Goal: Task Accomplishment & Management: Manage account settings

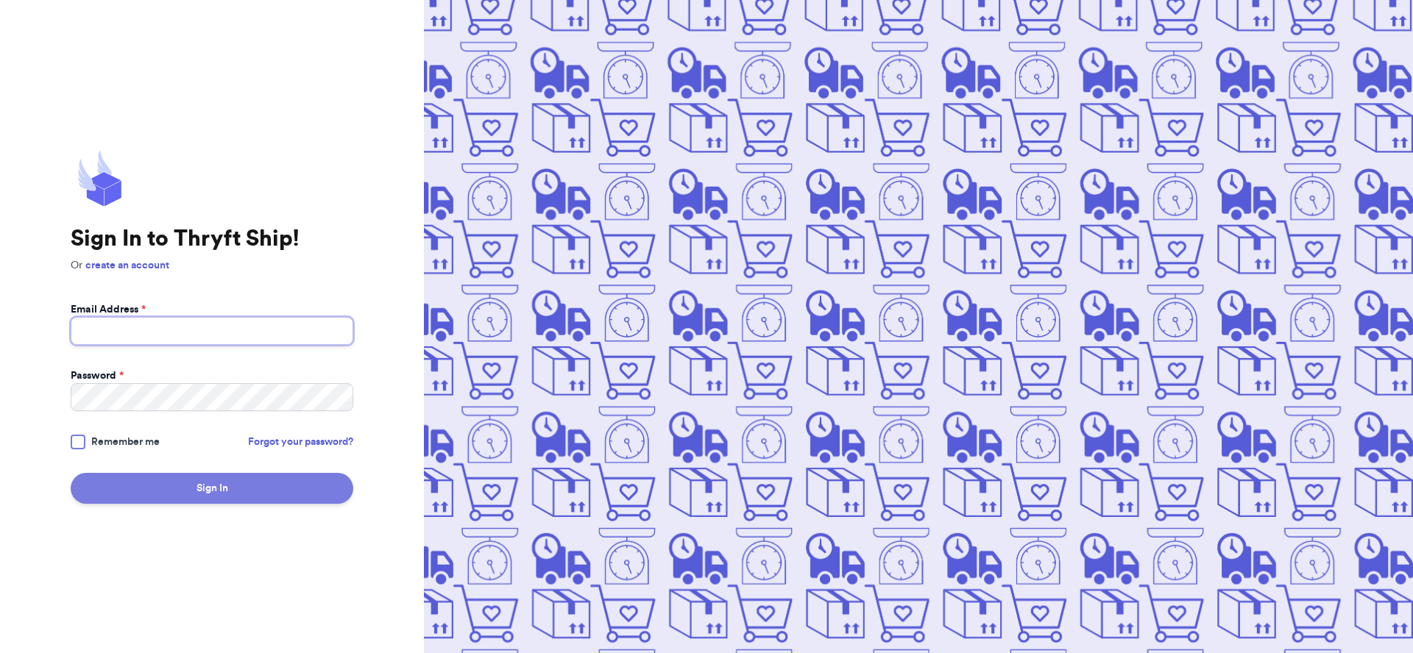
type input "dianaramirezvista@gmail.com"
click at [264, 500] on button "Sign In" at bounding box center [212, 488] width 283 height 31
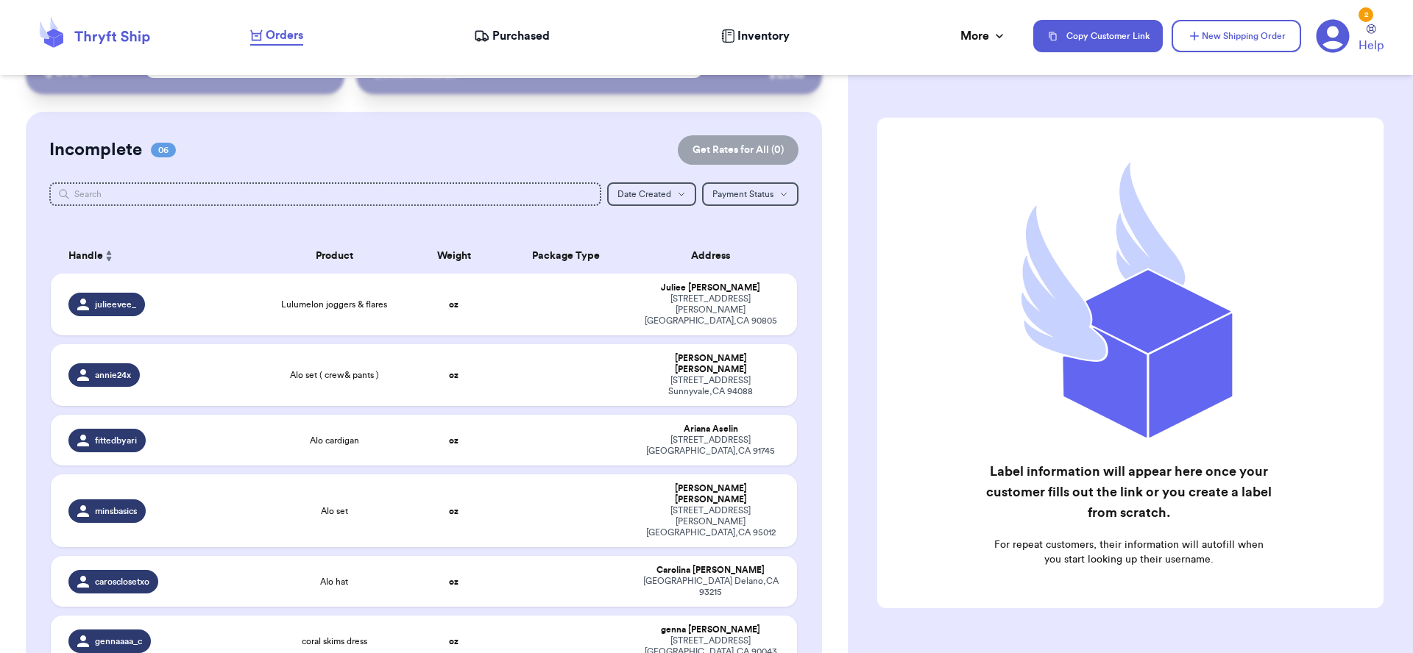
scroll to position [78, 0]
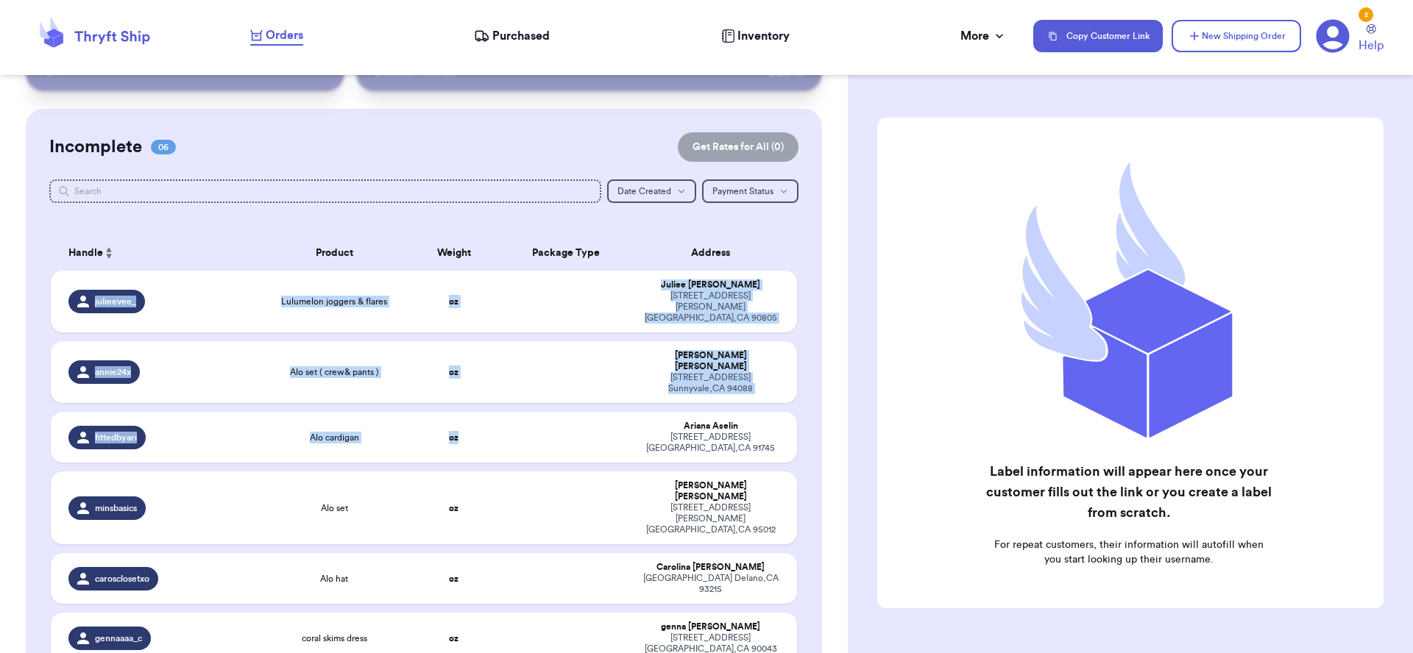
drag, startPoint x: 517, startPoint y: 398, endPoint x: 676, endPoint y: 258, distance: 212.2
click at [690, 263] on table "Handle Product Weight Package Type Address julieevee_ Lulumelon joggers & flare…" at bounding box center [424, 454] width 750 height 455
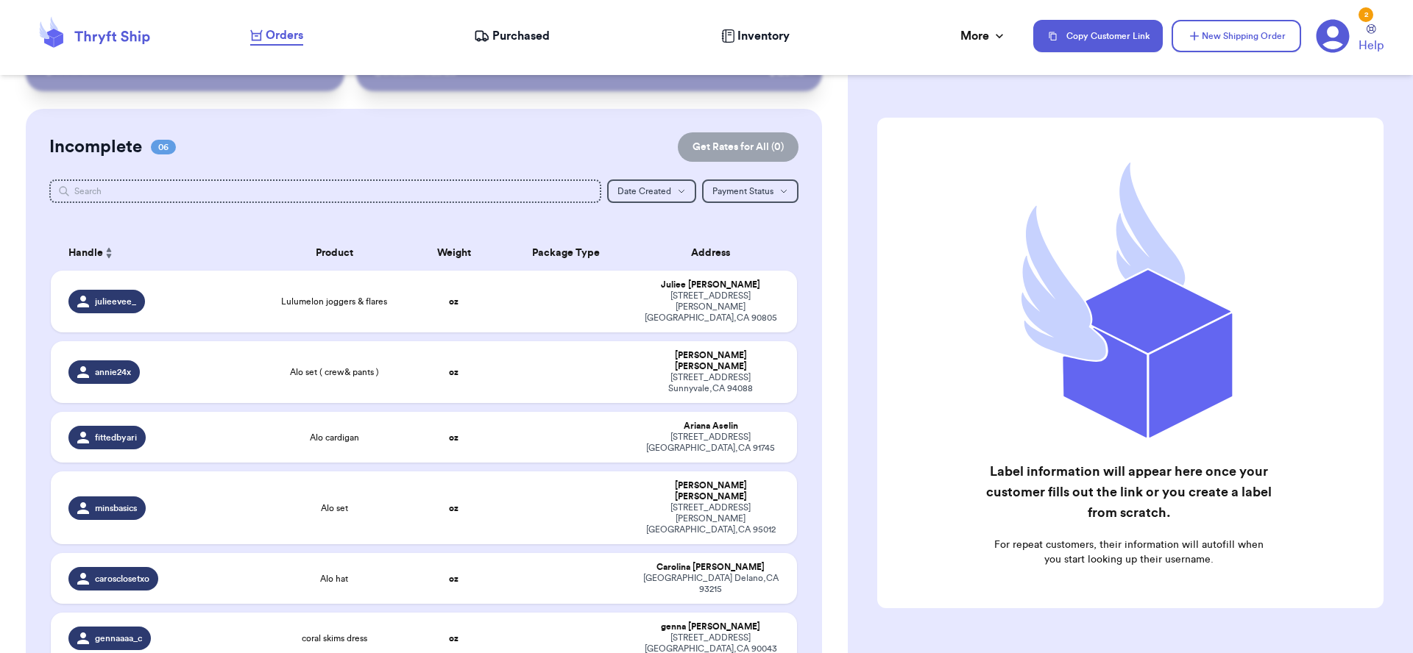
click at [658, 235] on th "Address" at bounding box center [715, 252] width 164 height 35
click at [589, 425] on td at bounding box center [565, 437] width 135 height 51
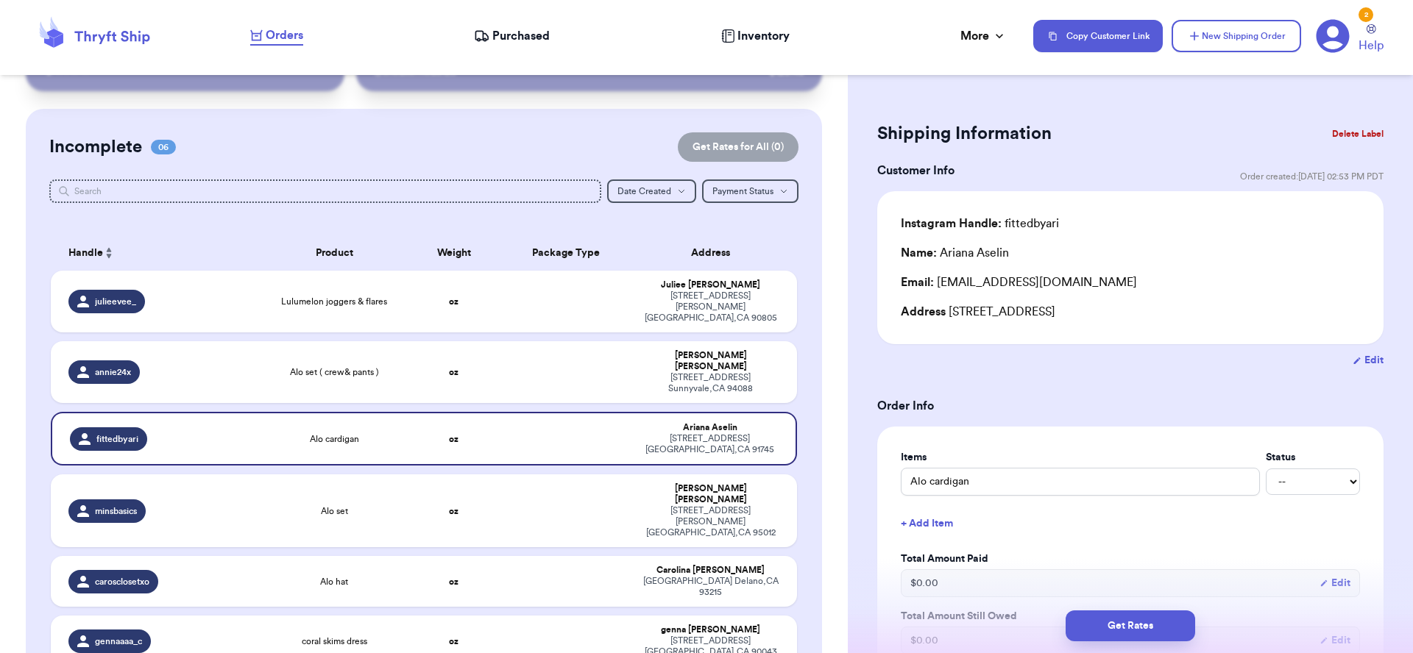
click at [1346, 142] on button "Delete Label" at bounding box center [1357, 134] width 63 height 32
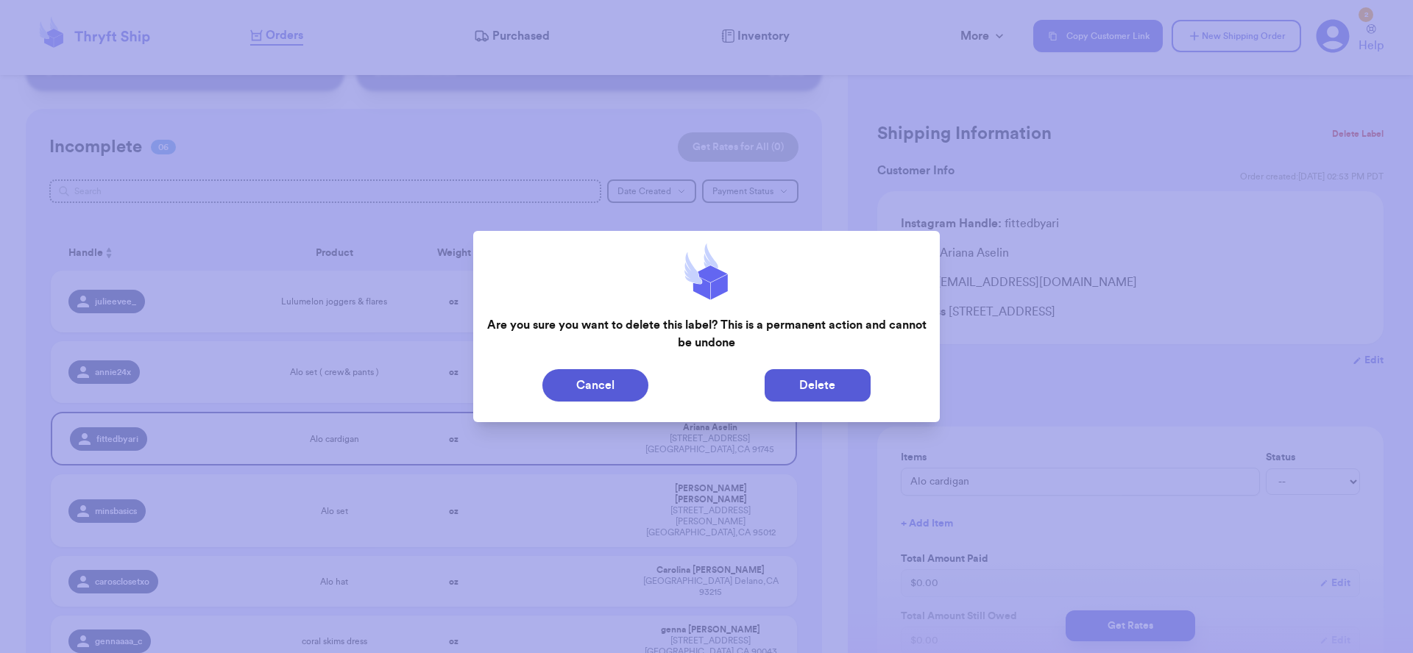
click at [864, 378] on button "Delete" at bounding box center [818, 385] width 106 height 32
type input "Lulumelon joggers & flares"
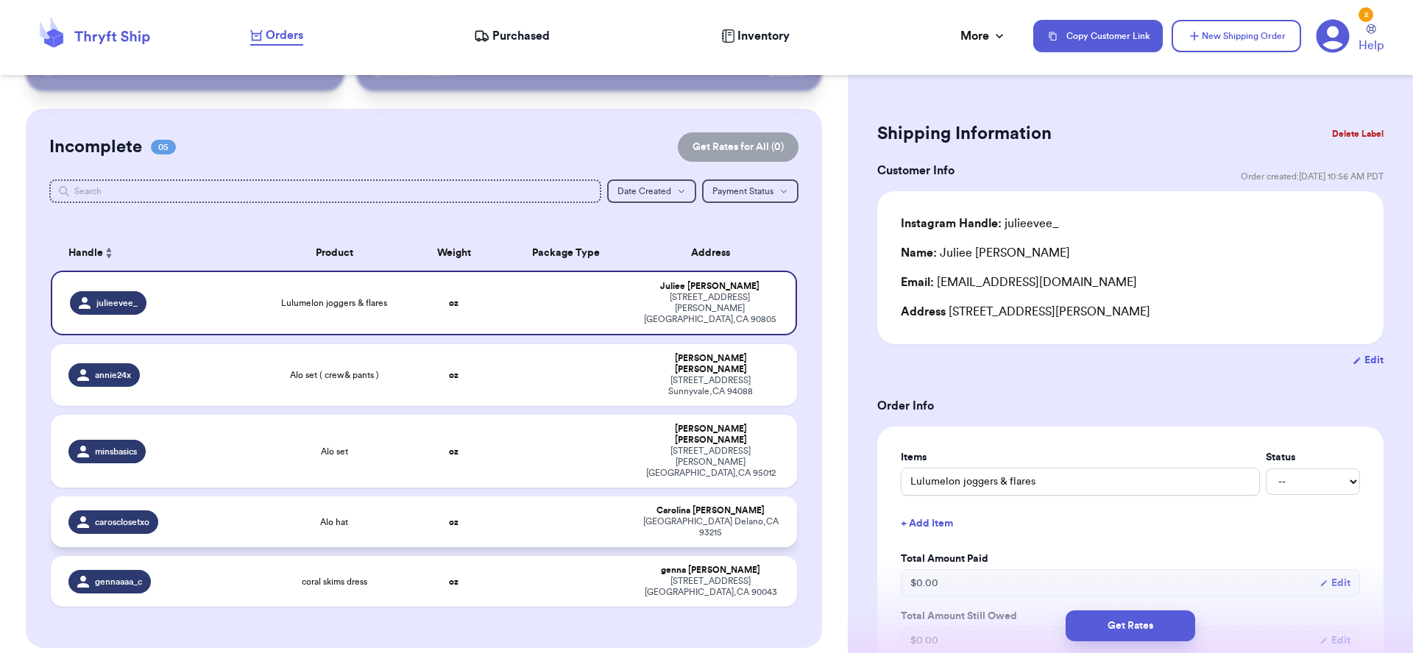
click at [545, 497] on td at bounding box center [565, 522] width 135 height 51
type input "Alo hat"
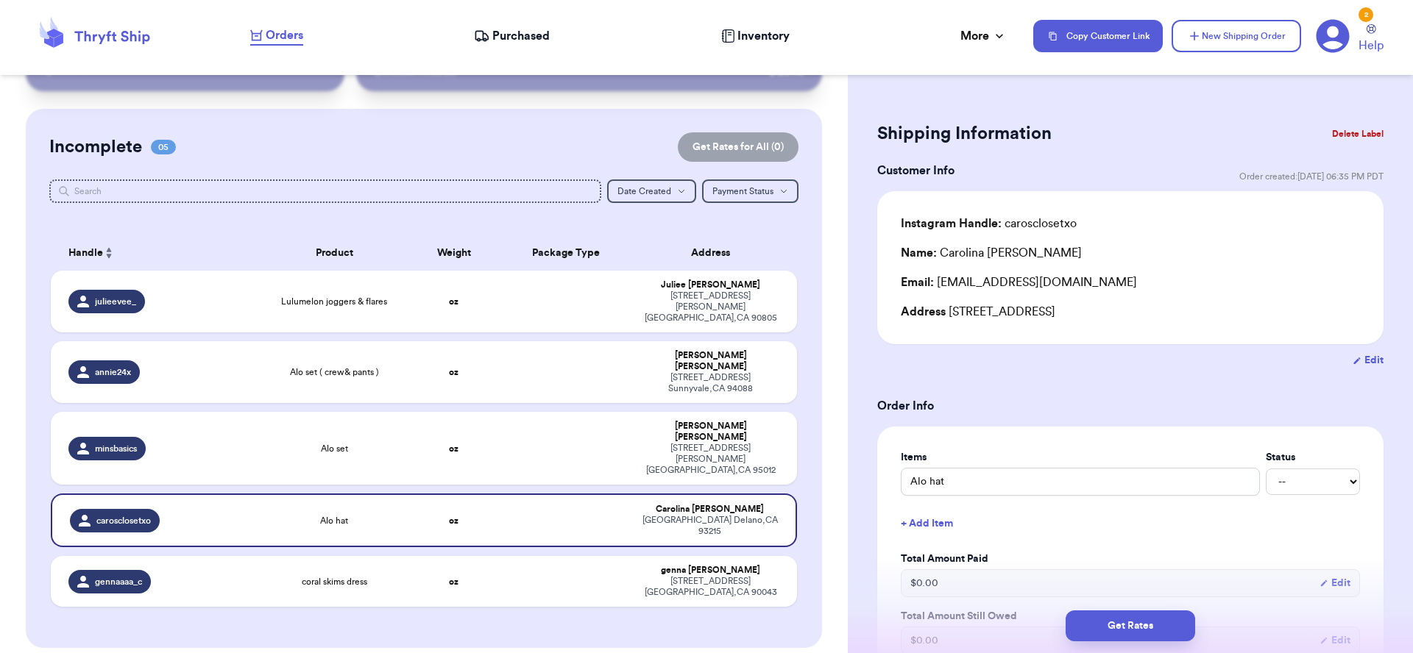
scroll to position [660, 0]
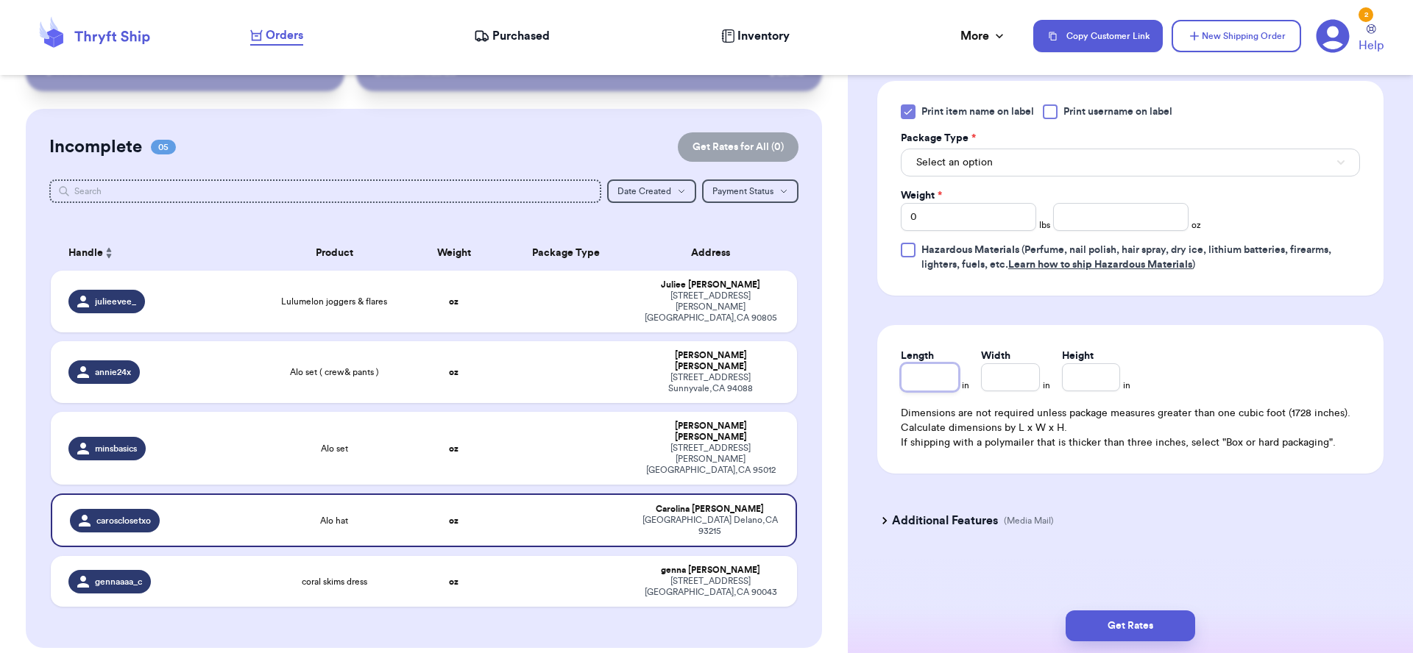
click at [946, 384] on input "Length" at bounding box center [930, 378] width 58 height 28
type input "9"
type input "9.5"
click at [1013, 371] on input "Width *" at bounding box center [1010, 378] width 58 height 28
type input "1"
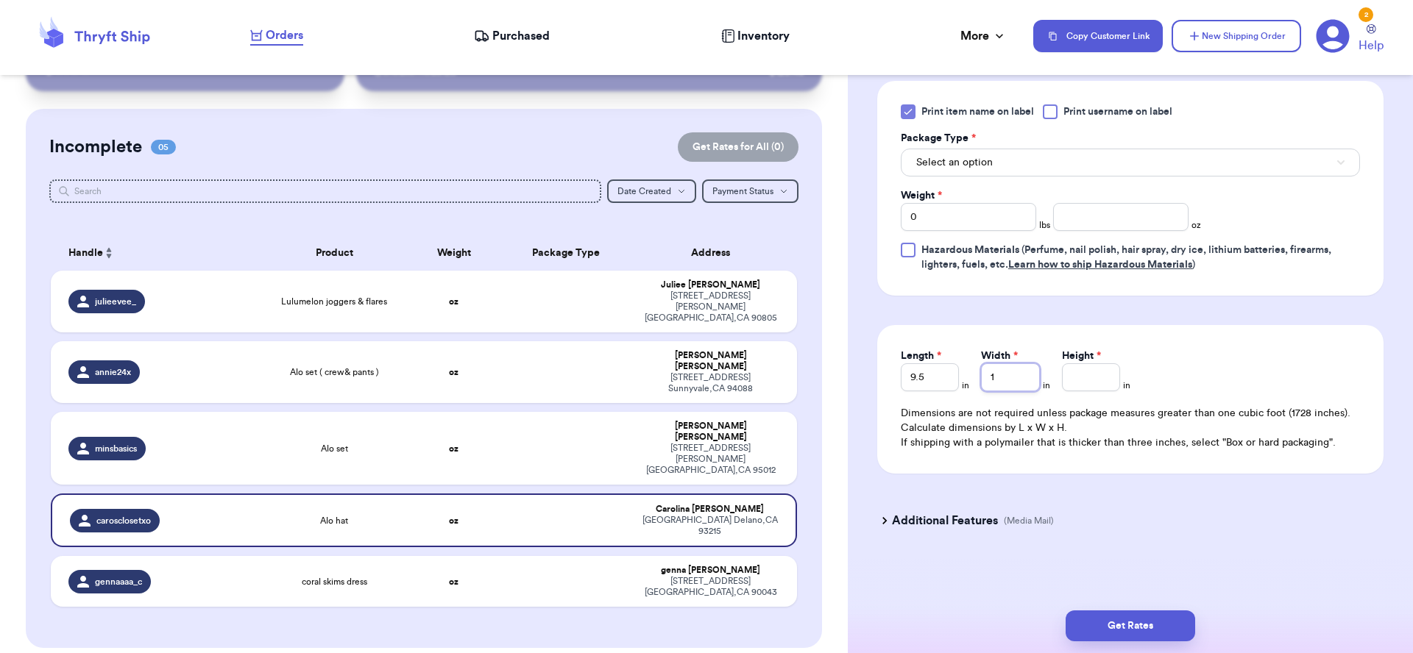
type input "10"
click at [1194, 163] on button "Select an option" at bounding box center [1130, 163] width 459 height 28
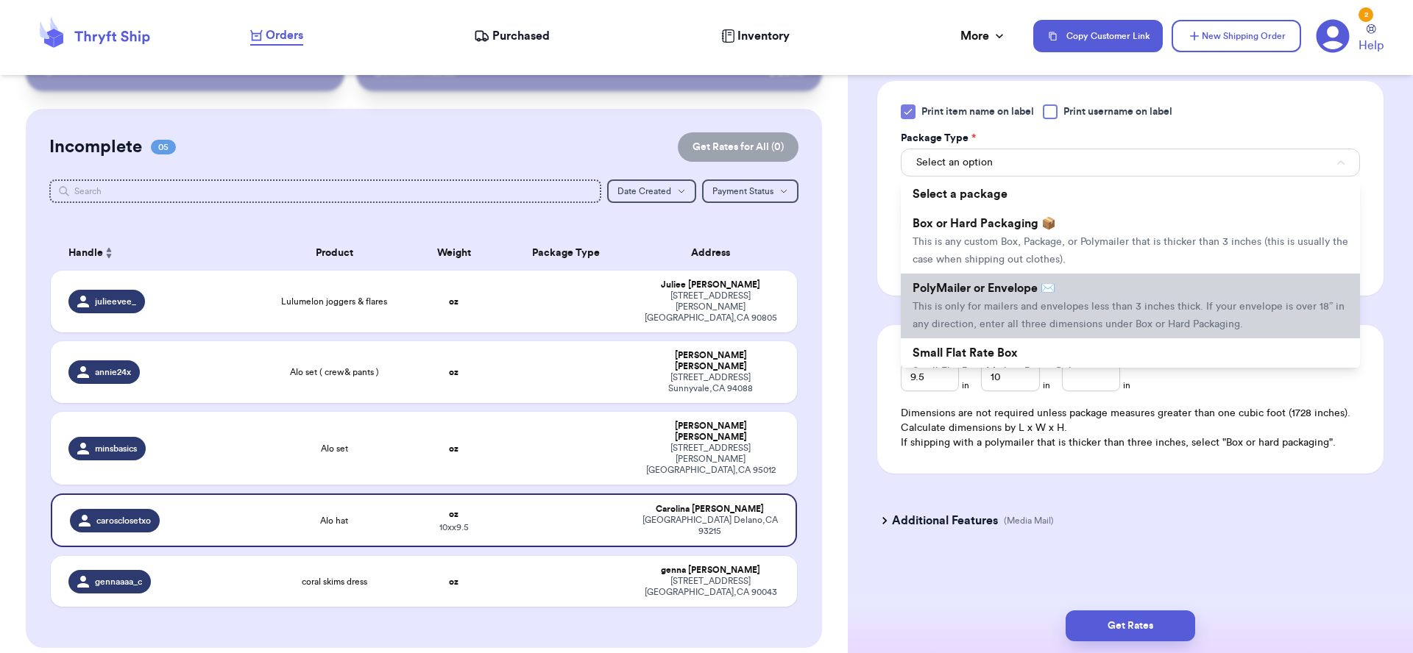
click at [1110, 327] on span "This is only for mailers and envelopes less than 3 inches thick. If your envelo…" at bounding box center [1129, 316] width 432 height 28
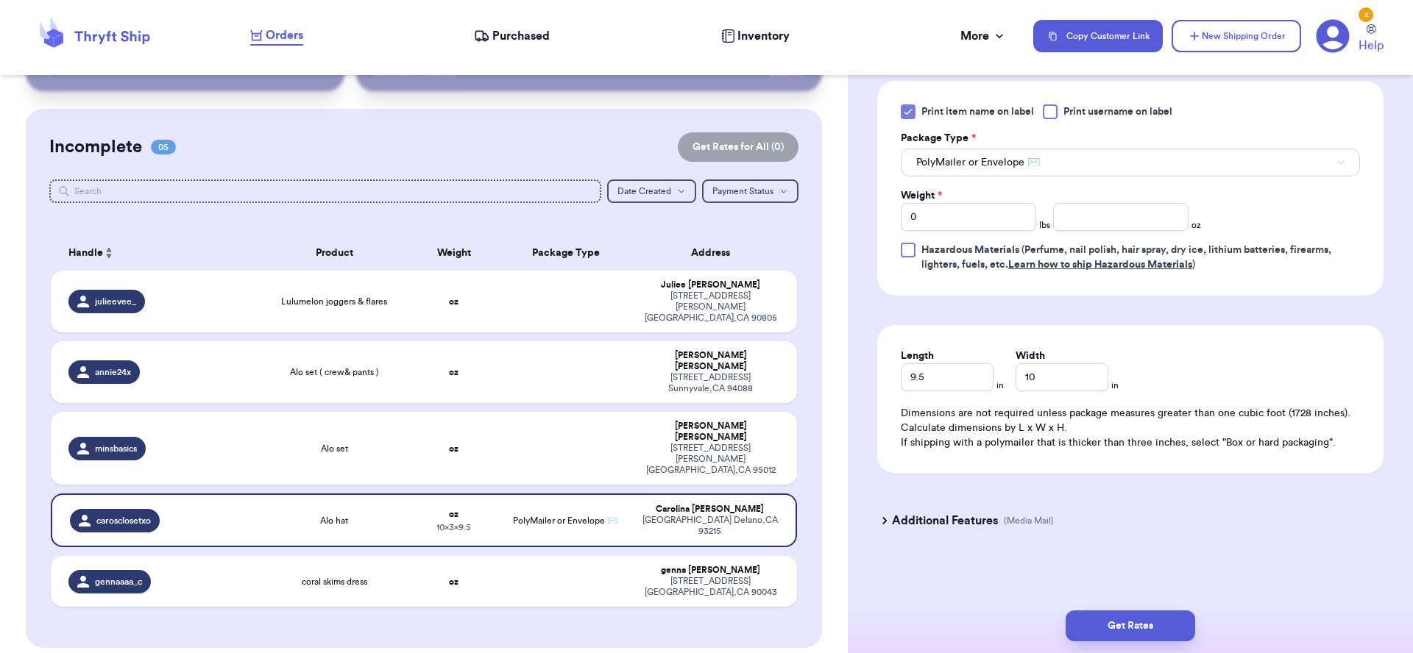
scroll to position [634, 0]
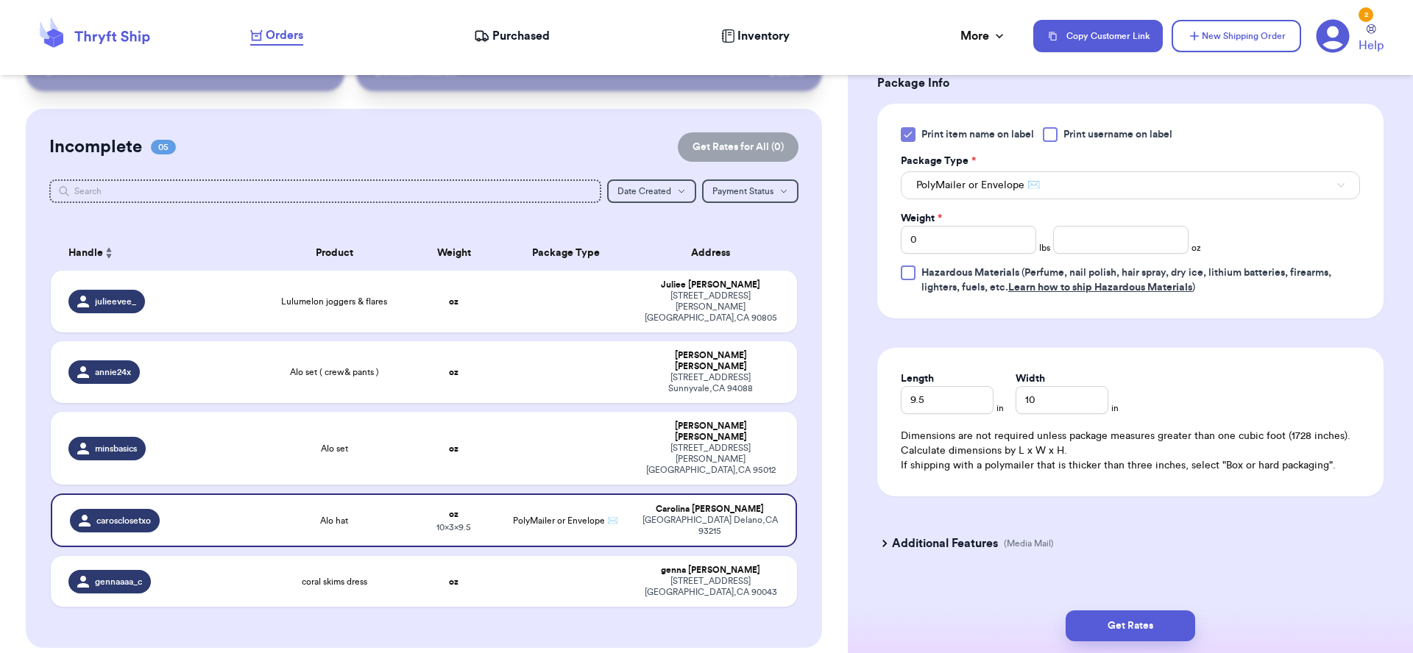
click at [1020, 132] on span "Print item name on label" at bounding box center [977, 134] width 113 height 15
click at [0, 0] on input "Print item name on label" at bounding box center [0, 0] width 0 height 0
click at [988, 252] on input "0" at bounding box center [968, 240] width 135 height 28
drag, startPoint x: 987, startPoint y: 251, endPoint x: 775, endPoint y: 202, distance: 217.6
click at [775, 202] on div "Customer Link New Order Total Balance Payout $ 0.00 Recent Payments View all @ …" at bounding box center [706, 326] width 1413 height 653
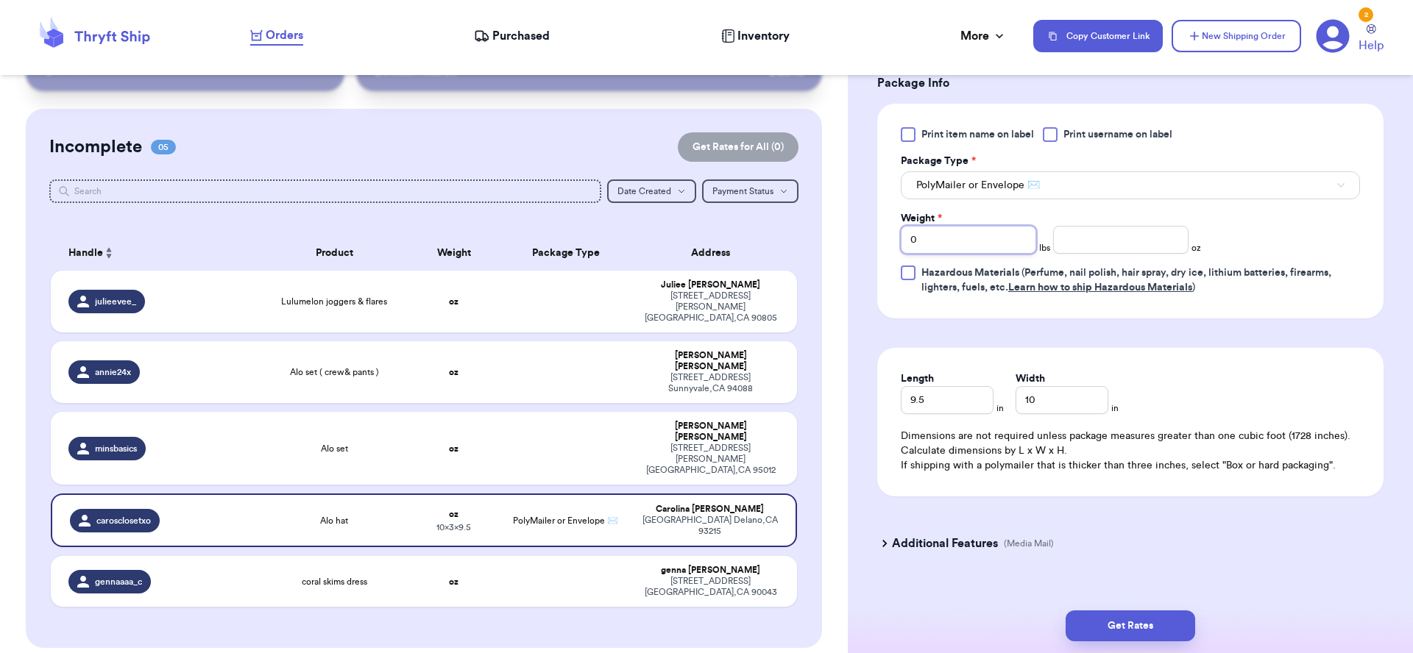
type input "1"
click at [1150, 635] on button "Get Rates" at bounding box center [1131, 626] width 130 height 31
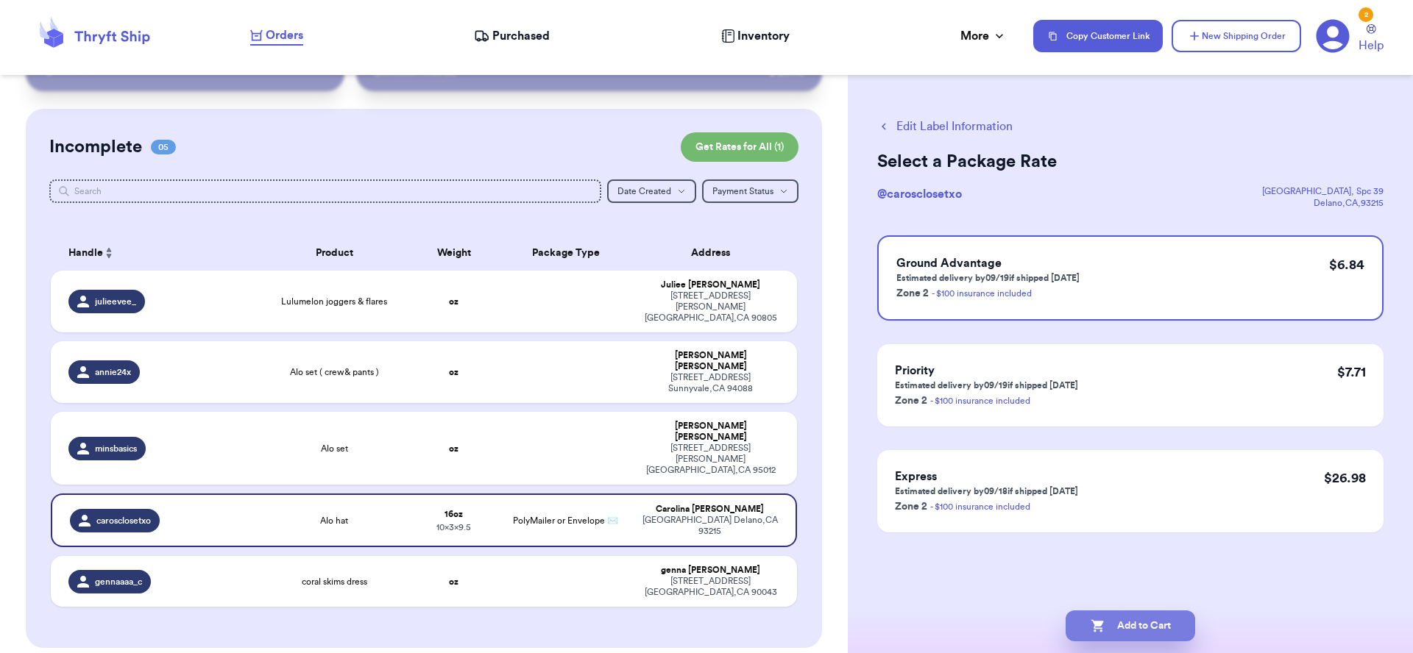
click at [1140, 626] on button "Add to Cart" at bounding box center [1131, 626] width 130 height 31
checkbox input "true"
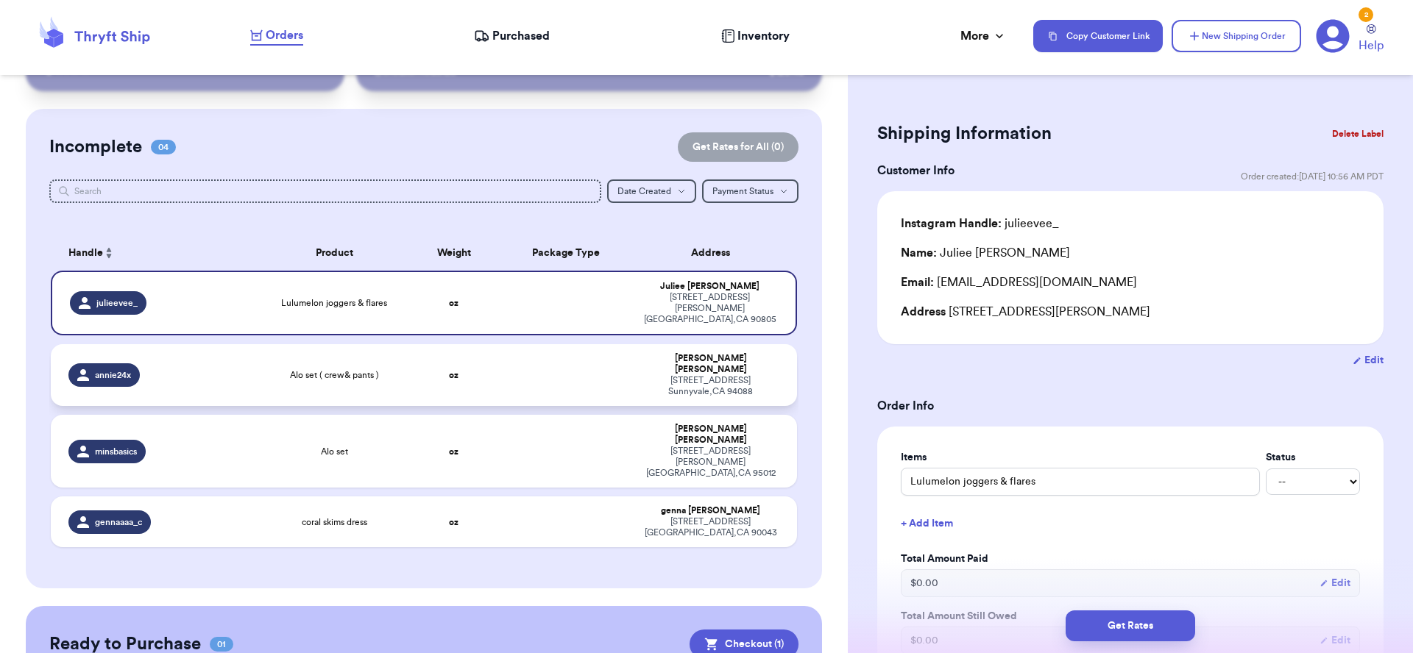
click at [539, 364] on td at bounding box center [565, 375] width 135 height 62
type input "Alo set ( crew& pants )"
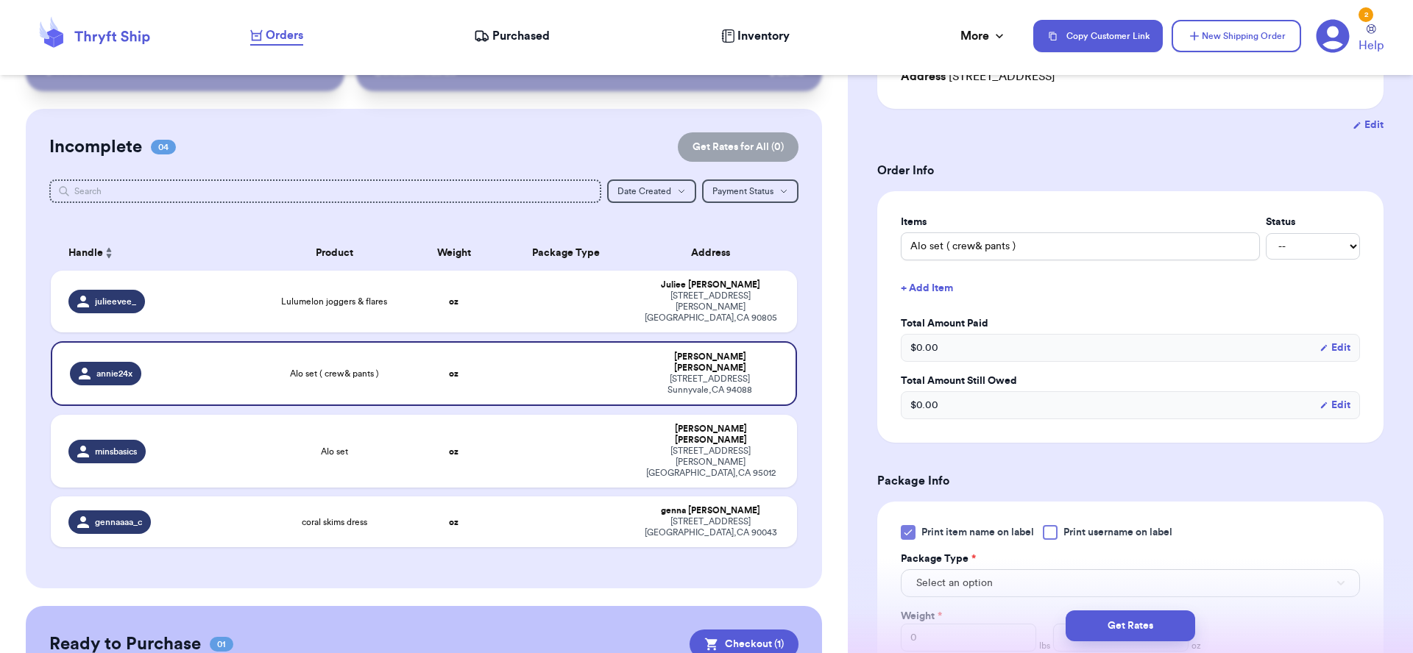
scroll to position [259, 0]
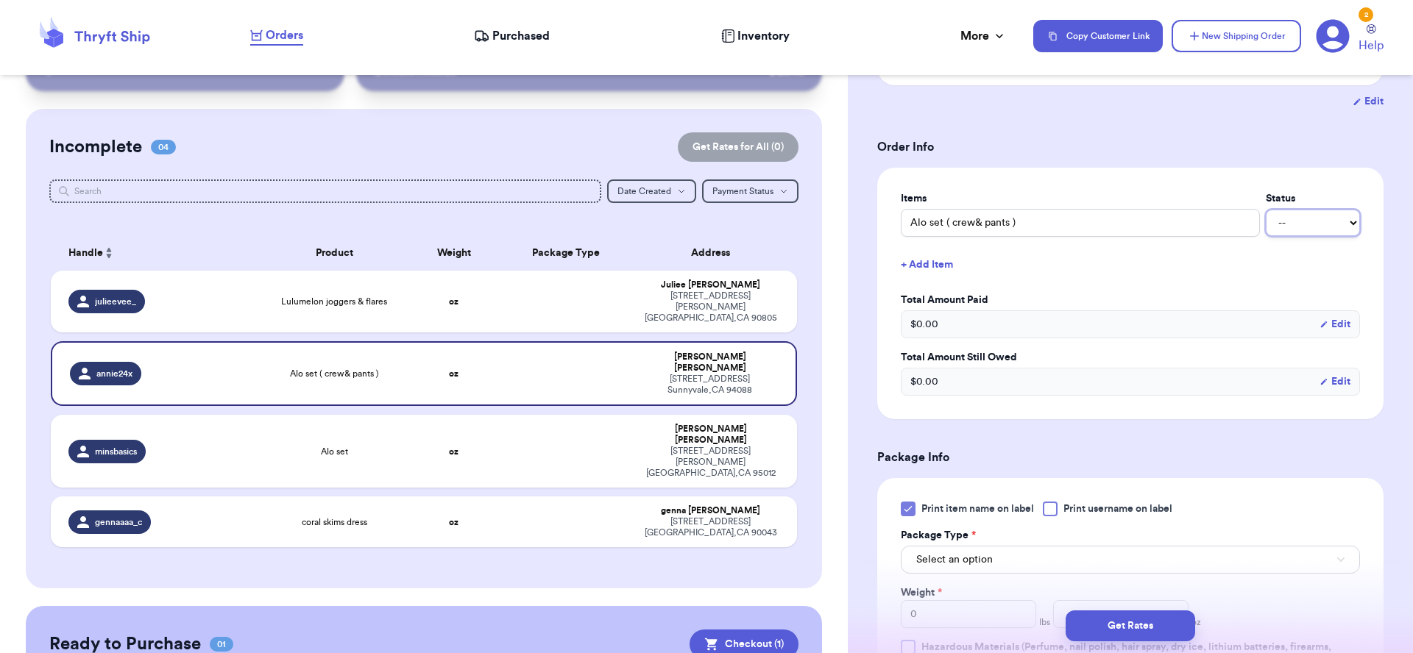
click at [1316, 231] on select "-- Paid Owes" at bounding box center [1313, 223] width 94 height 26
select select "unpaid"
click at [1266, 212] on select "-- Paid Owes" at bounding box center [1313, 223] width 94 height 26
click at [1278, 235] on select "-- Paid Owes" at bounding box center [1313, 223] width 94 height 26
select select "unknown"
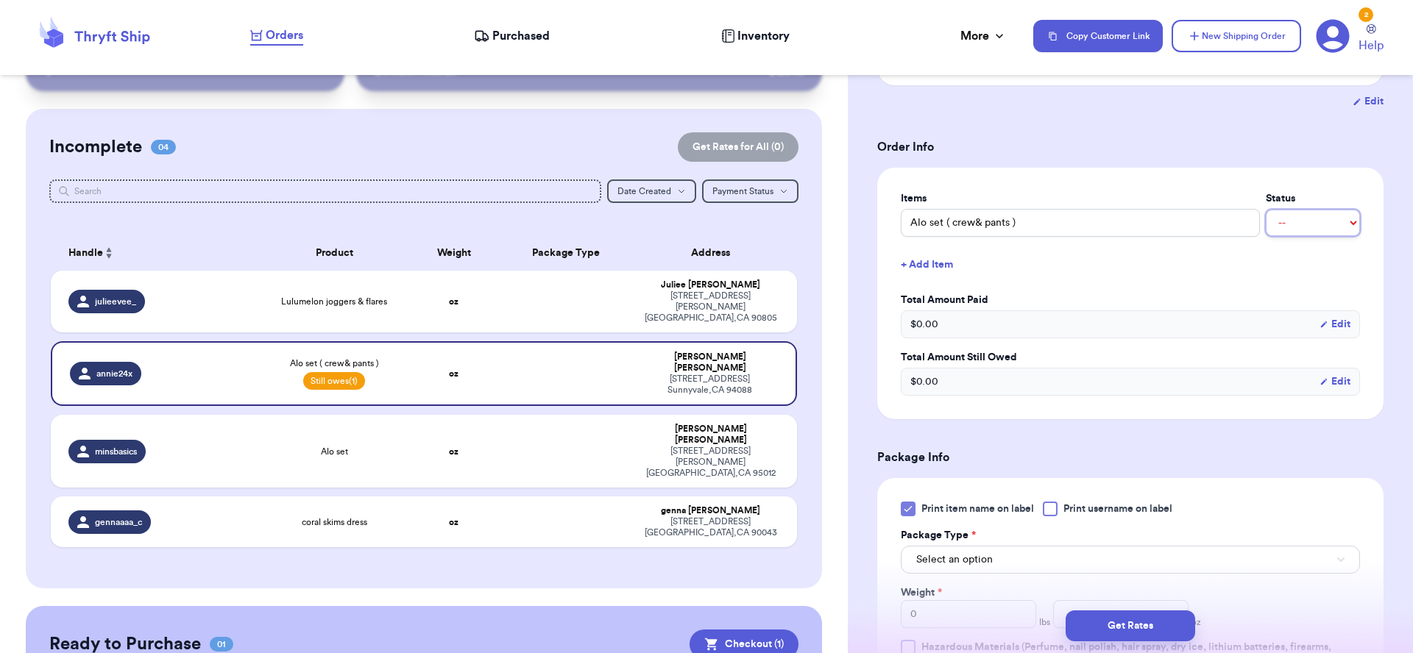
click at [1266, 212] on select "-- Paid Owes" at bounding box center [1313, 223] width 94 height 26
click at [1286, 232] on select "-- Paid Owes" at bounding box center [1313, 223] width 94 height 26
select select "paid"
click at [1266, 212] on select "-- Paid Owes" at bounding box center [1313, 223] width 94 height 26
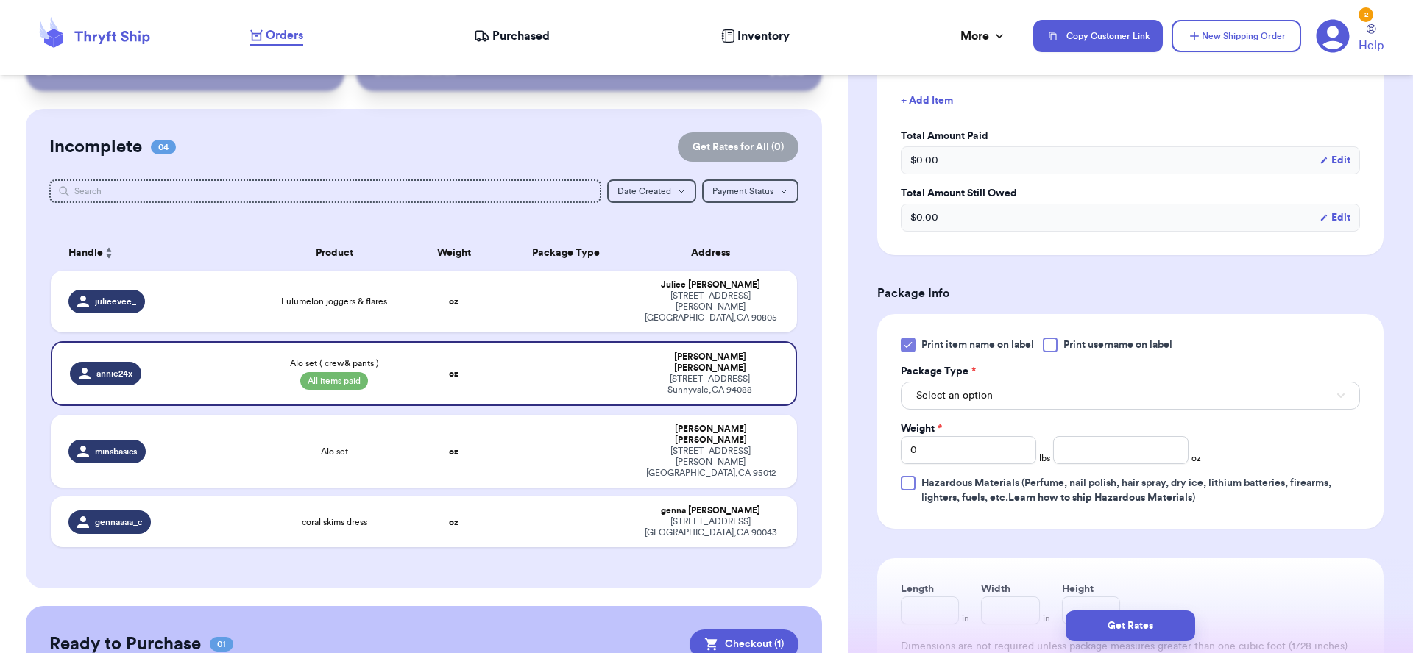
click at [1061, 414] on div "Print item name on label Print username on label Package Type * Select an optio…" at bounding box center [1130, 422] width 459 height 168
click at [1060, 398] on button "Select an option" at bounding box center [1130, 396] width 459 height 28
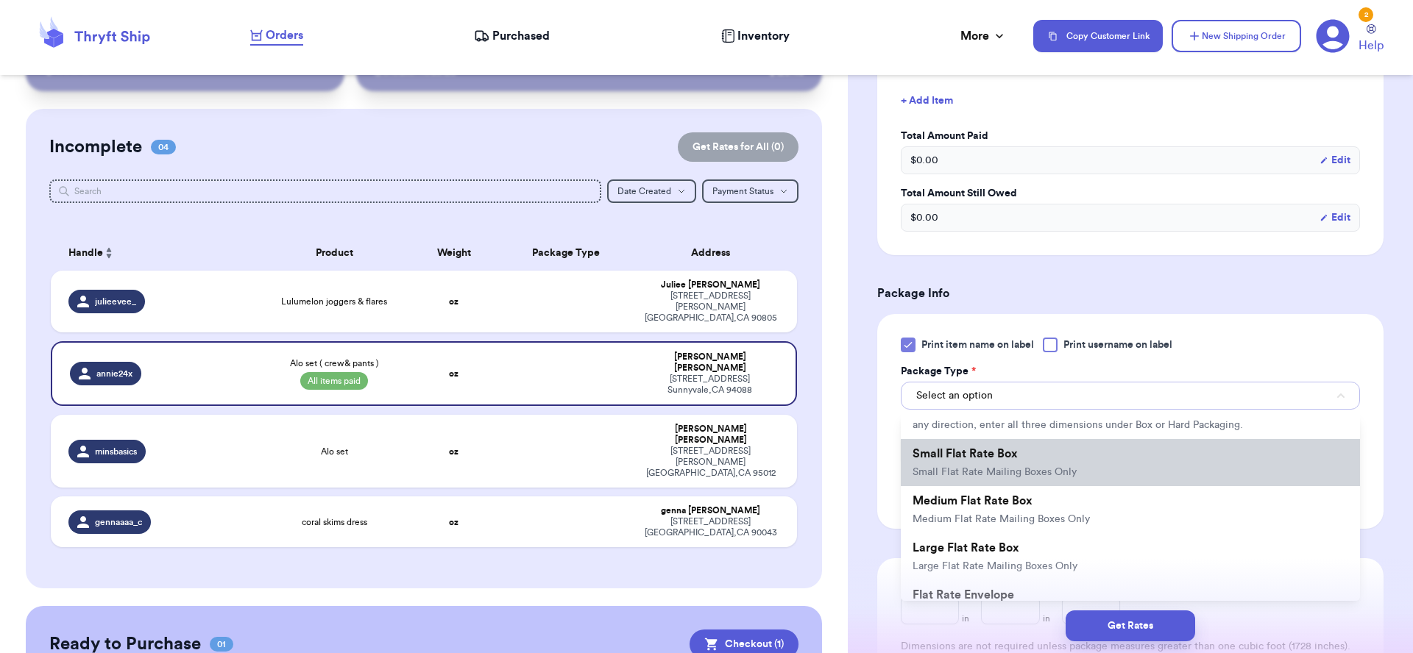
scroll to position [96, 0]
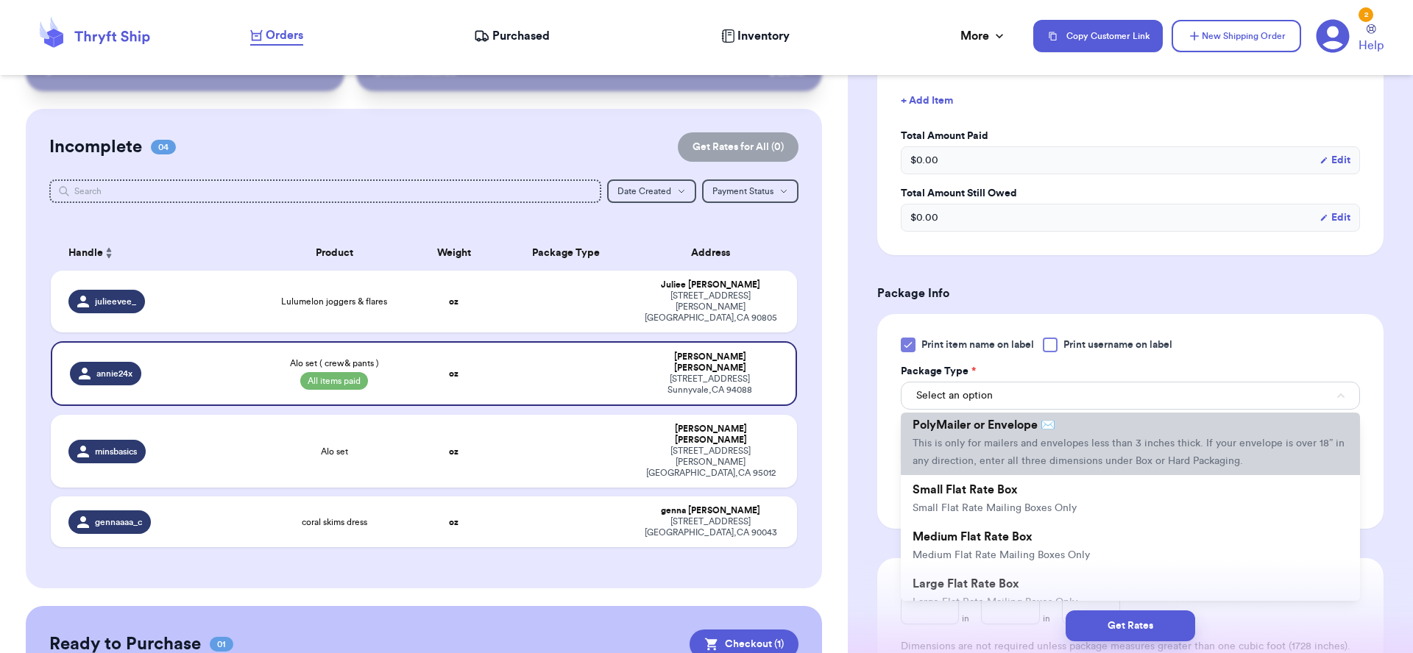
click at [1079, 467] on span "This is only for mailers and envelopes less than 3 inches thick. If your envelo…" at bounding box center [1129, 453] width 432 height 28
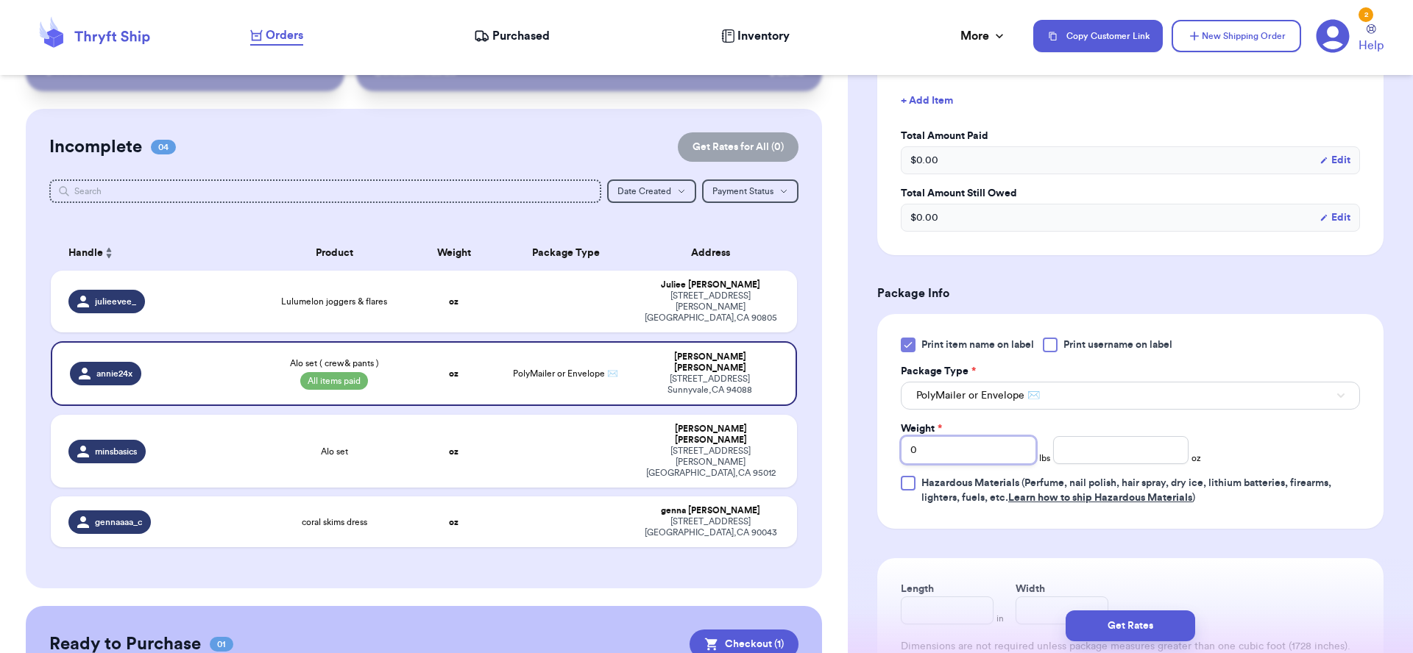
click at [968, 452] on input "0" at bounding box center [968, 450] width 135 height 28
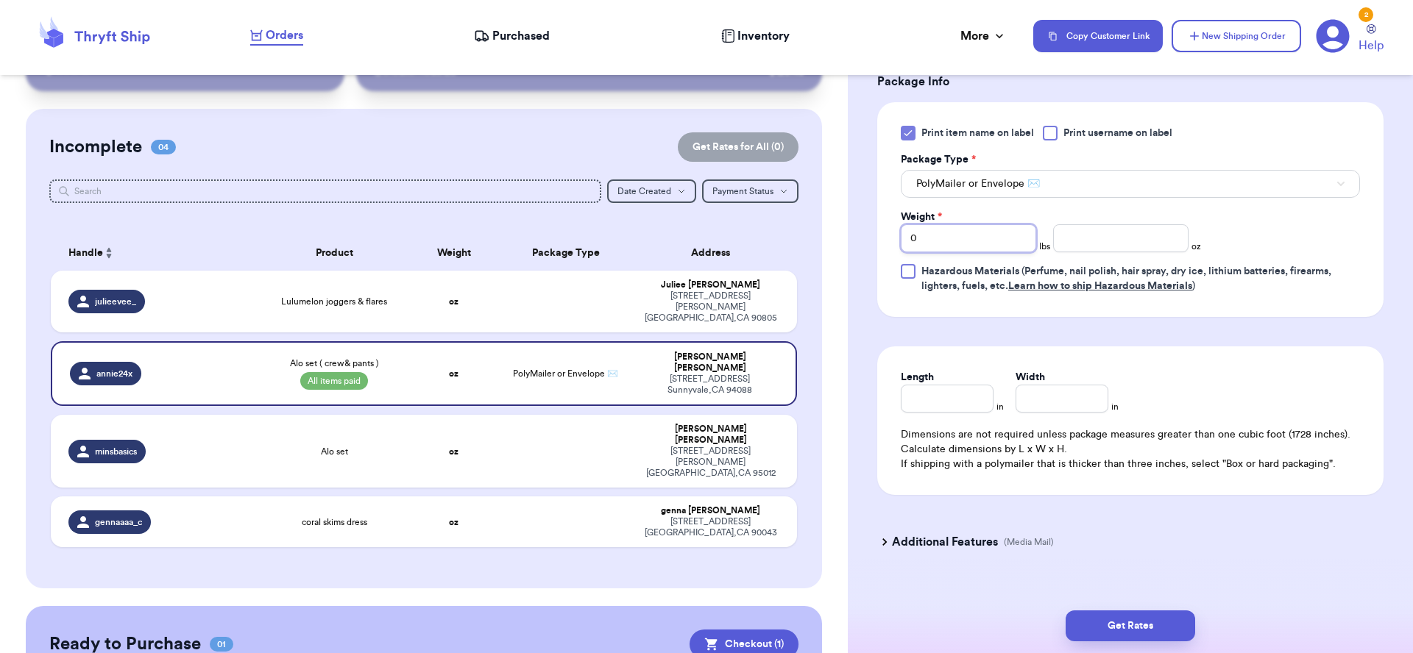
scroll to position [660, 0]
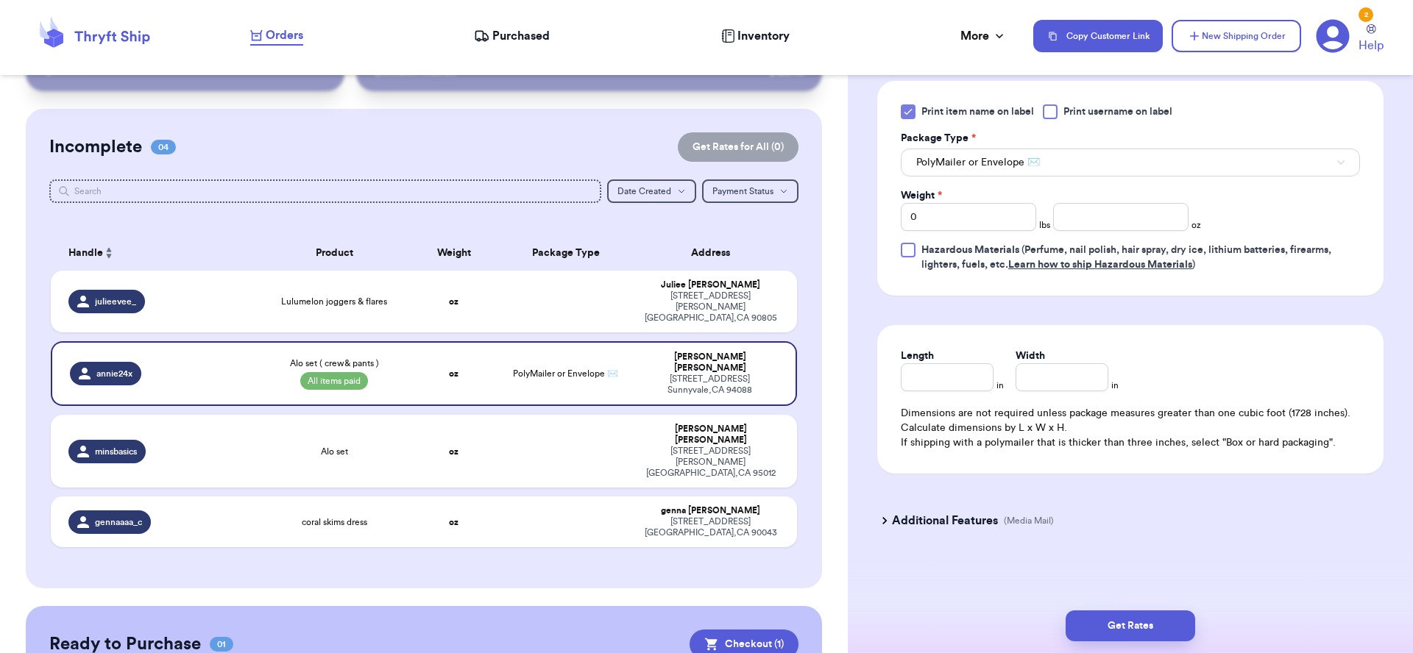
click at [958, 396] on div "Length in Width in Dimensions are not required unless package measures greater …" at bounding box center [1130, 399] width 506 height 149
click at [951, 373] on input "Length" at bounding box center [947, 378] width 93 height 28
type input "1"
type input "18"
click at [1075, 376] on input "Width *" at bounding box center [1062, 378] width 93 height 28
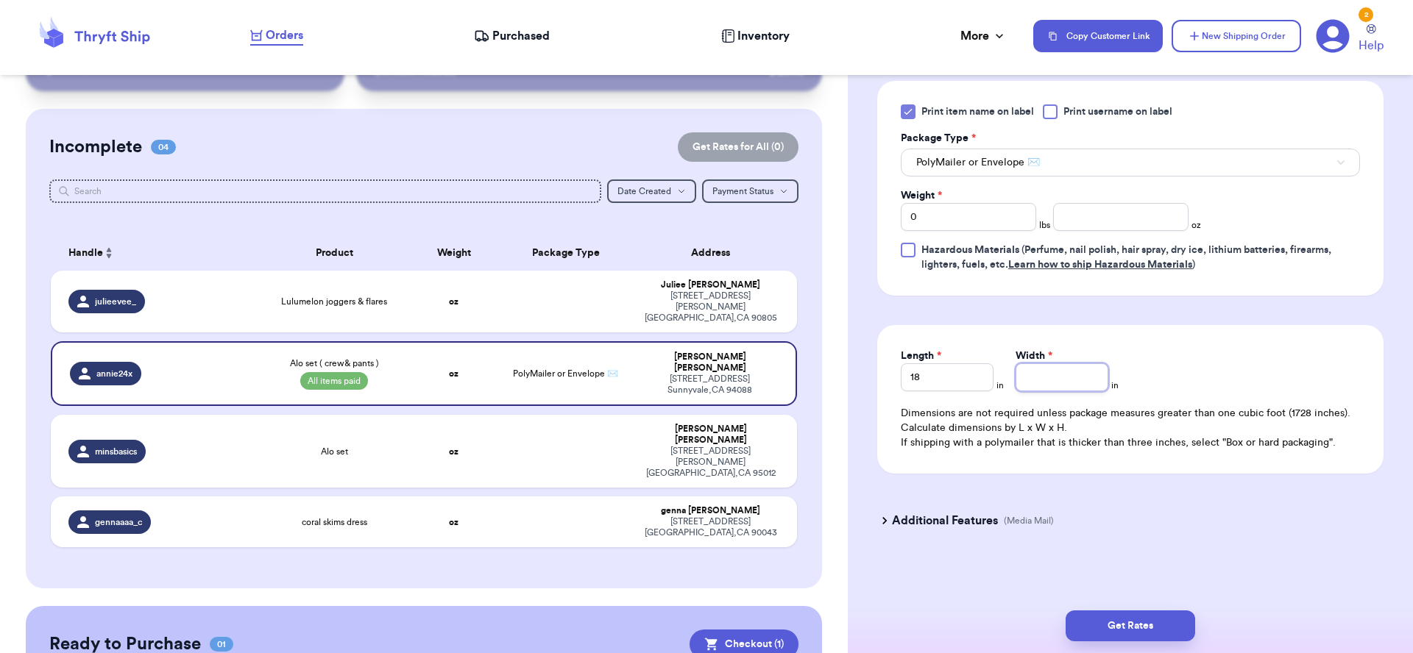
type input "1"
type input "11"
type input "110"
type input "11"
type input "11.5"
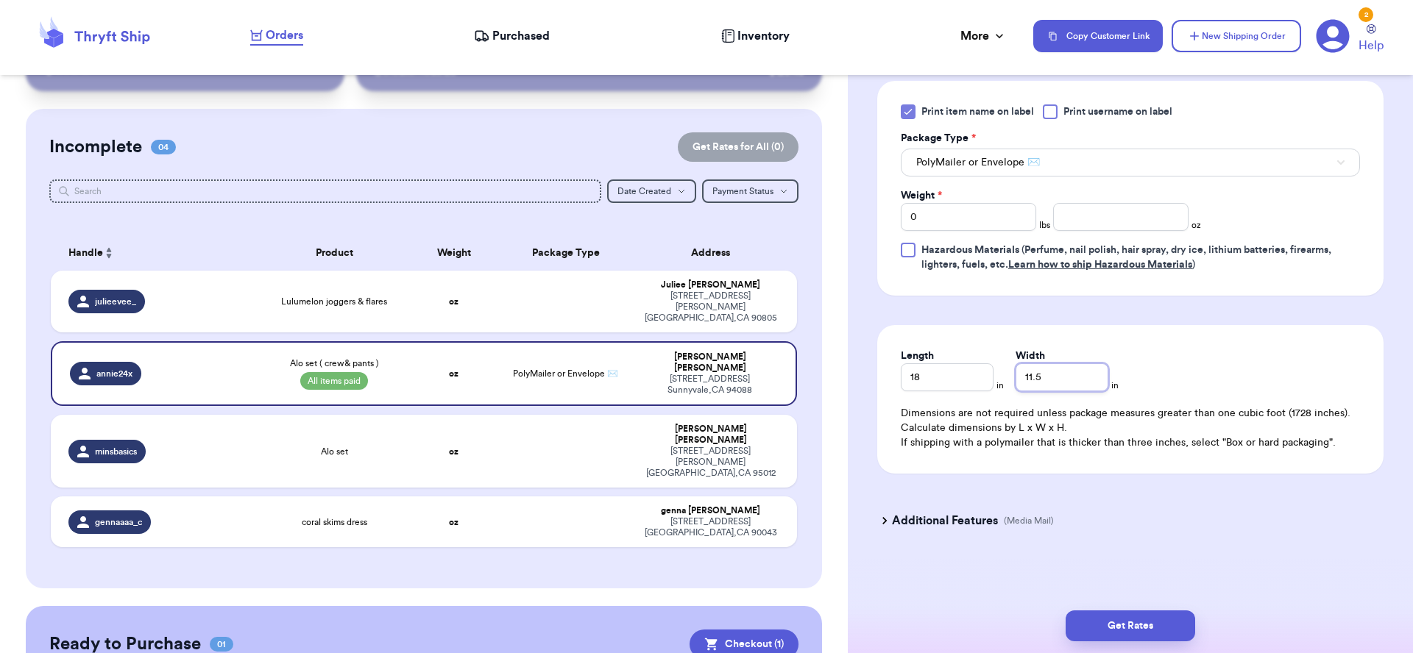
type input "11.5"
drag, startPoint x: 927, startPoint y: 218, endPoint x: 765, endPoint y: 214, distance: 162.7
click at [765, 214] on div "Customer Link New Order Total Balance Payout $ 0.00 Recent Payments View all @ …" at bounding box center [706, 326] width 1413 height 653
type input "5"
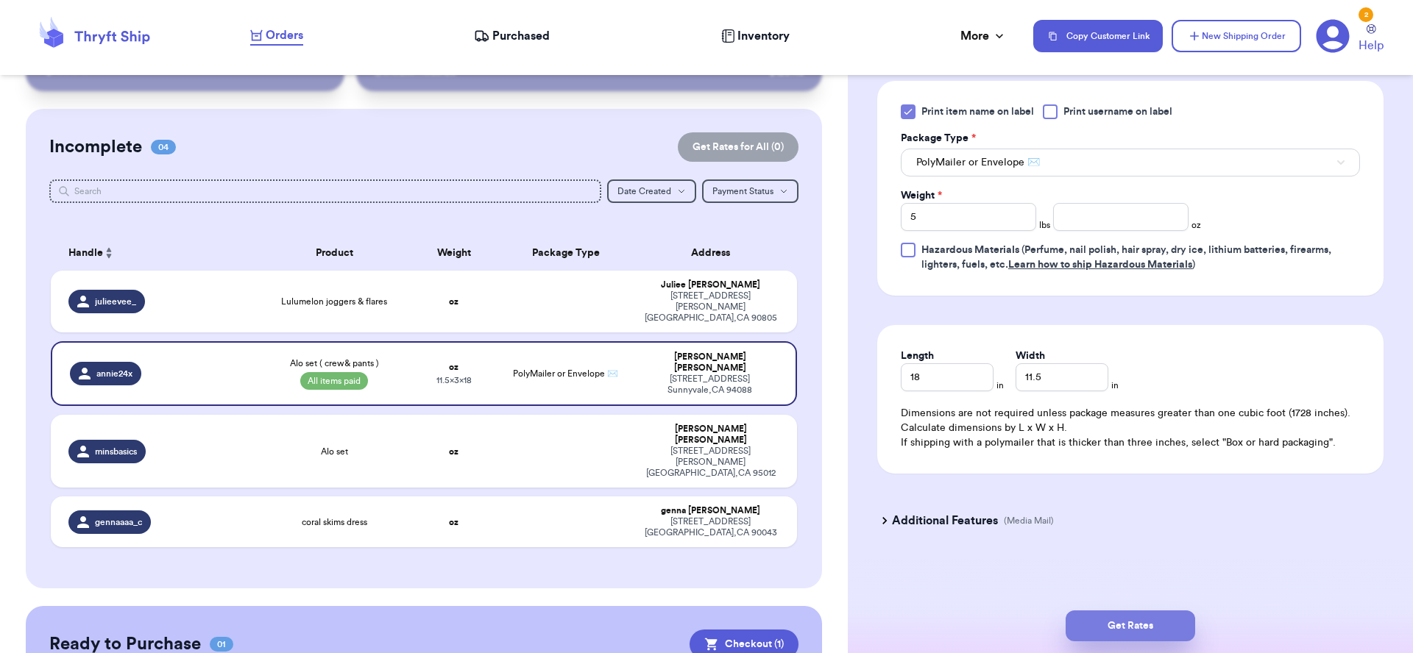
click at [1148, 615] on button "Get Rates" at bounding box center [1131, 626] width 130 height 31
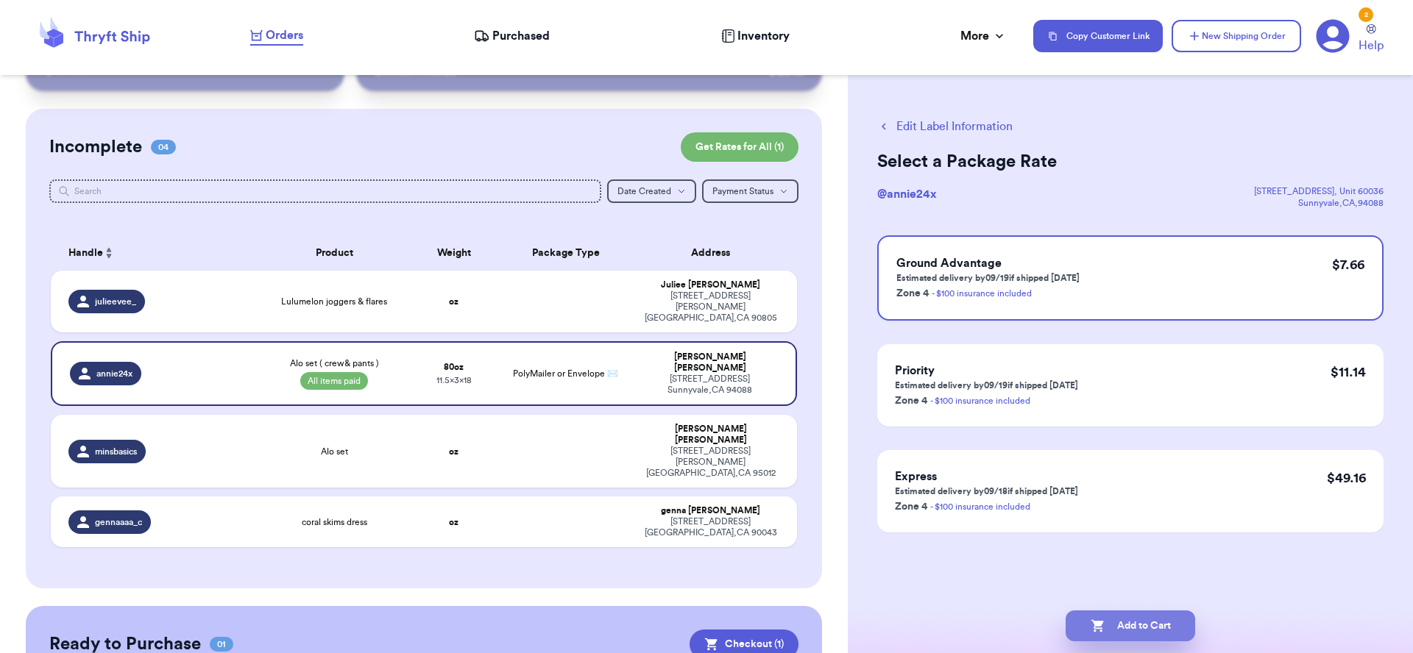
click at [1144, 620] on button "Add to Cart" at bounding box center [1131, 626] width 130 height 31
checkbox input "true"
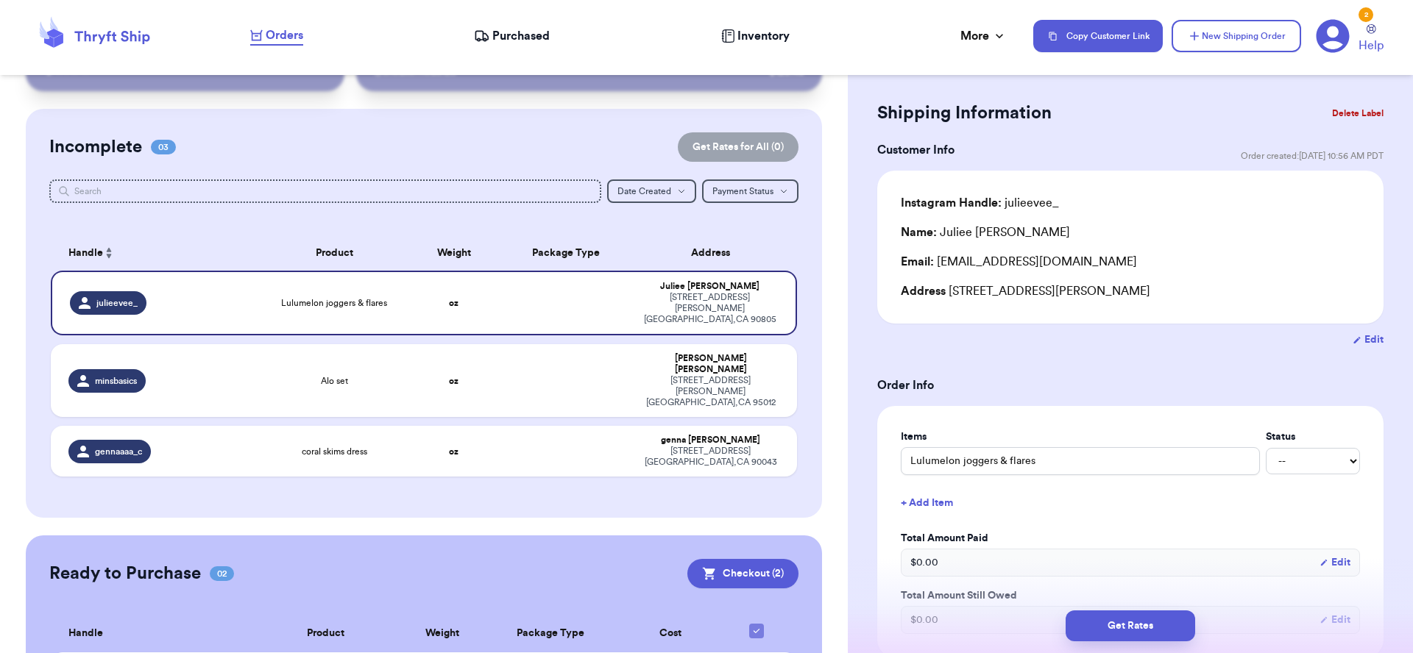
scroll to position [21, 0]
click at [1290, 468] on select "-- Paid Owes" at bounding box center [1313, 460] width 94 height 26
select select "paid"
click at [1266, 450] on select "-- Paid Owes" at bounding box center [1313, 460] width 94 height 26
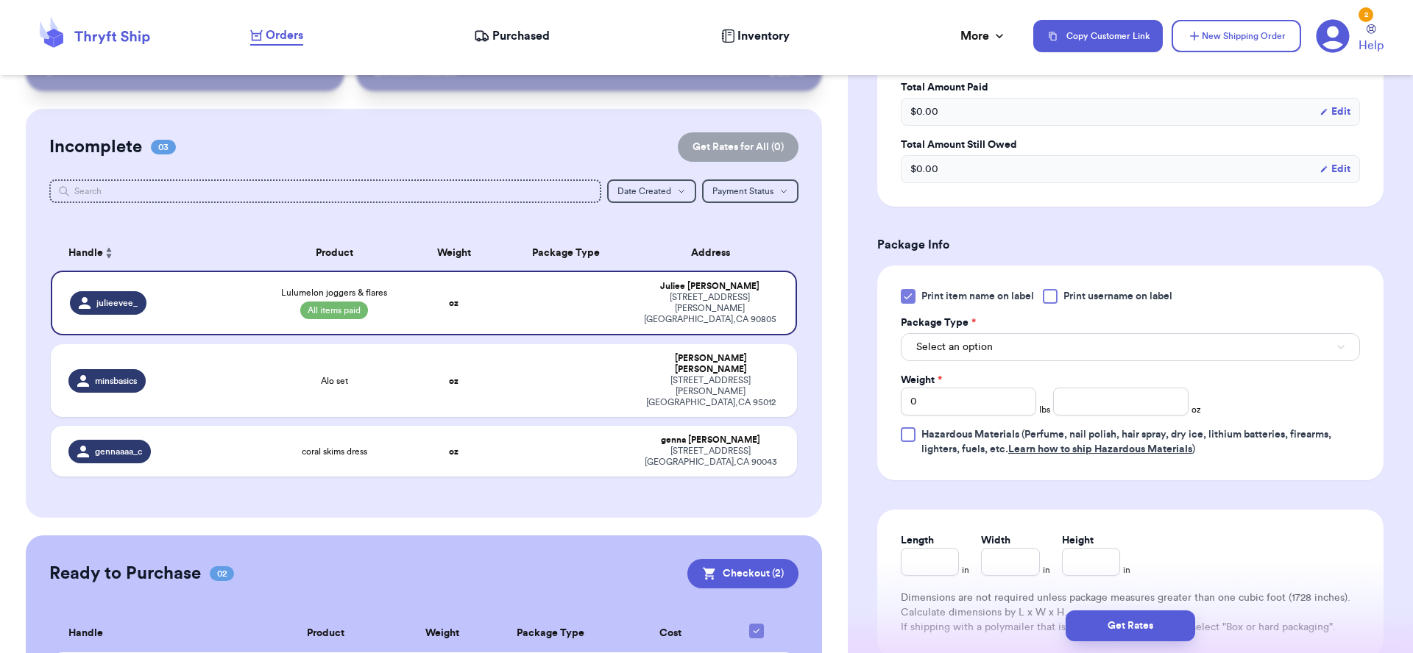
scroll to position [480, 0]
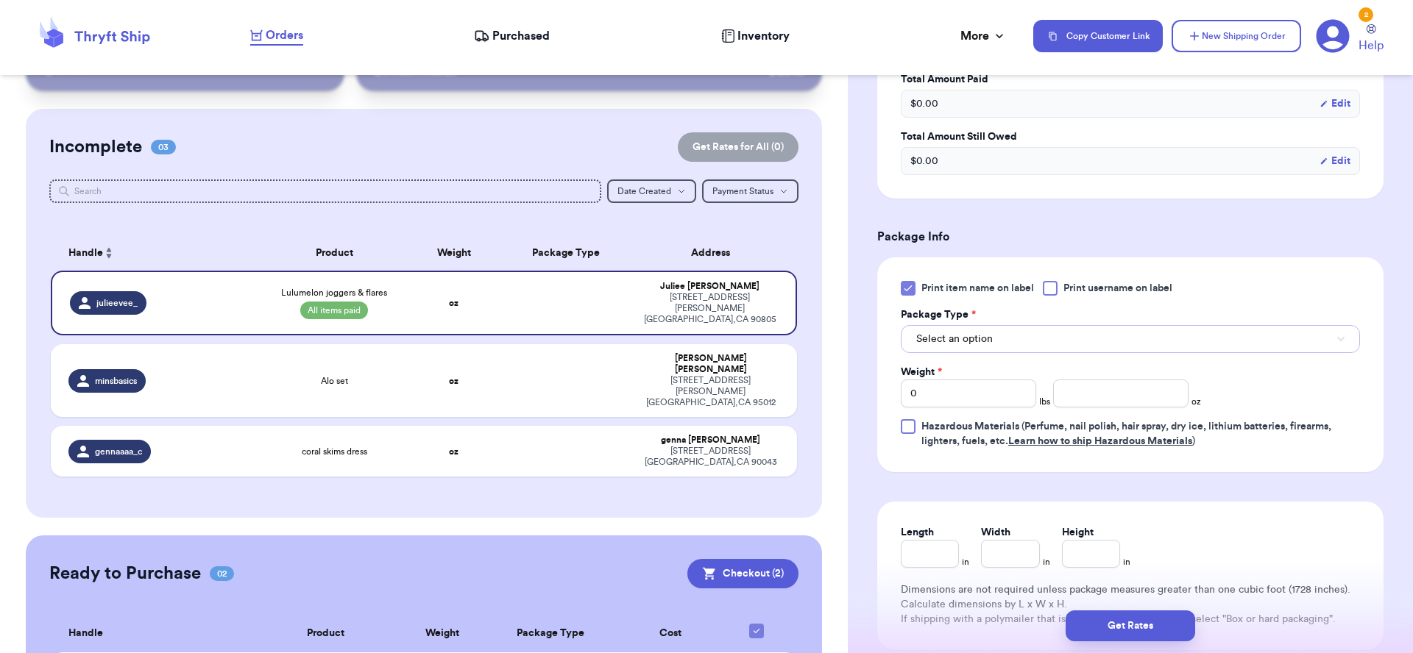
click at [1122, 348] on button "Select an option" at bounding box center [1130, 339] width 459 height 28
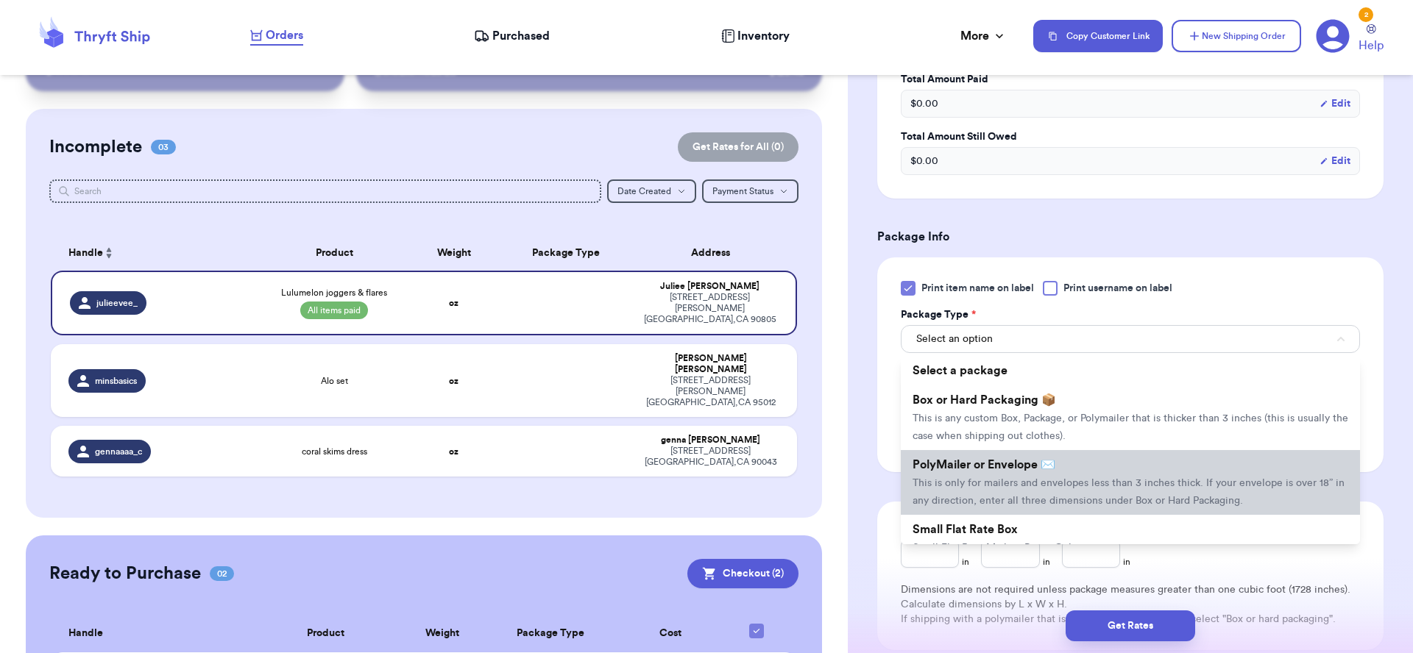
click at [1099, 468] on li "PolyMailer or Envelope ✉️ This is only for mailers and envelopes less than 3 in…" at bounding box center [1130, 482] width 459 height 65
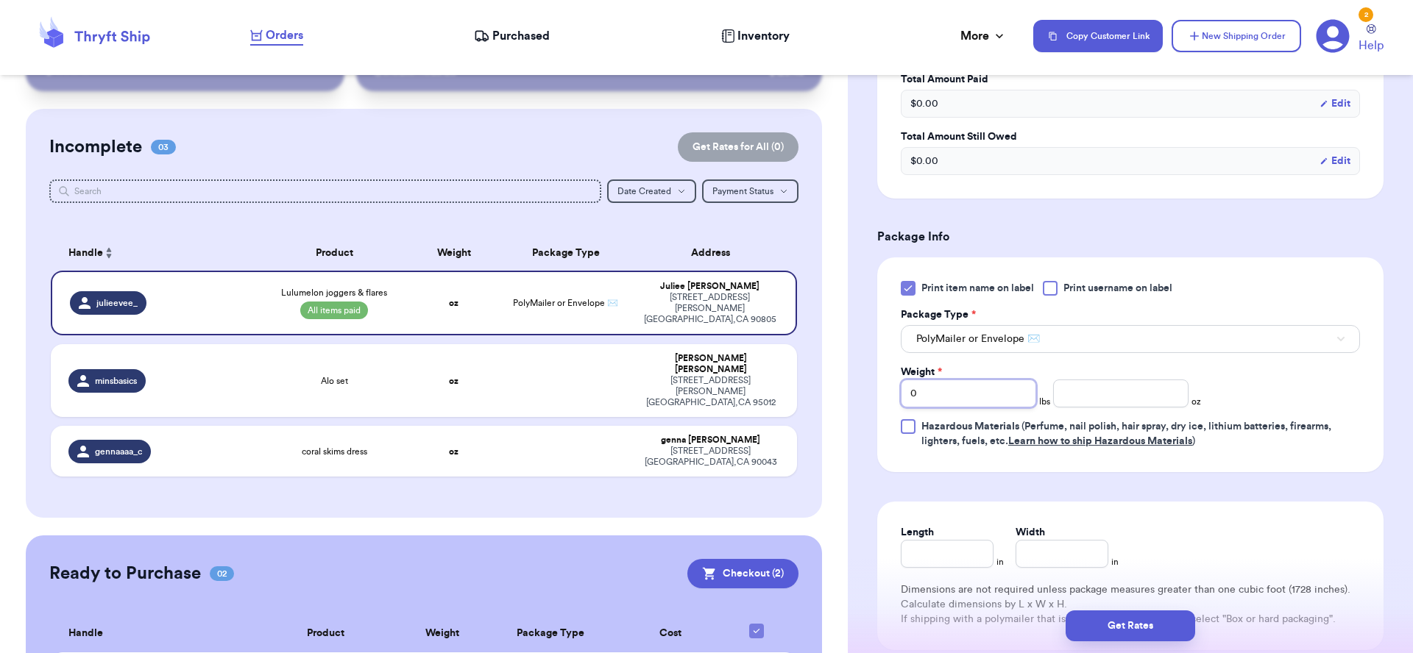
click at [1002, 411] on div "Print item name on label Print username on label Package Type * PolyMailer or E…" at bounding box center [1130, 365] width 459 height 168
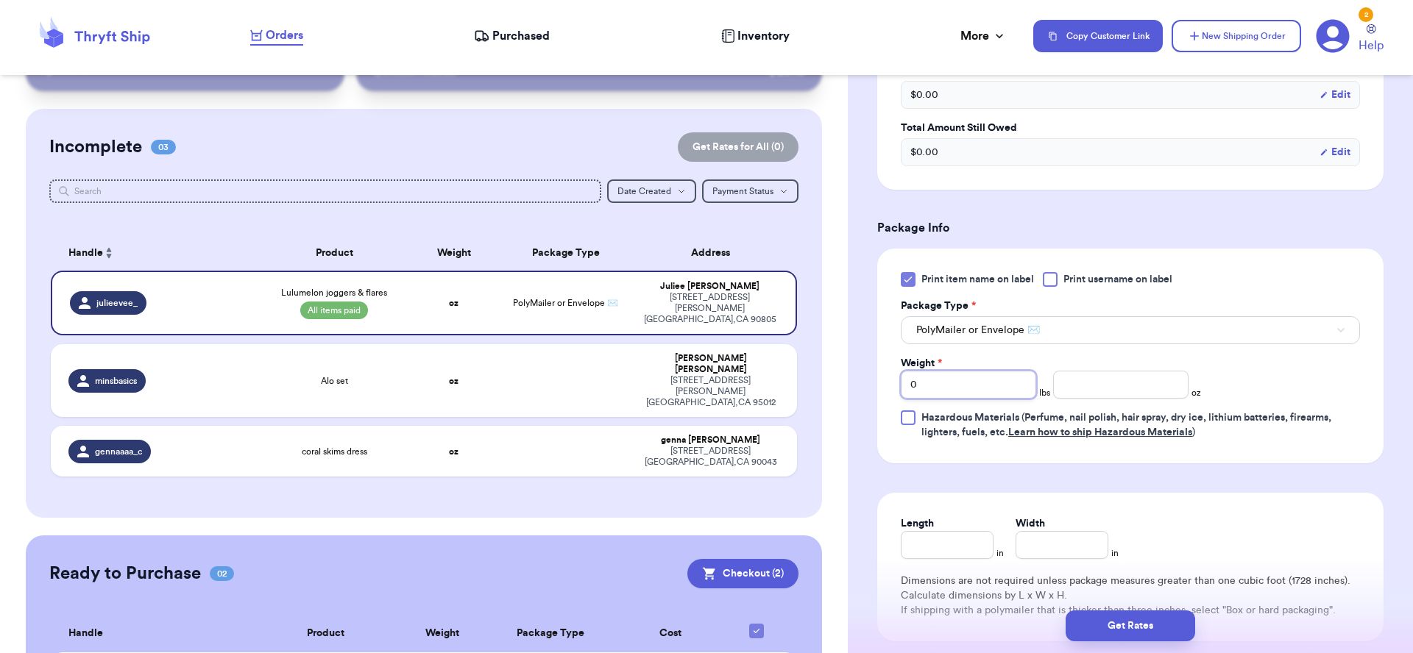
scroll to position [514, 0]
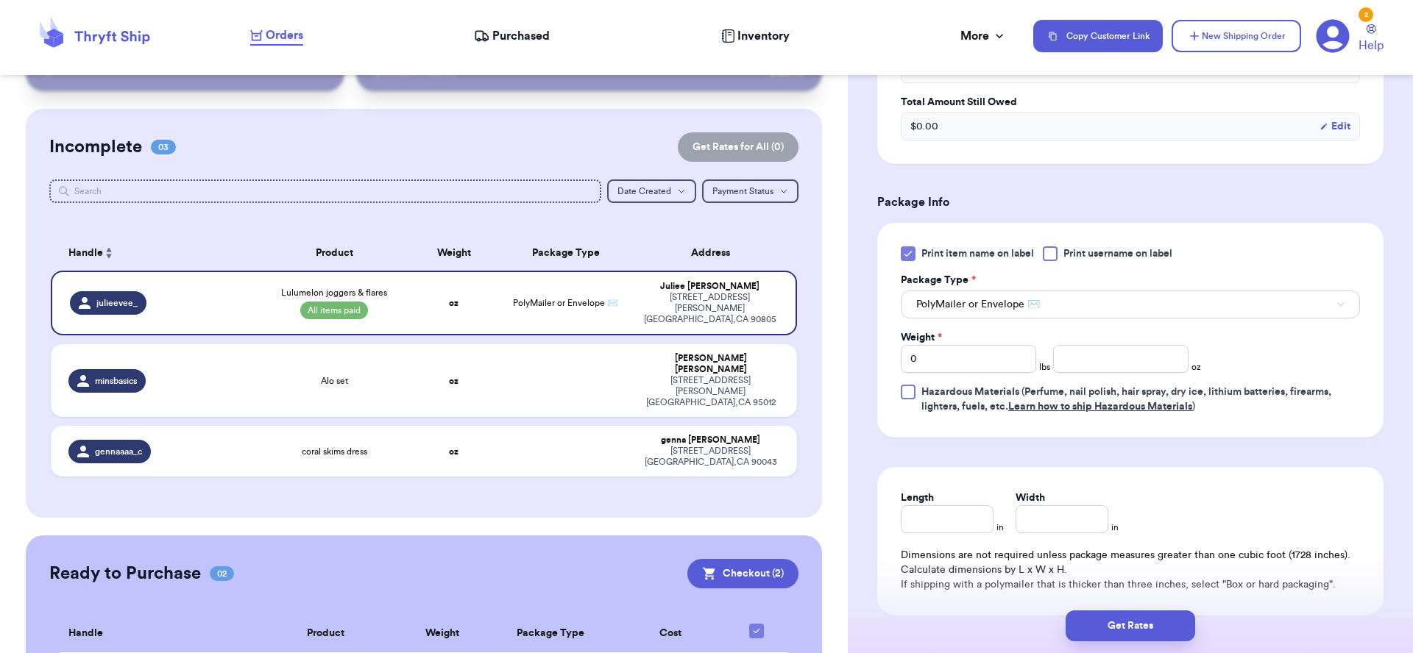
click at [991, 525] on div "Length in" at bounding box center [952, 512] width 103 height 43
click at [959, 542] on div "Length in Width in Dimensions are not required unless package measures greater …" at bounding box center [1130, 541] width 506 height 149
type input "9"
click at [1046, 522] on input "Width *" at bounding box center [1062, 520] width 93 height 28
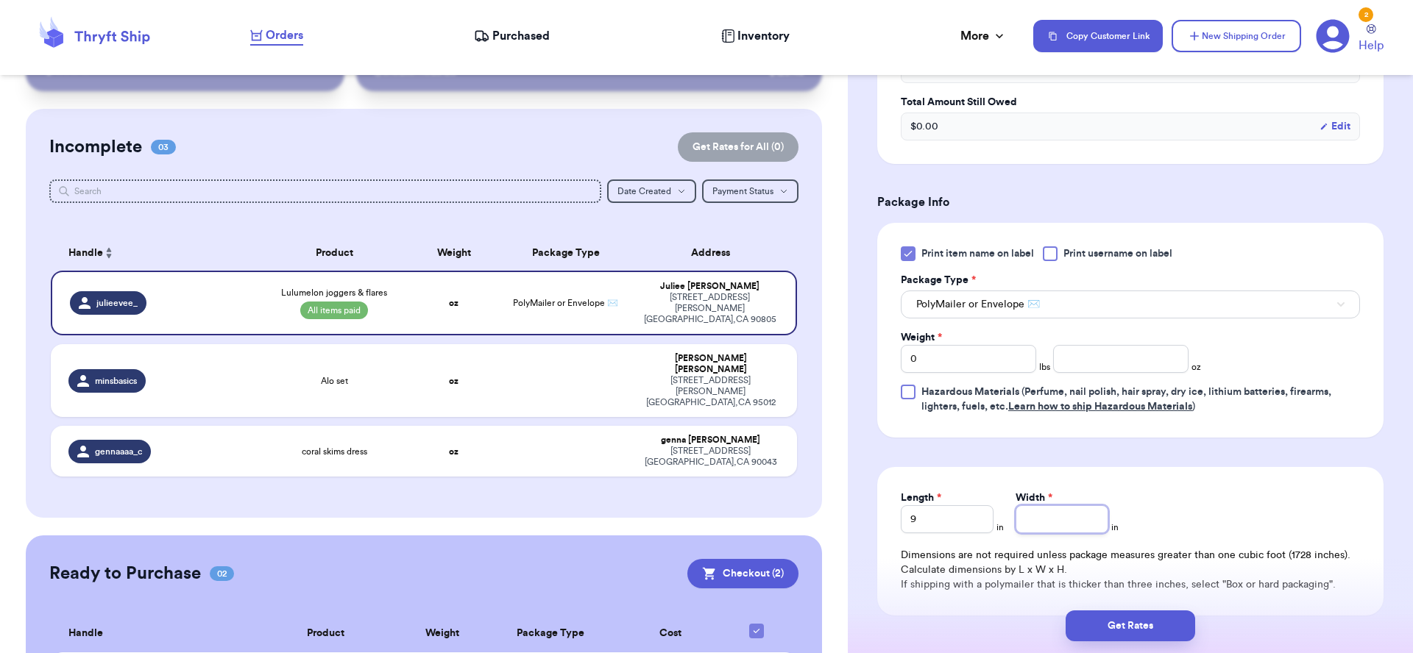
type input "1"
type input "11"
type input "11.5"
drag, startPoint x: 937, startPoint y: 377, endPoint x: 877, endPoint y: 354, distance: 63.8
click at [877, 354] on div "Print item name on label Print username on label Package Type * PolyMailer or E…" at bounding box center [1130, 330] width 506 height 215
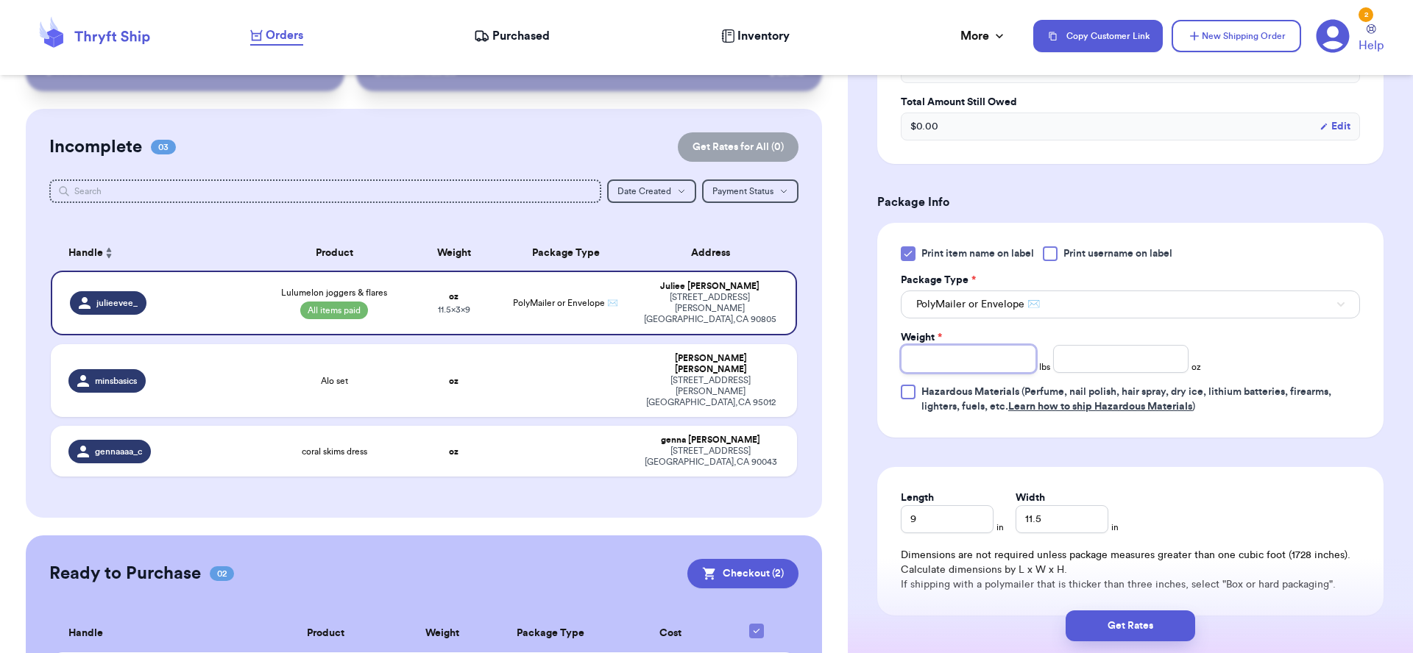
type input "4"
click at [1175, 623] on button "Get Rates" at bounding box center [1131, 626] width 130 height 31
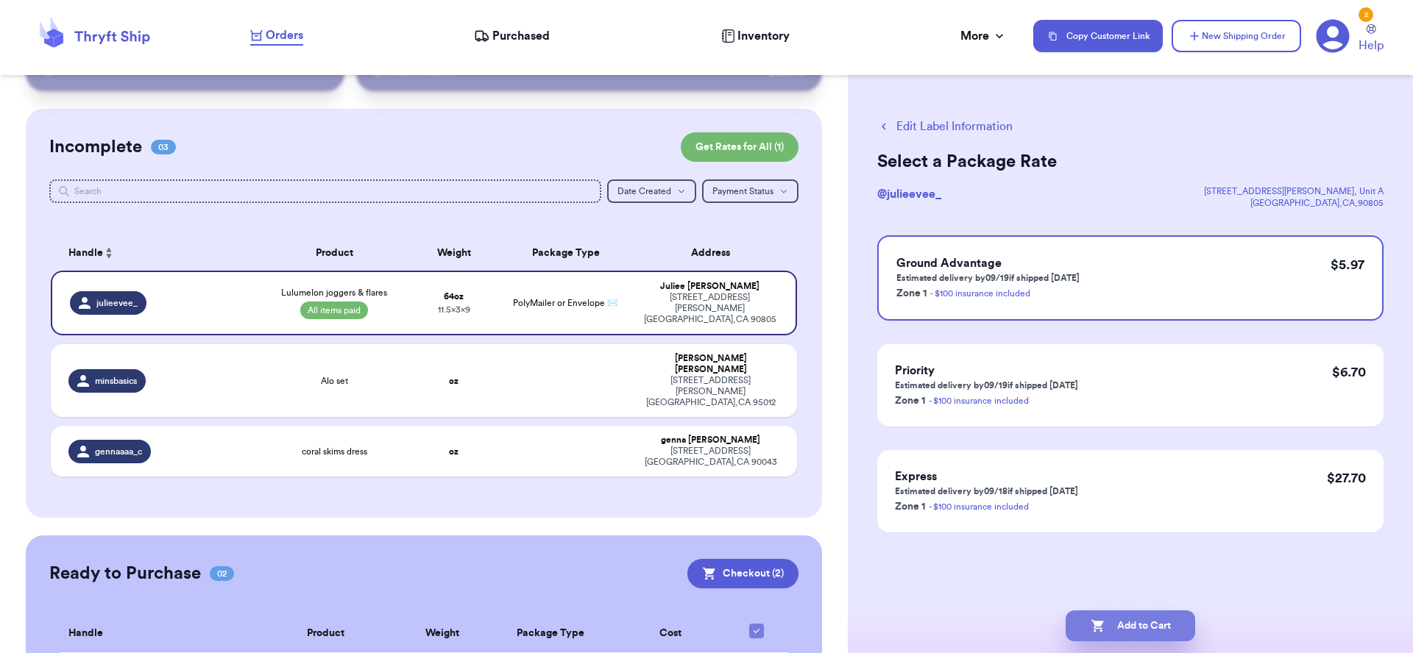
click at [1131, 612] on button "Add to Cart" at bounding box center [1131, 626] width 130 height 31
checkbox input "true"
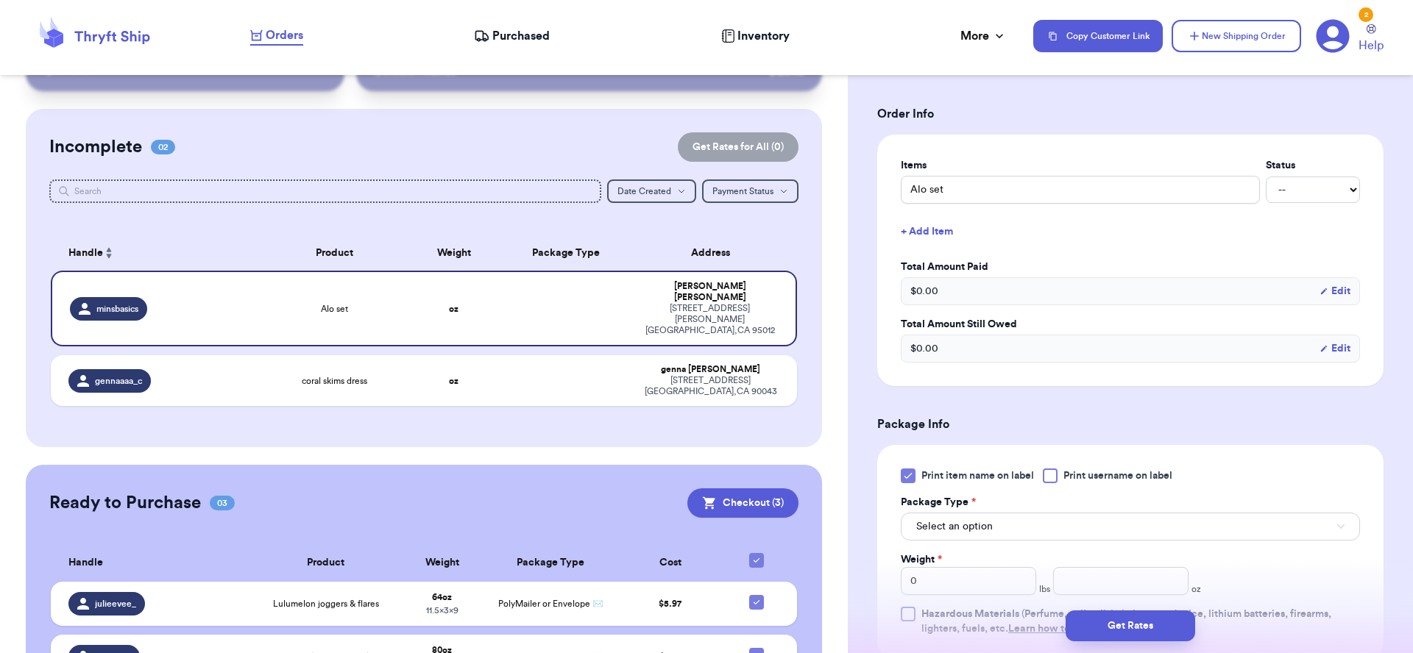
scroll to position [261, 0]
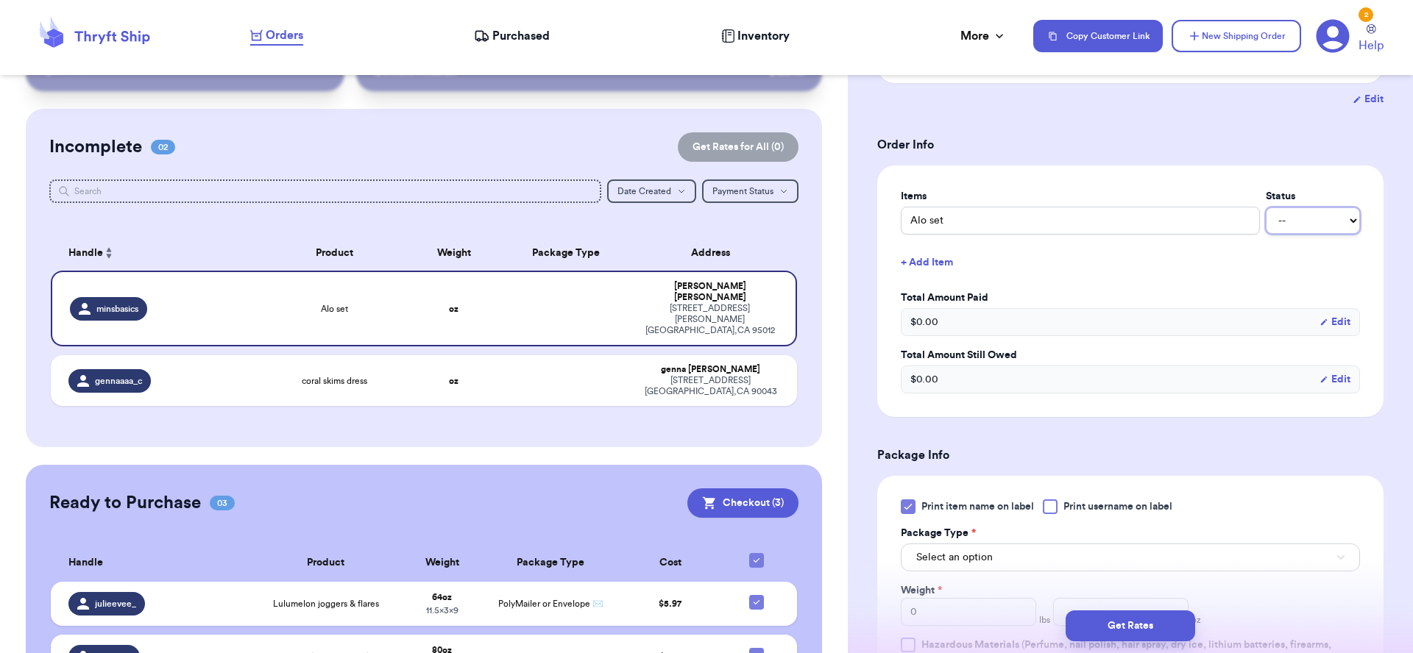
click at [1275, 233] on select "-- Paid Owes" at bounding box center [1313, 221] width 94 height 26
select select "paid"
click at [1266, 210] on select "-- Paid Owes" at bounding box center [1313, 221] width 94 height 26
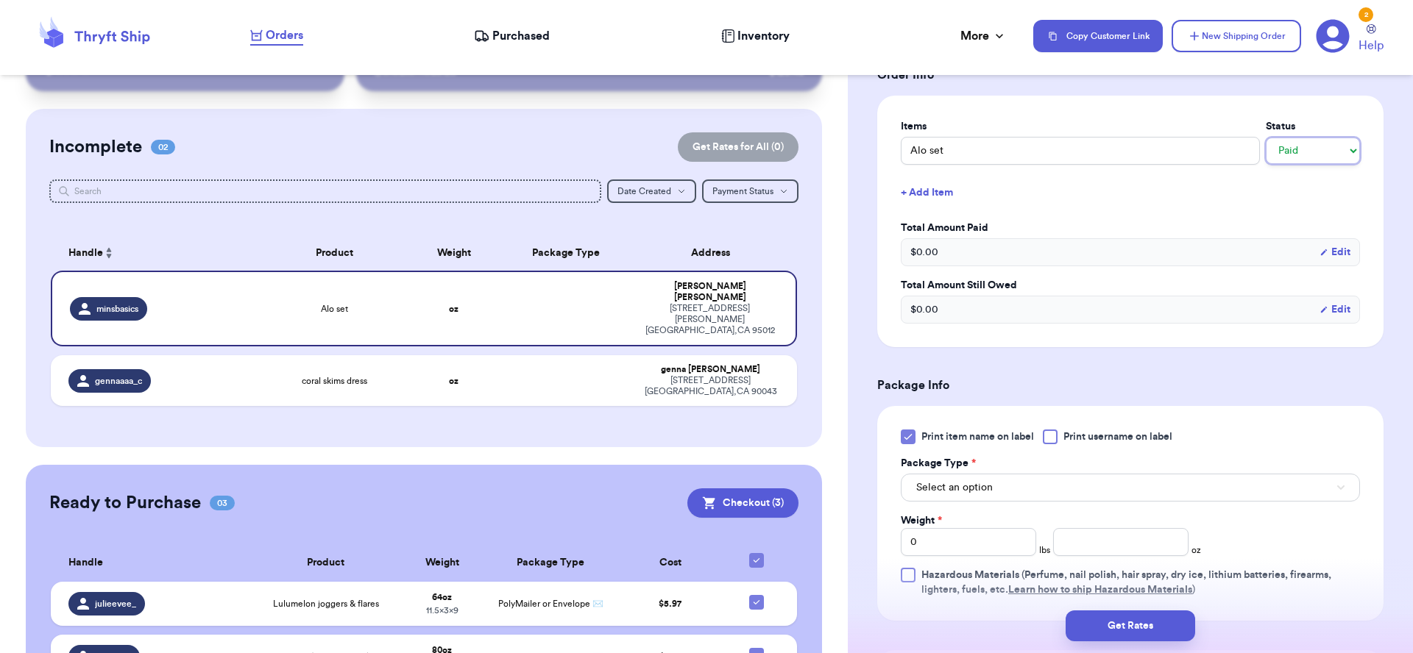
scroll to position [651, 0]
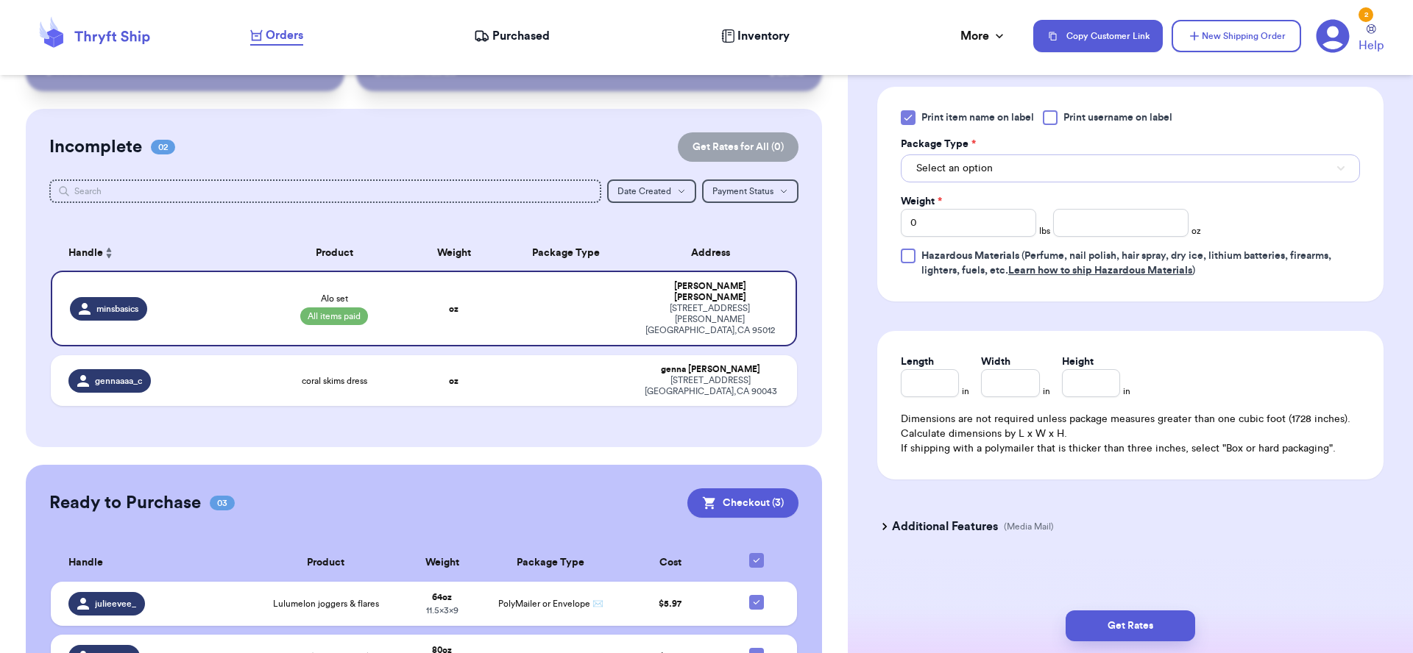
click at [1015, 172] on button "Select an option" at bounding box center [1130, 169] width 459 height 28
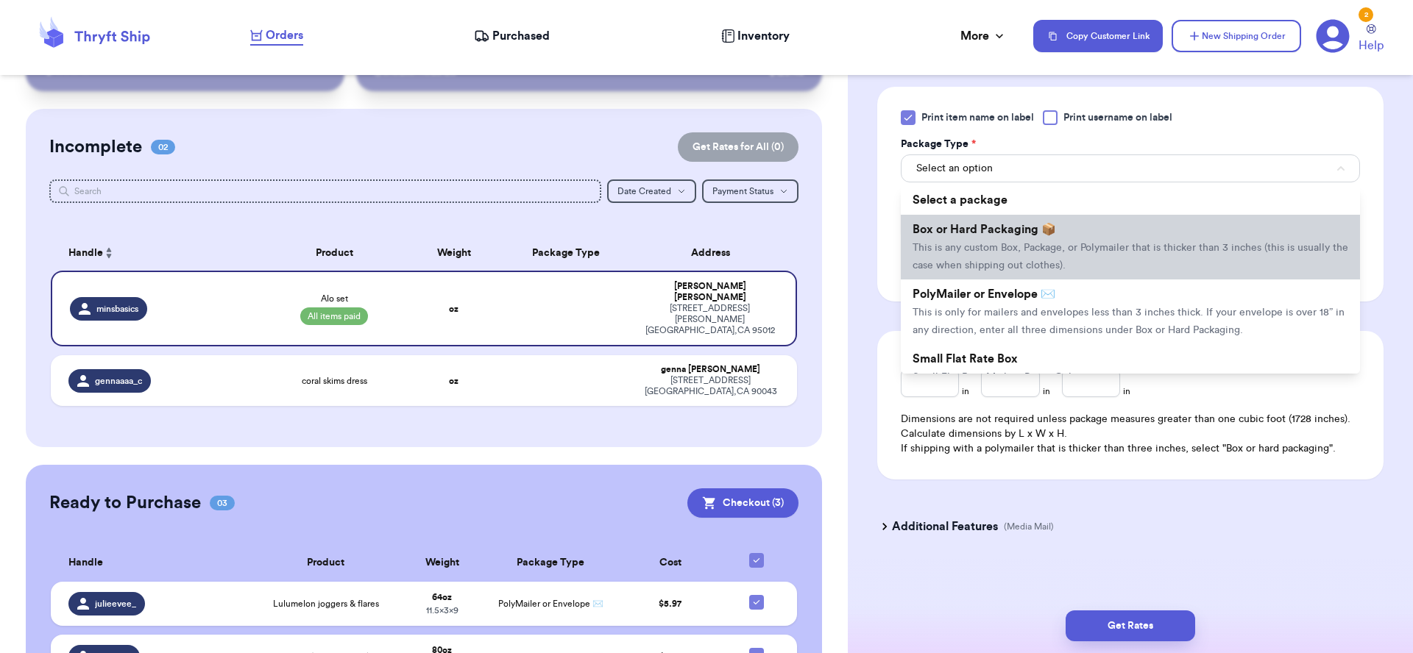
click at [1041, 271] on span "This is any custom Box, Package, or Polymailer that is thicker than 3 inches (t…" at bounding box center [1131, 257] width 436 height 28
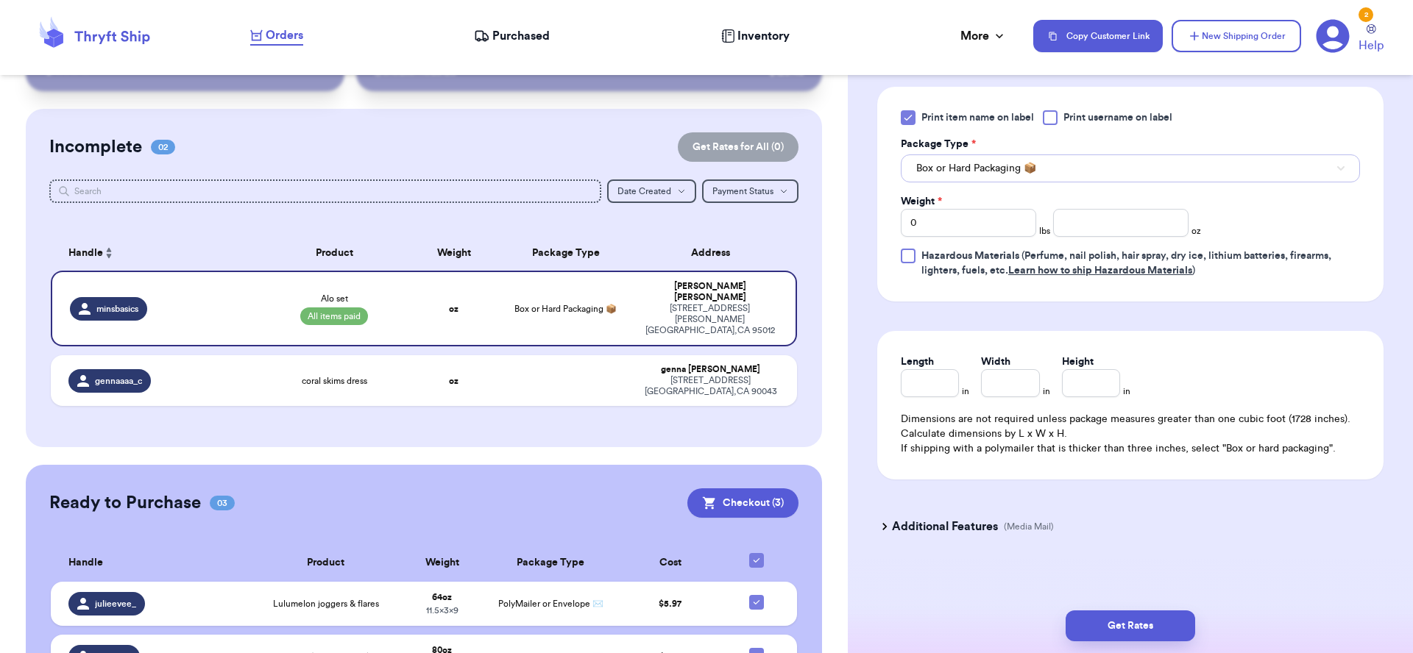
click at [992, 175] on span "Box or Hard Packaging 📦" at bounding box center [976, 168] width 120 height 15
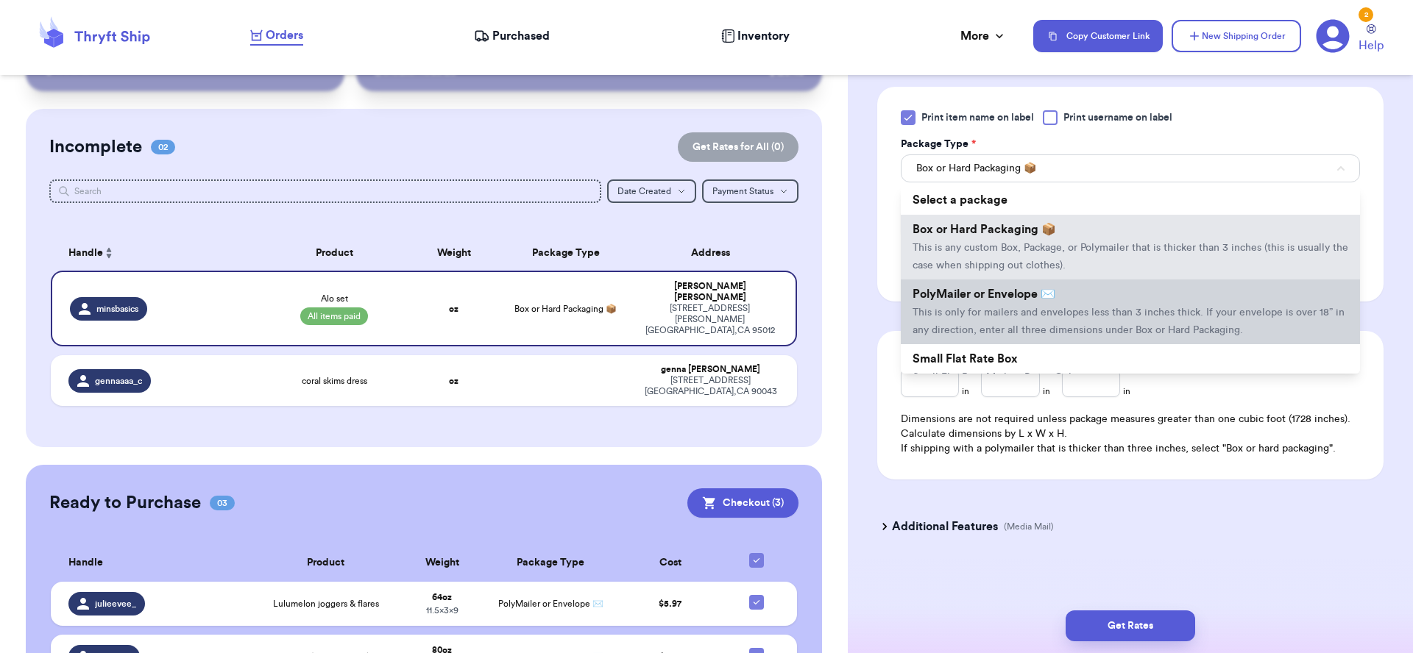
click at [1002, 307] on li "PolyMailer or Envelope ✉️ This is only for mailers and envelopes less than 3 in…" at bounding box center [1130, 312] width 459 height 65
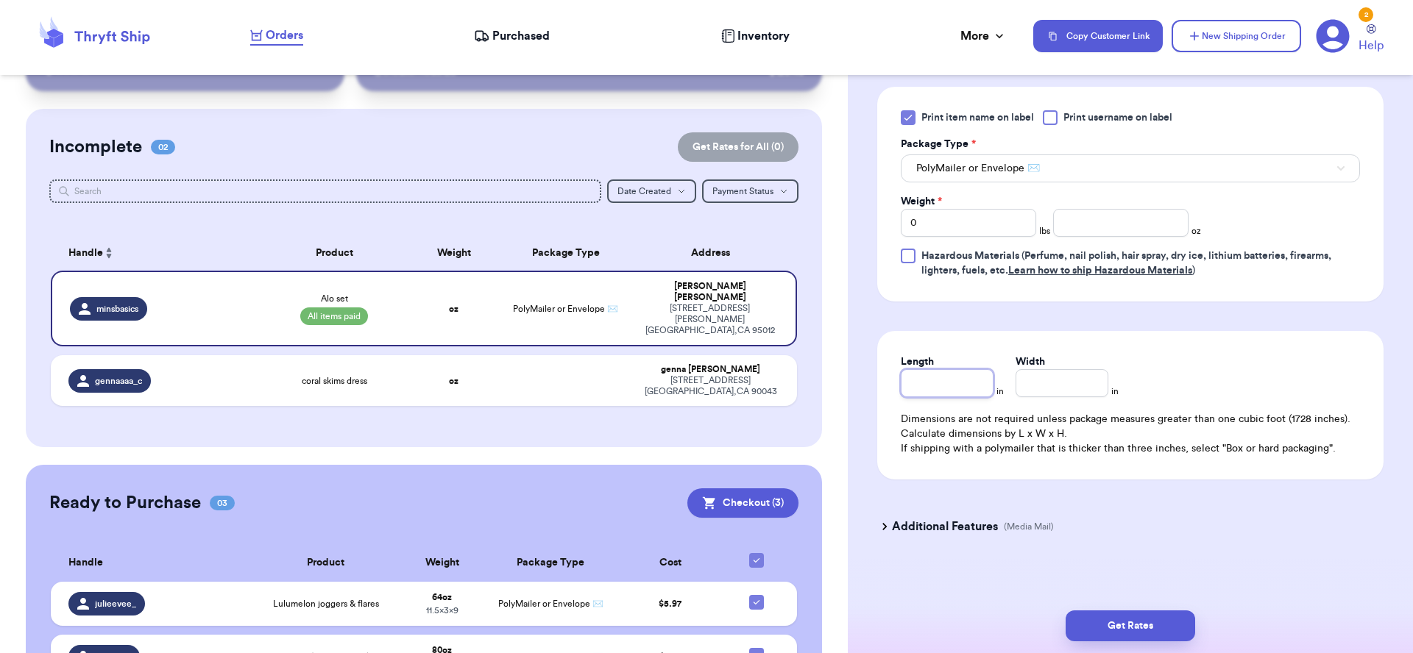
click at [940, 383] on input "Length" at bounding box center [947, 383] width 93 height 28
type input "1"
type input "17"
type input "17.5"
click at [1074, 389] on input "Width *" at bounding box center [1062, 383] width 93 height 28
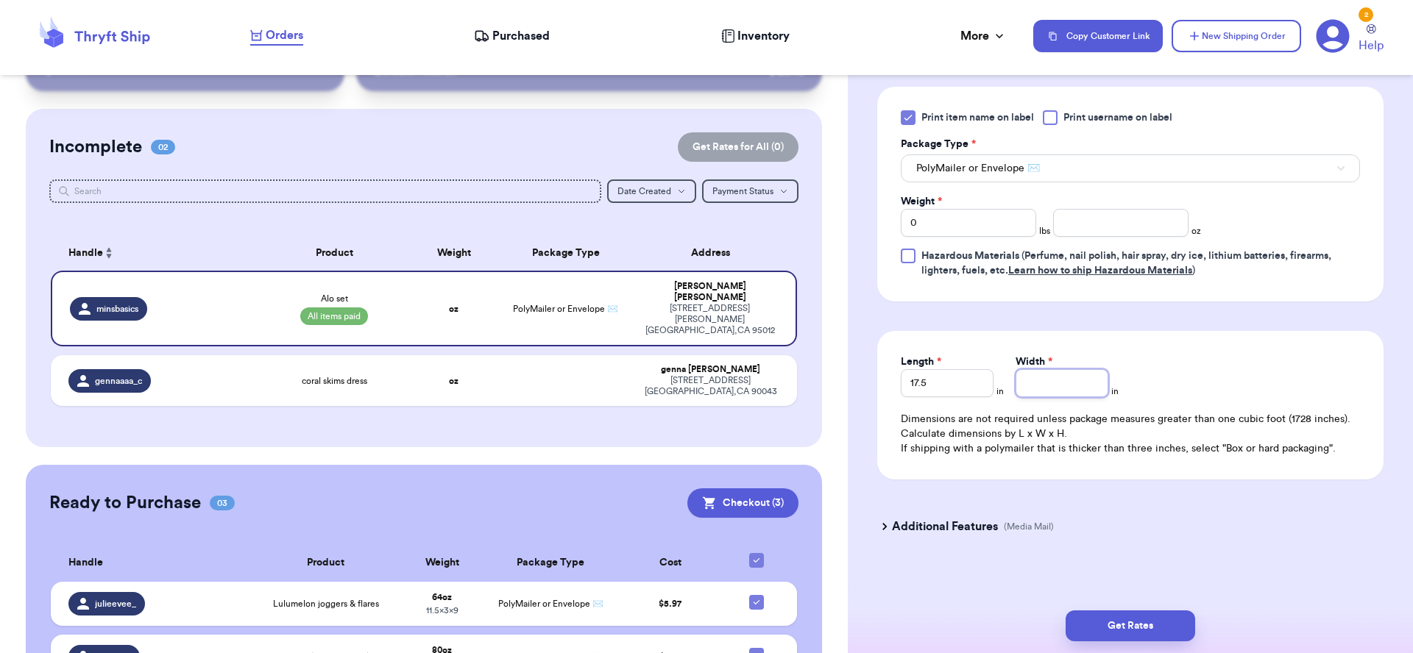
type input "1"
type input "11"
type input "11.5"
drag, startPoint x: 936, startPoint y: 232, endPoint x: 836, endPoint y: 216, distance: 101.4
click at [842, 216] on div "Customer Link New Order Total Balance Payout $ 0.00 Recent Payments View all @ …" at bounding box center [706, 326] width 1413 height 653
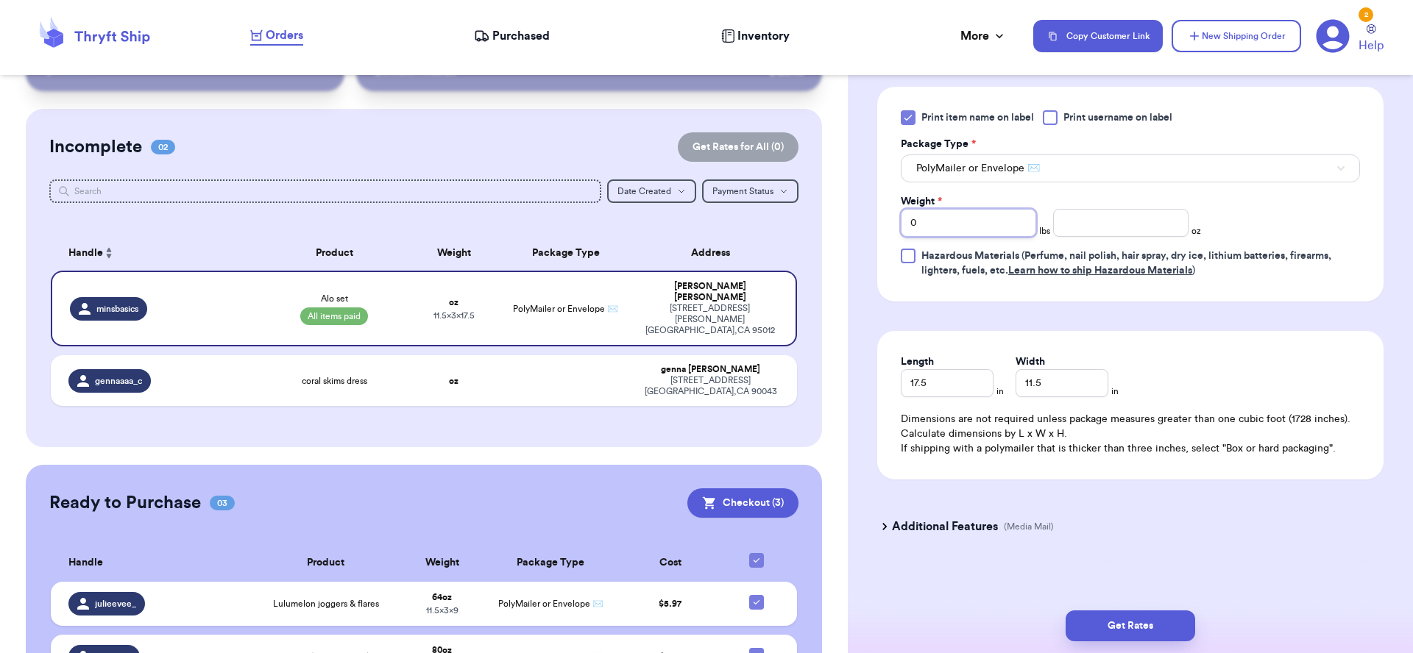
type input "5"
click at [1199, 627] on div "Get Rates" at bounding box center [1131, 626] width 542 height 31
drag, startPoint x: 1193, startPoint y: 626, endPoint x: 1186, endPoint y: 627, distance: 7.4
click at [1190, 626] on button "Get Rates" at bounding box center [1131, 626] width 130 height 31
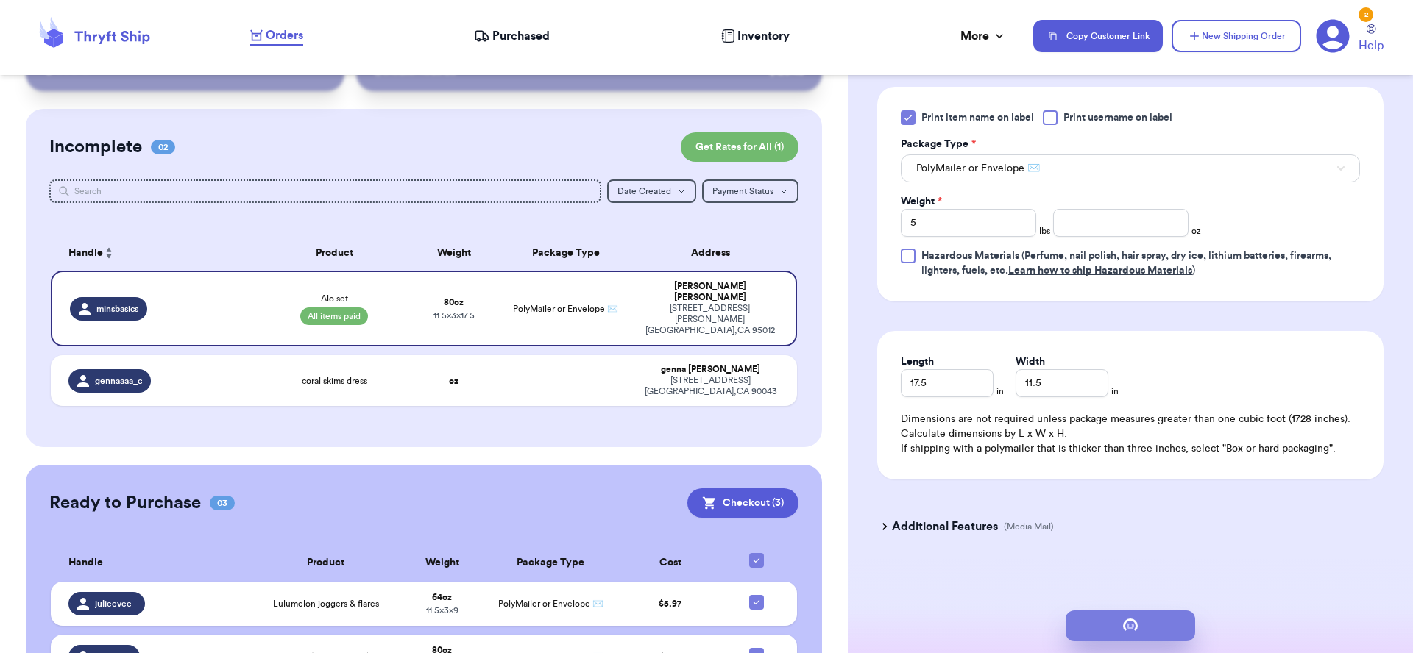
scroll to position [0, 0]
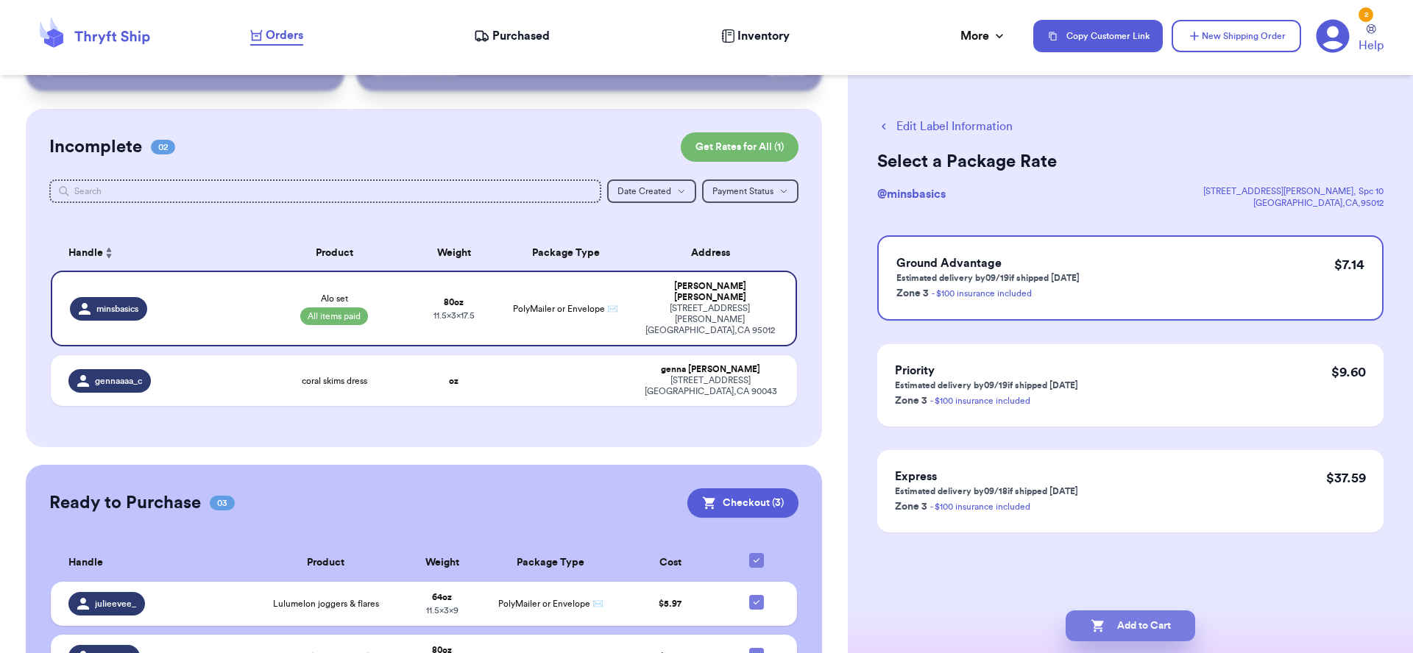
click at [1117, 614] on button "Add to Cart" at bounding box center [1131, 626] width 130 height 31
checkbox input "true"
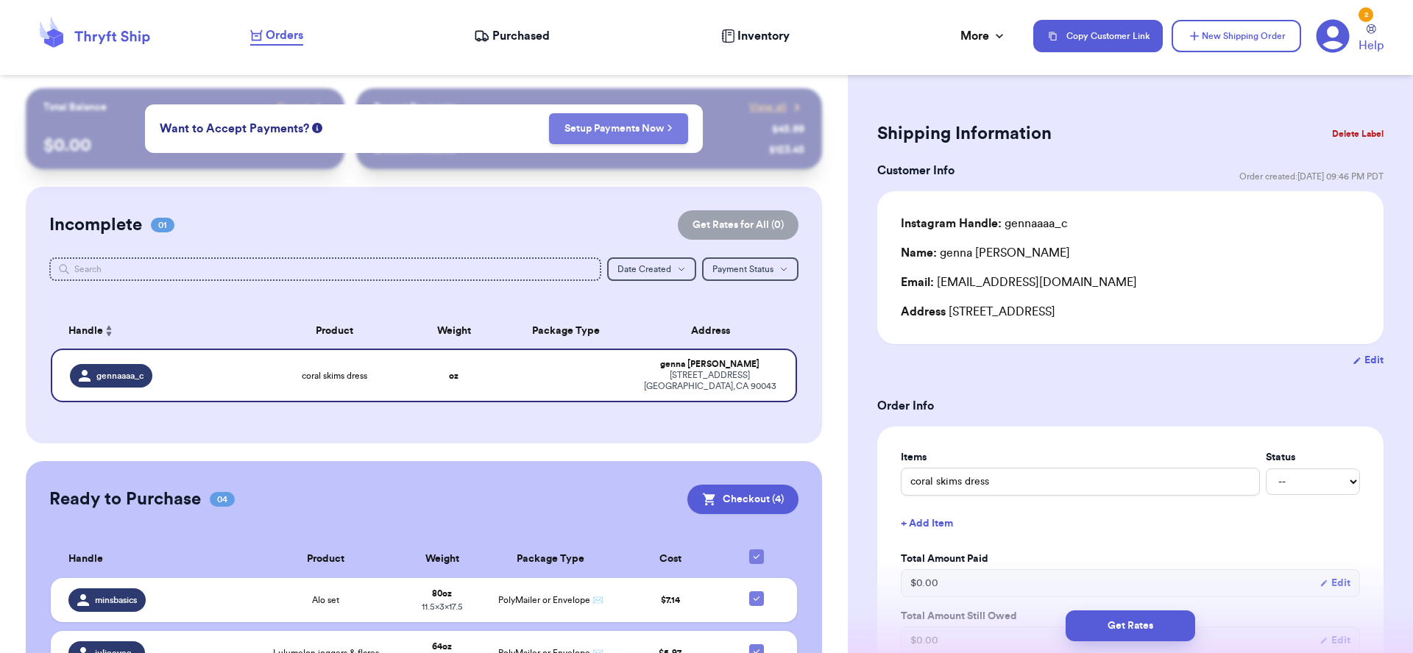
click at [623, 141] on button "Setup Payments Now" at bounding box center [618, 128] width 139 height 31
click at [609, 127] on link "Setup Payments Now" at bounding box center [618, 128] width 108 height 15
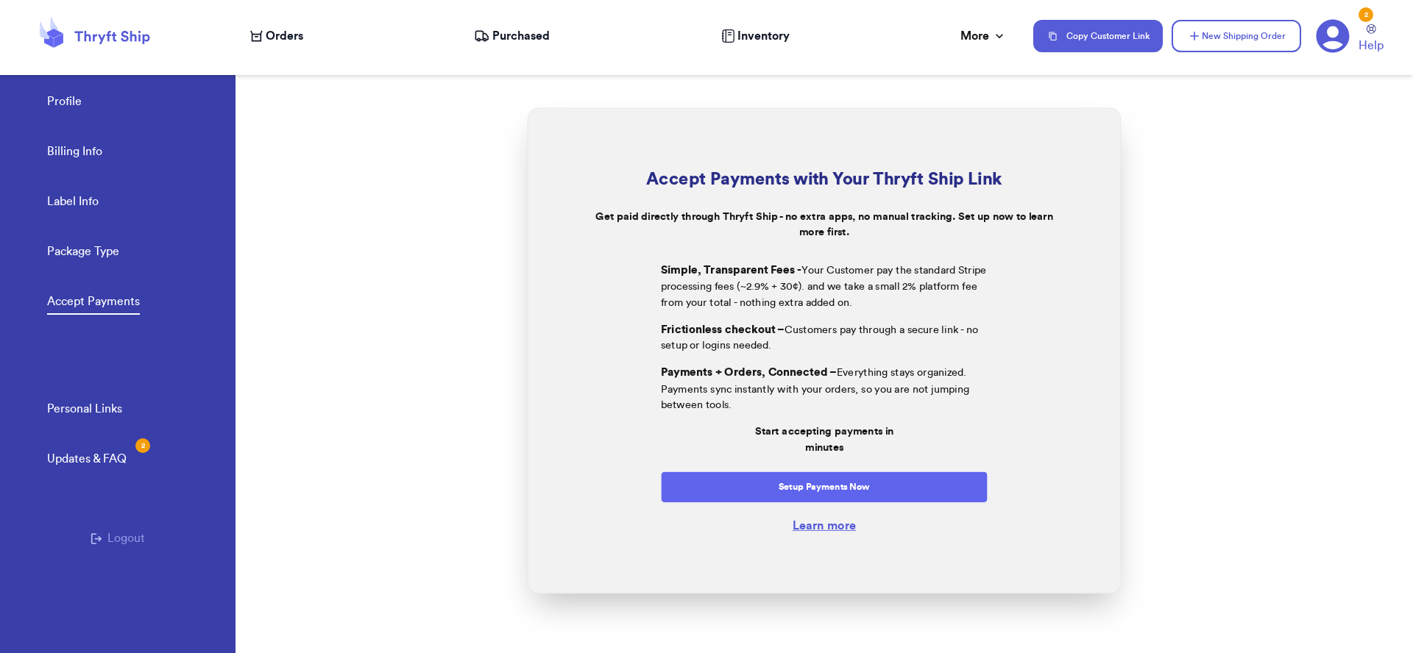
click at [860, 483] on button "Setup Payments Now" at bounding box center [824, 488] width 327 height 32
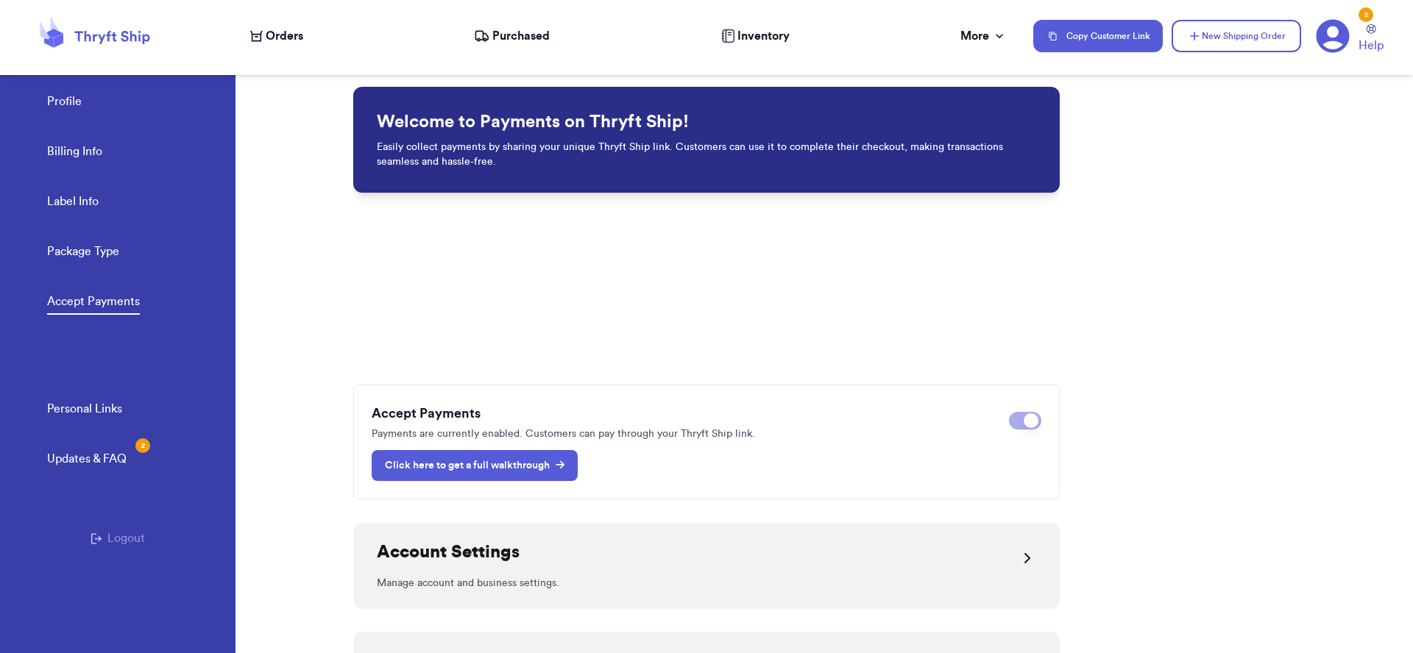
click at [552, 469] on p "Click here to get a full walkthrough" at bounding box center [475, 465] width 180 height 15
click at [468, 463] on p "Click here to get a full walkthrough" at bounding box center [475, 465] width 180 height 15
click at [118, 35] on icon at bounding box center [94, 36] width 118 height 40
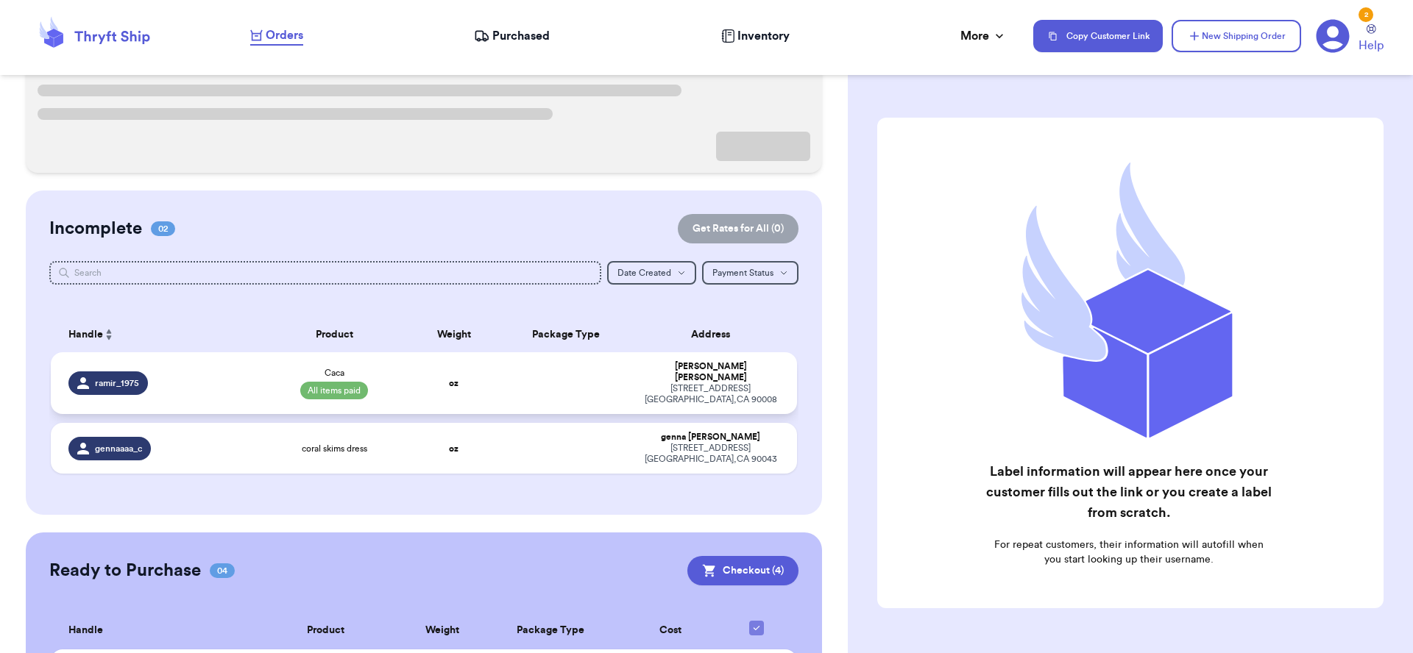
scroll to position [176, 0]
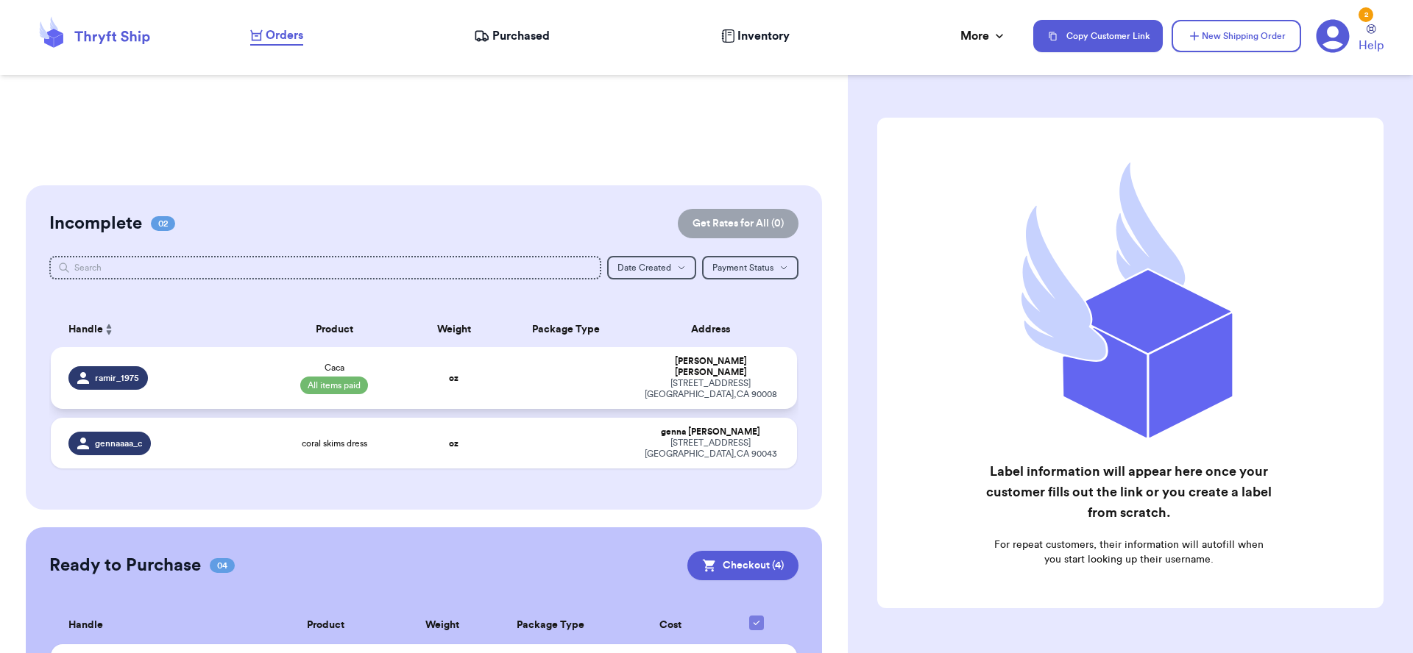
click at [633, 370] on td "[PERSON_NAME] [STREET_ADDRESS]" at bounding box center [715, 378] width 164 height 62
select select "paid"
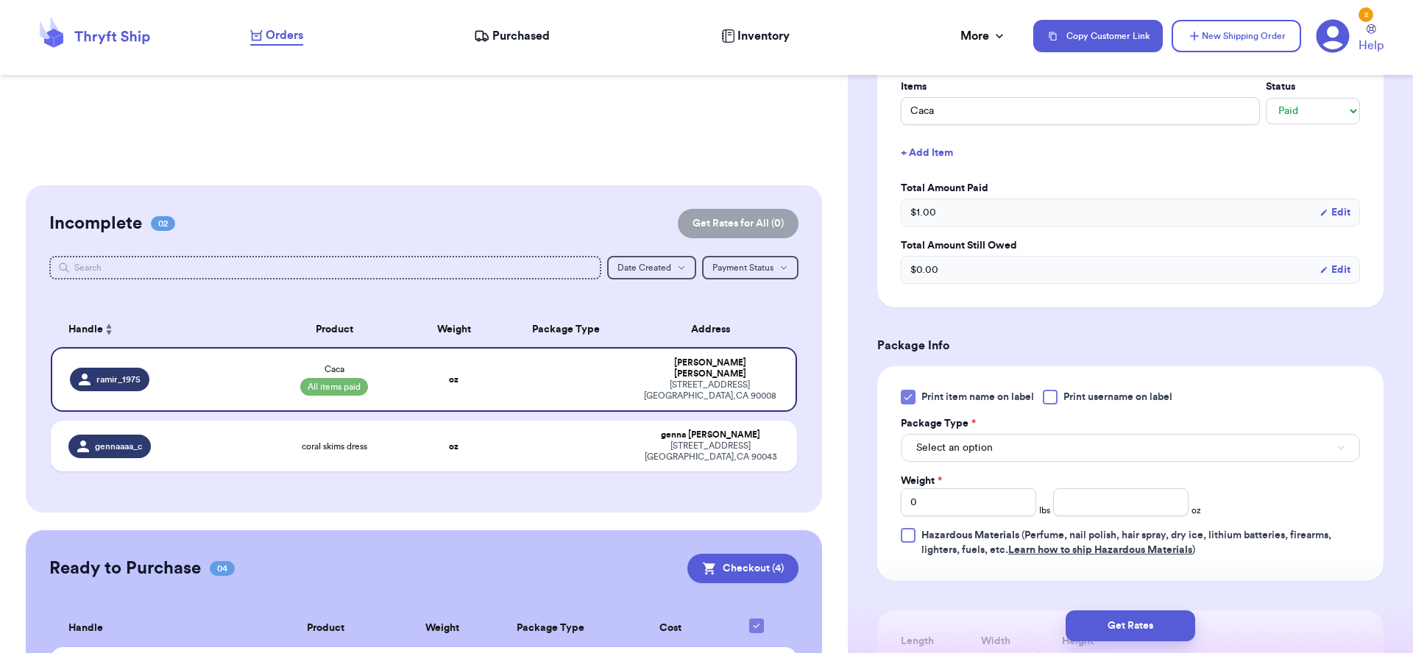
scroll to position [397, 0]
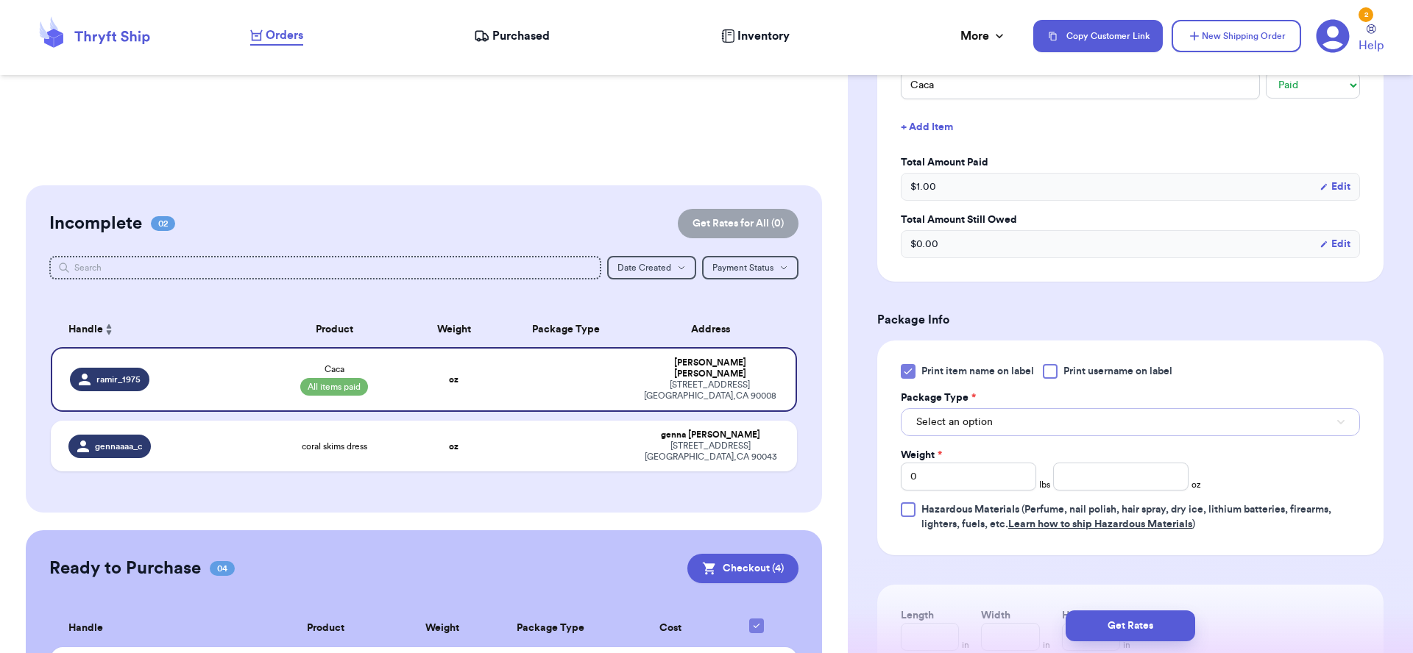
click at [1136, 431] on button "Select an option" at bounding box center [1130, 422] width 459 height 28
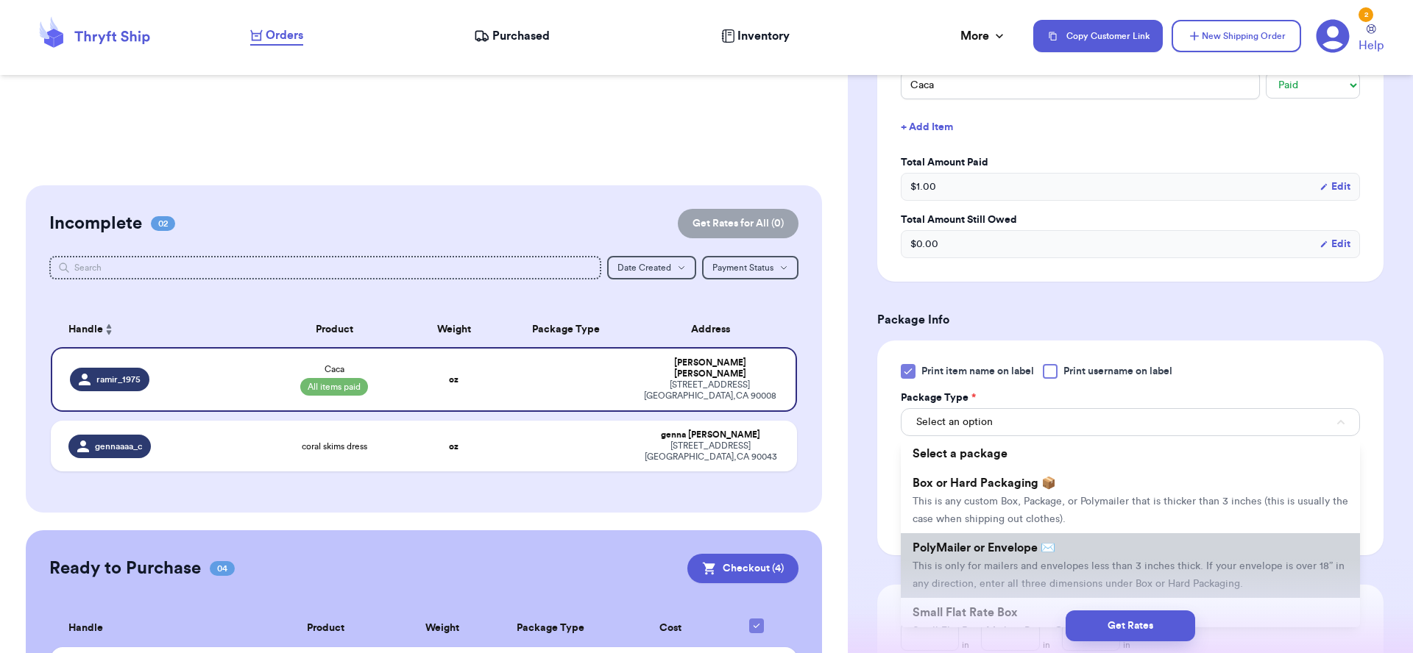
click at [1113, 570] on span "This is only for mailers and envelopes less than 3 inches thick. If your envelo…" at bounding box center [1129, 575] width 432 height 28
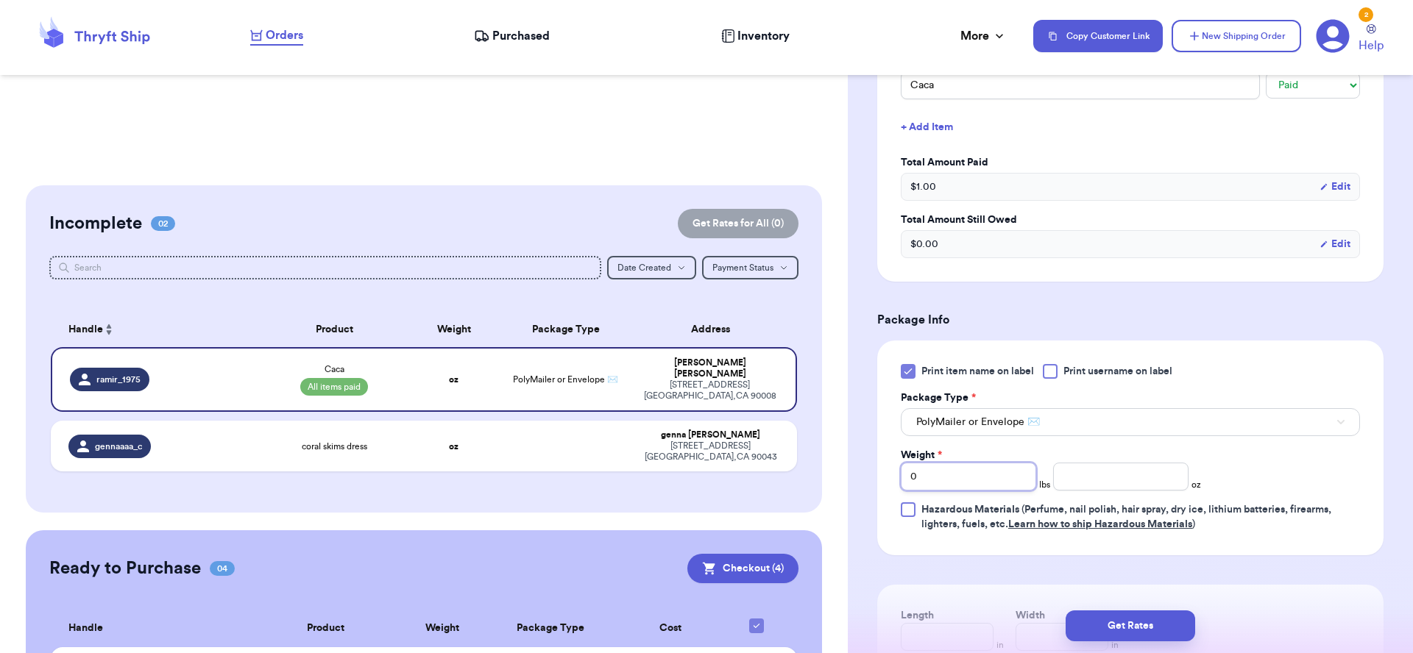
click at [973, 480] on input "0" at bounding box center [968, 477] width 135 height 28
type input "1"
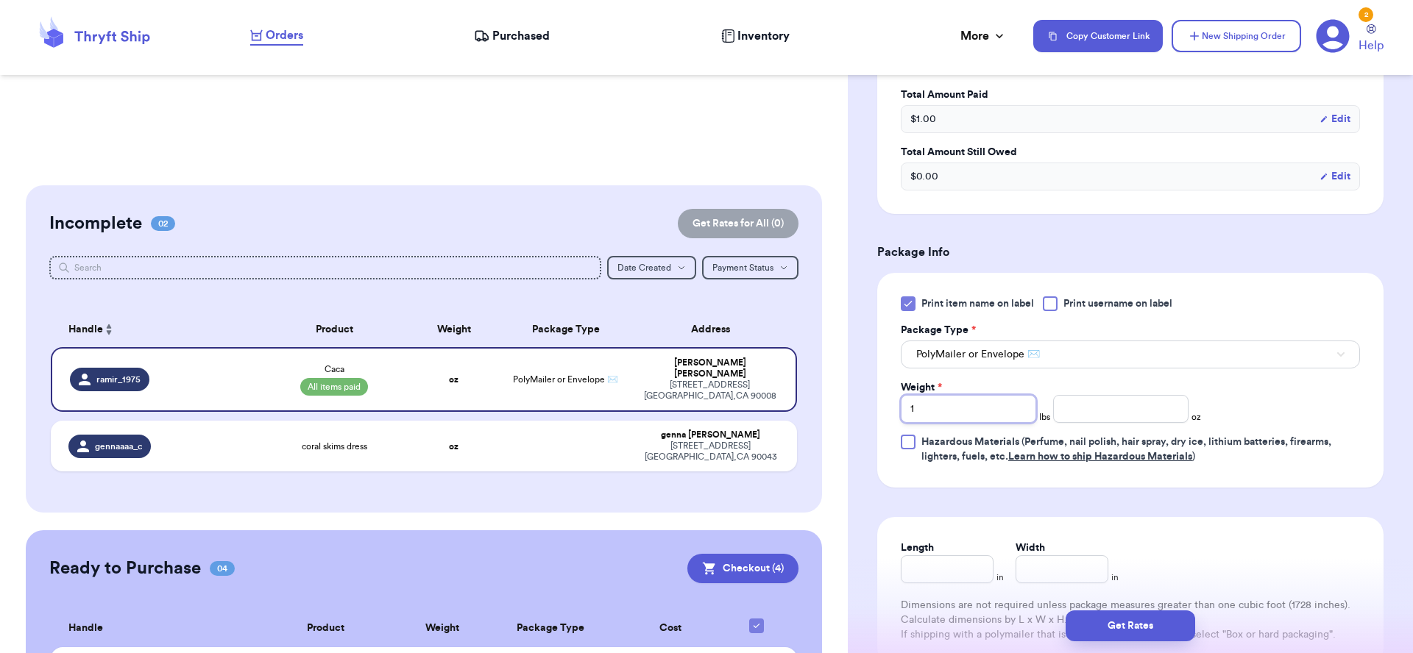
scroll to position [573, 0]
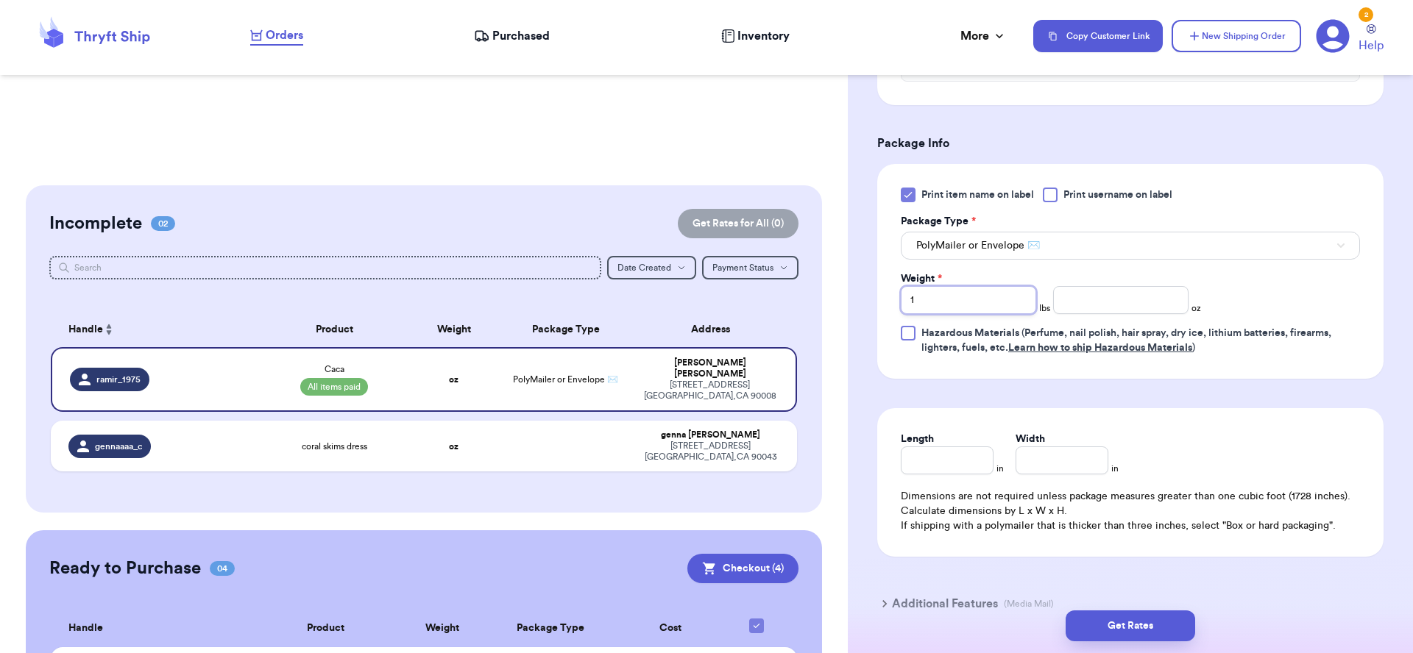
type input "1"
click at [949, 472] on input "Length" at bounding box center [947, 461] width 93 height 28
type input "7"
type input "7.5"
type input "5"
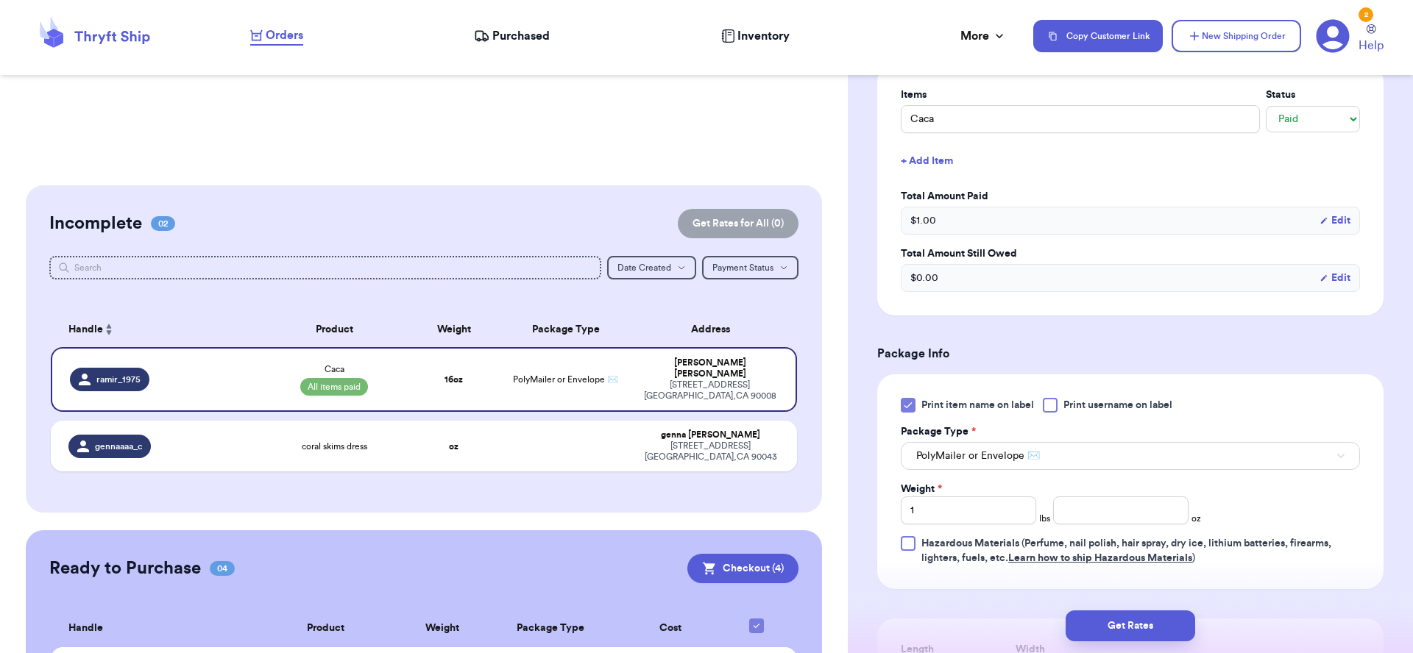
scroll to position [217, 0]
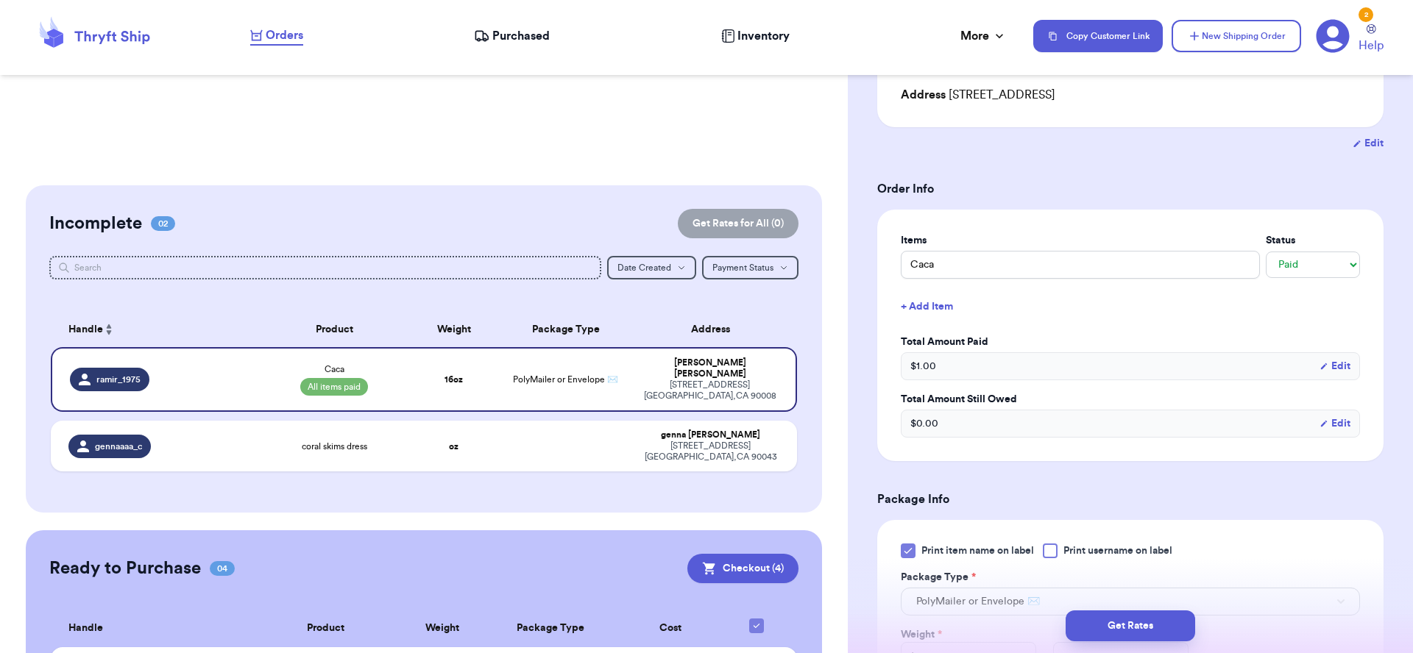
type input "5.5"
click at [969, 559] on span "Print item name on label" at bounding box center [977, 551] width 113 height 15
click at [0, 0] on input "Print item name on label" at bounding box center [0, 0] width 0 height 0
click at [1158, 628] on button "Get Rates" at bounding box center [1131, 626] width 130 height 31
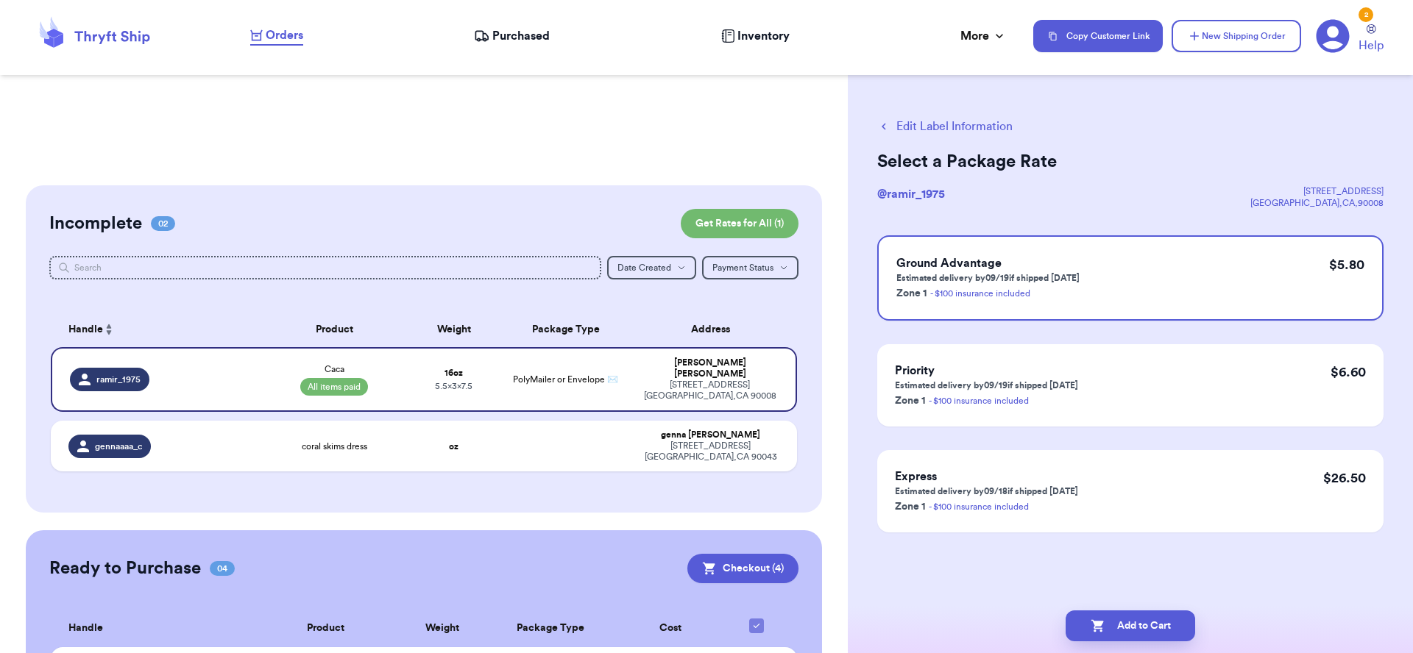
scroll to position [0, 0]
click at [899, 127] on button "Edit Label Information" at bounding box center [944, 127] width 135 height 18
select select "paid"
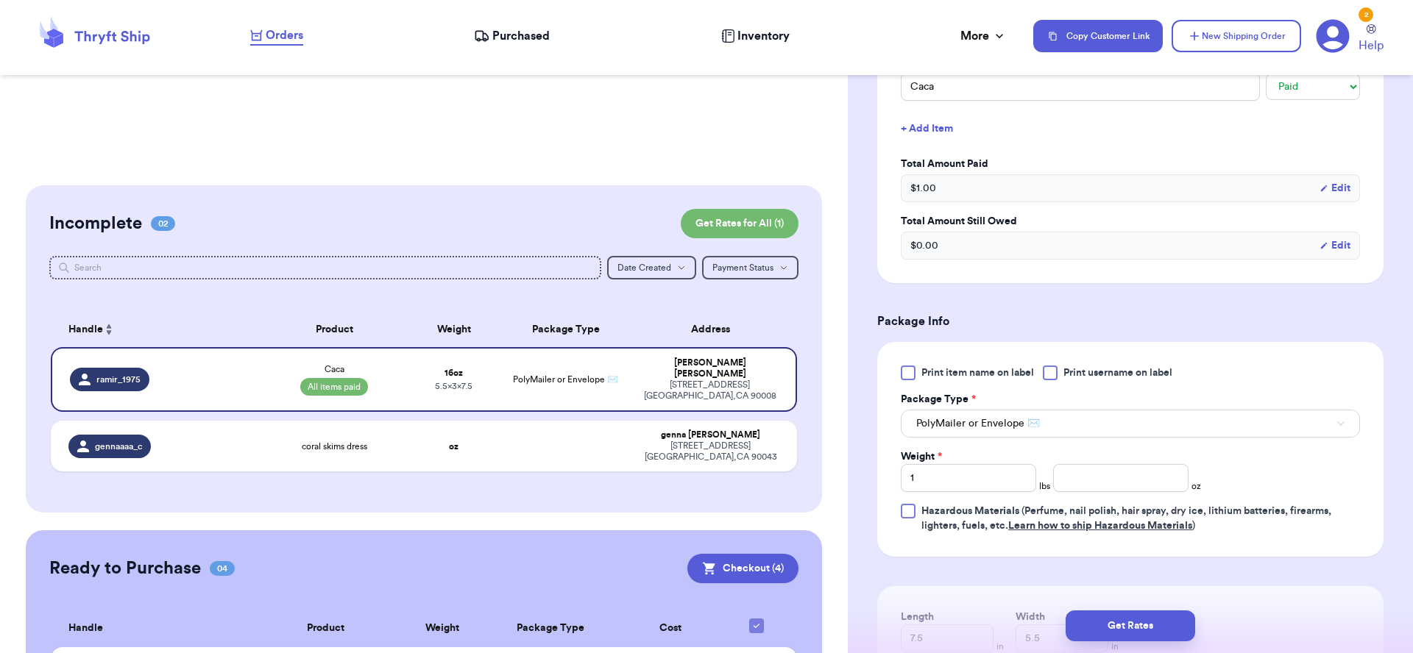
scroll to position [384, 0]
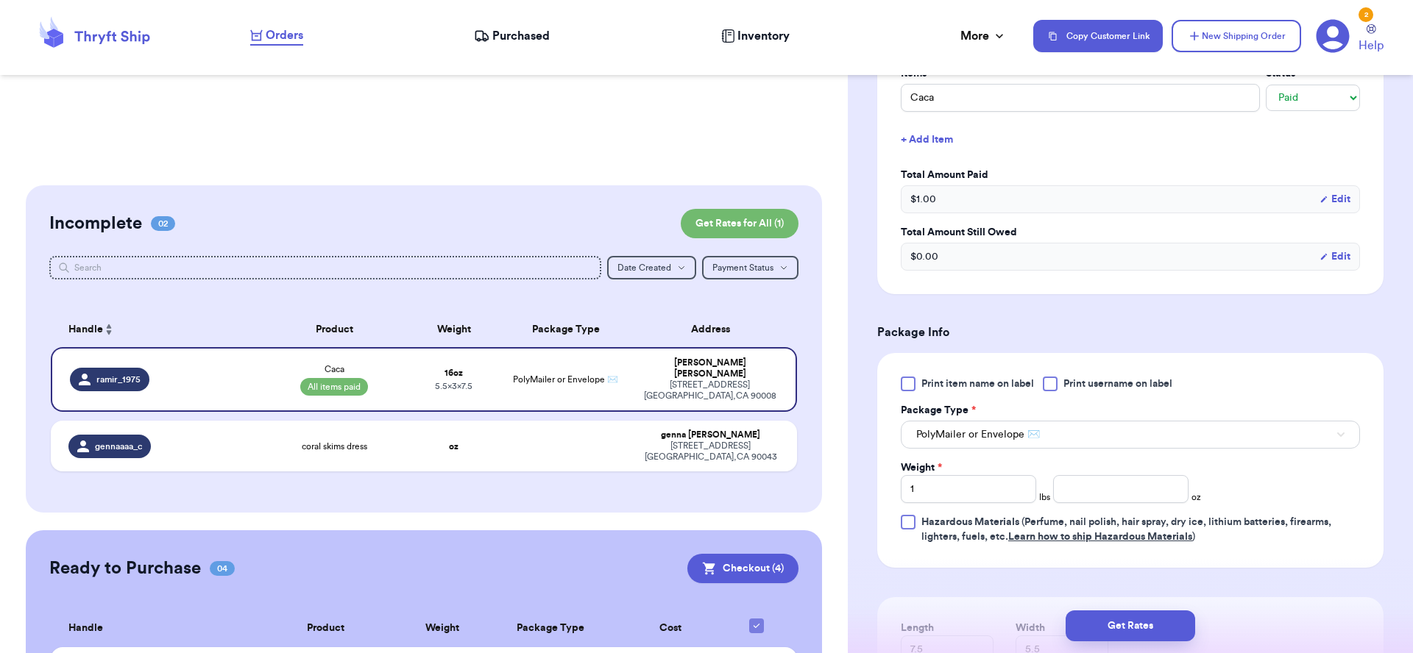
click at [994, 264] on div "$ 0.00 Edit" at bounding box center [1130, 257] width 459 height 28
click at [1319, 264] on button "Edit" at bounding box center [1334, 256] width 31 height 15
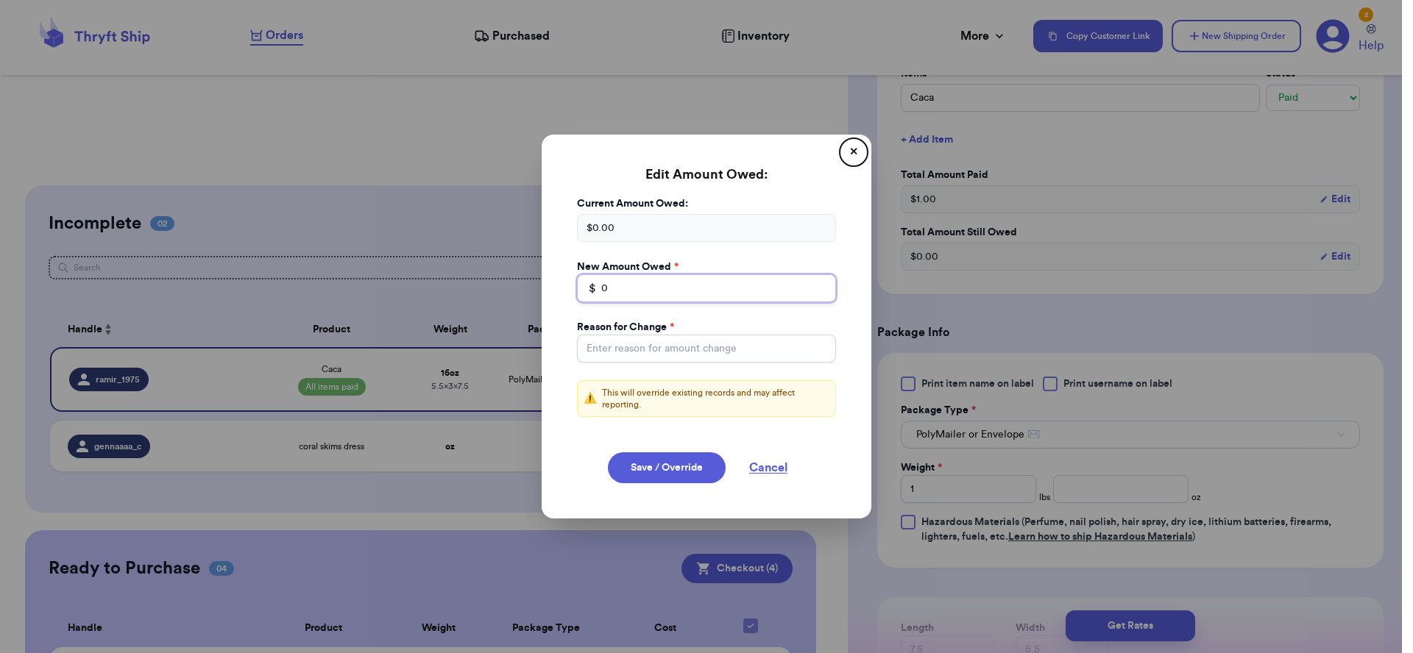
click at [723, 290] on input "0" at bounding box center [706, 288] width 259 height 28
drag, startPoint x: 680, startPoint y: 290, endPoint x: 550, endPoint y: 269, distance: 132.0
click at [550, 269] on div "Edit Amount Owed: ✕ Current Amount Owed: $ 0.00 New Amount Owed * $ 0 Reason fo…" at bounding box center [707, 327] width 330 height 384
type input "5"
type input "5.80"
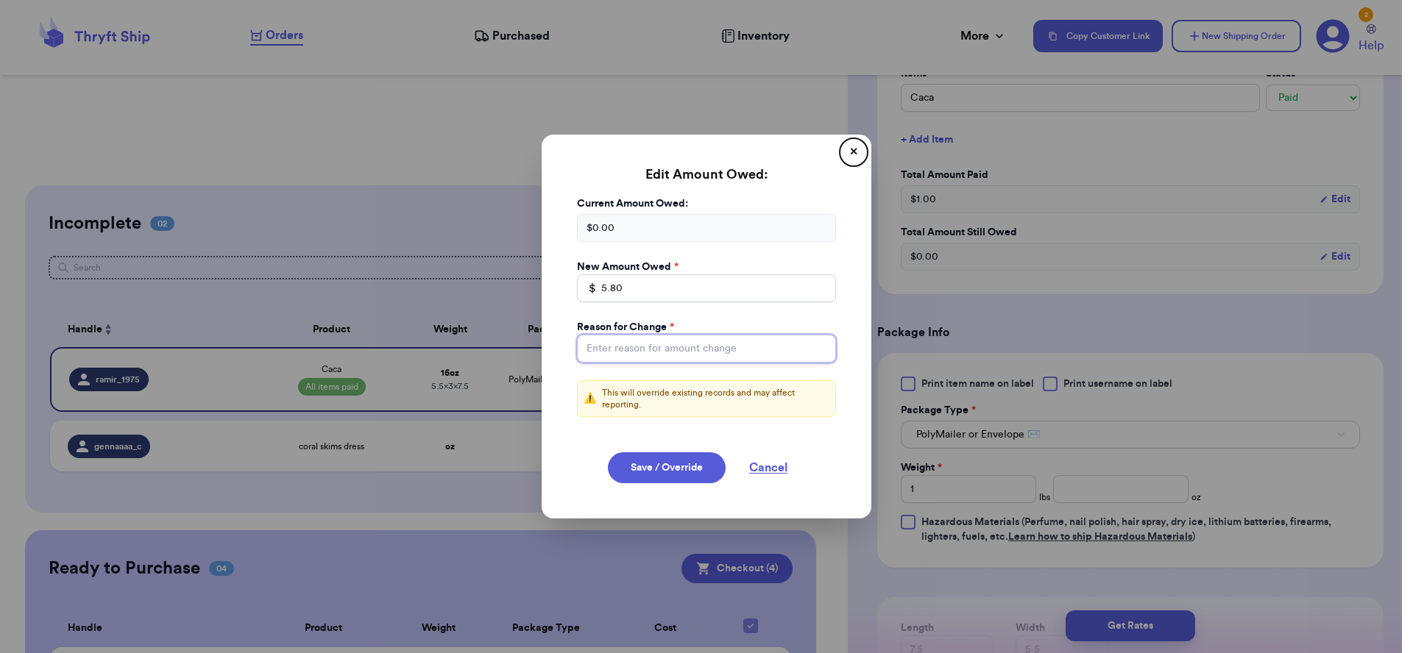
click at [659, 348] on input "Total Amount Paid" at bounding box center [706, 349] width 259 height 28
type input "shipping."
click at [637, 467] on button "Save / Override" at bounding box center [667, 468] width 118 height 31
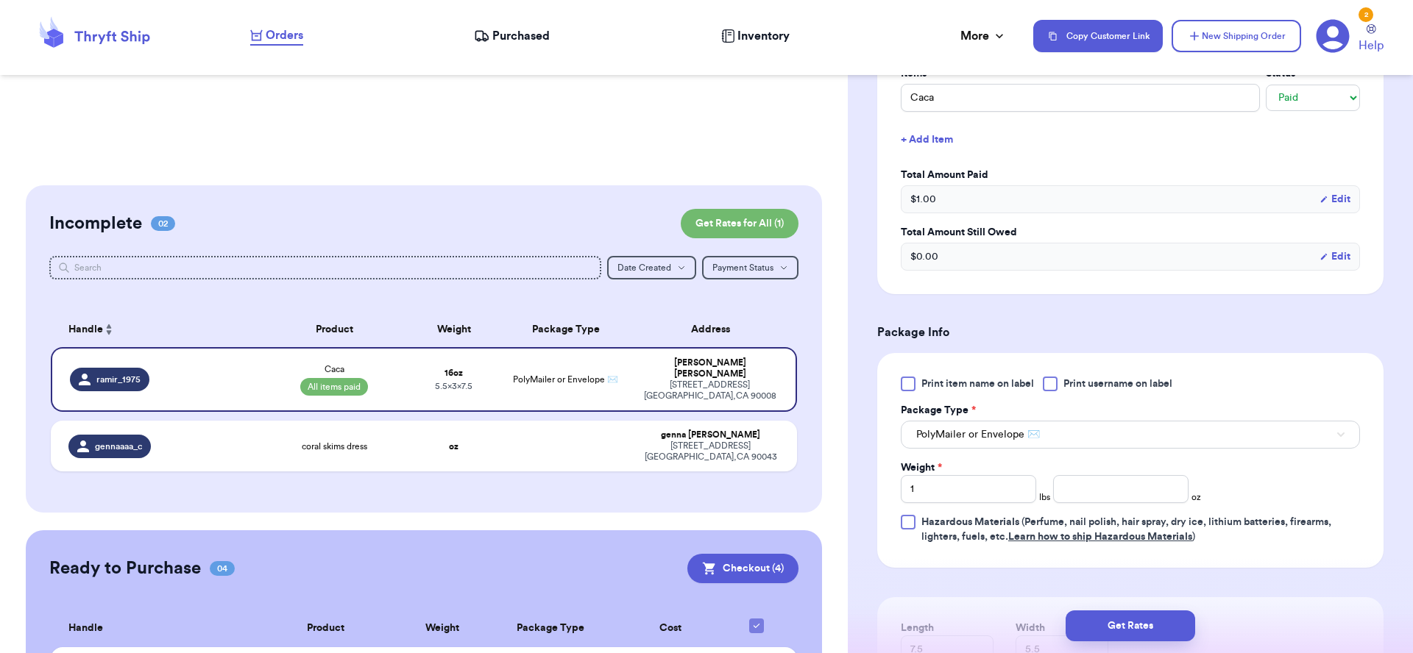
type input "5.8"
select select "unpaid"
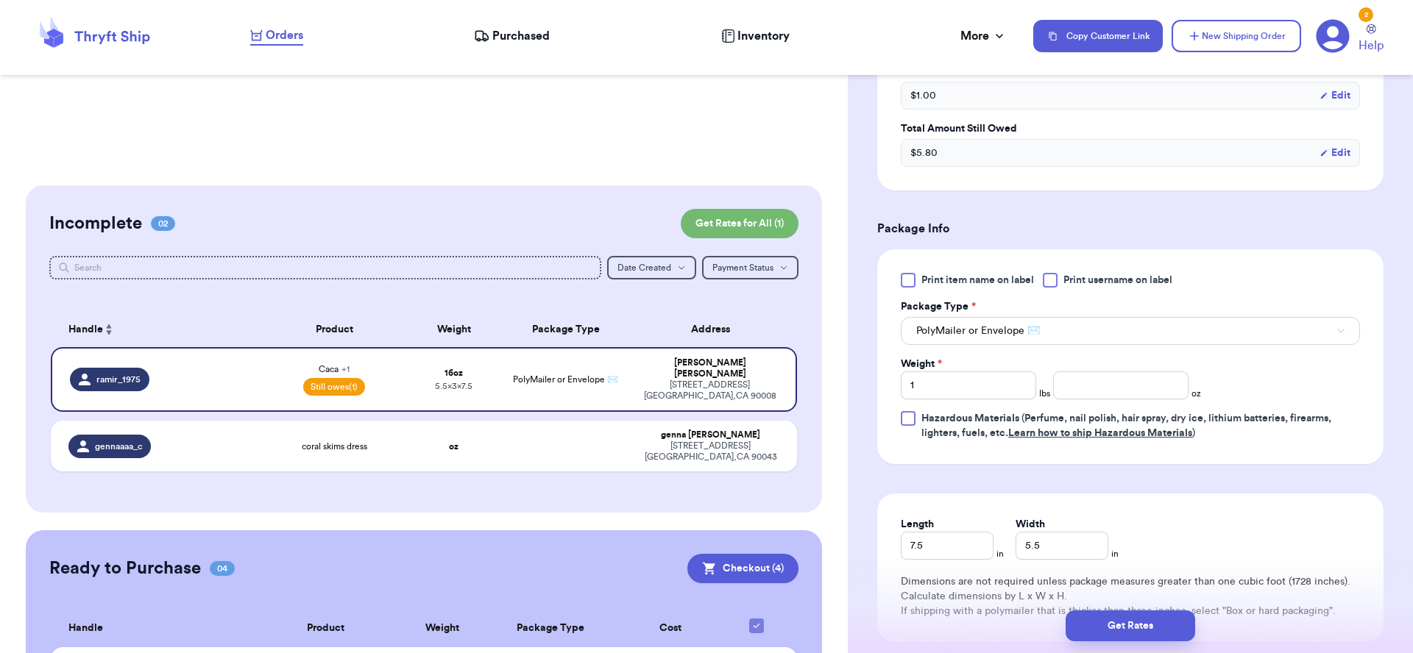
scroll to position [708, 0]
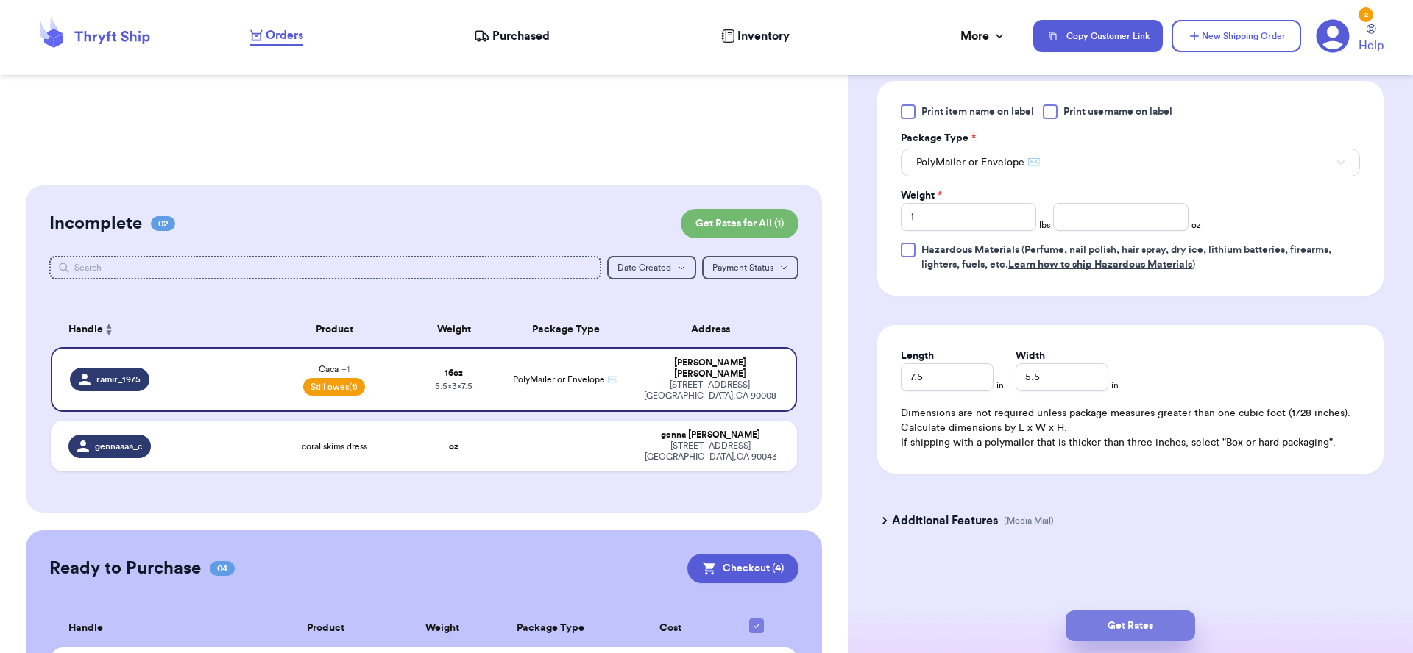
click at [1134, 625] on button "Get Rates" at bounding box center [1131, 626] width 130 height 31
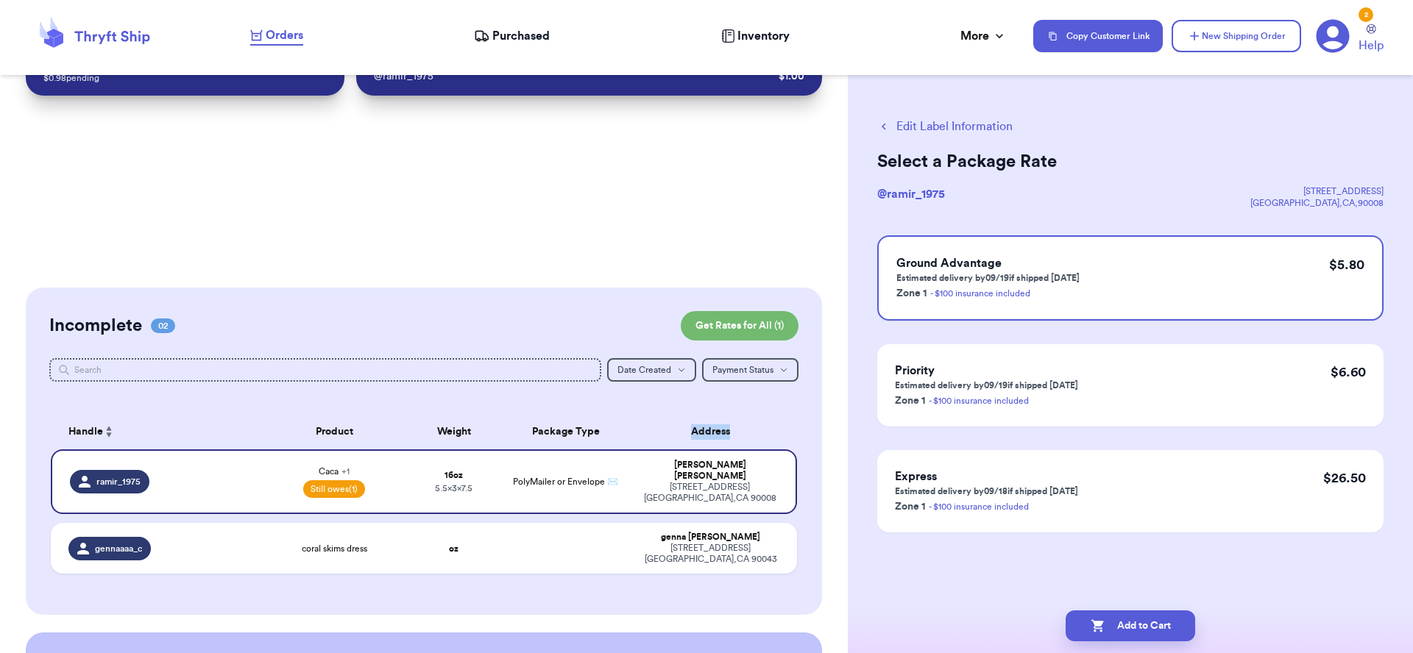
scroll to position [0, 0]
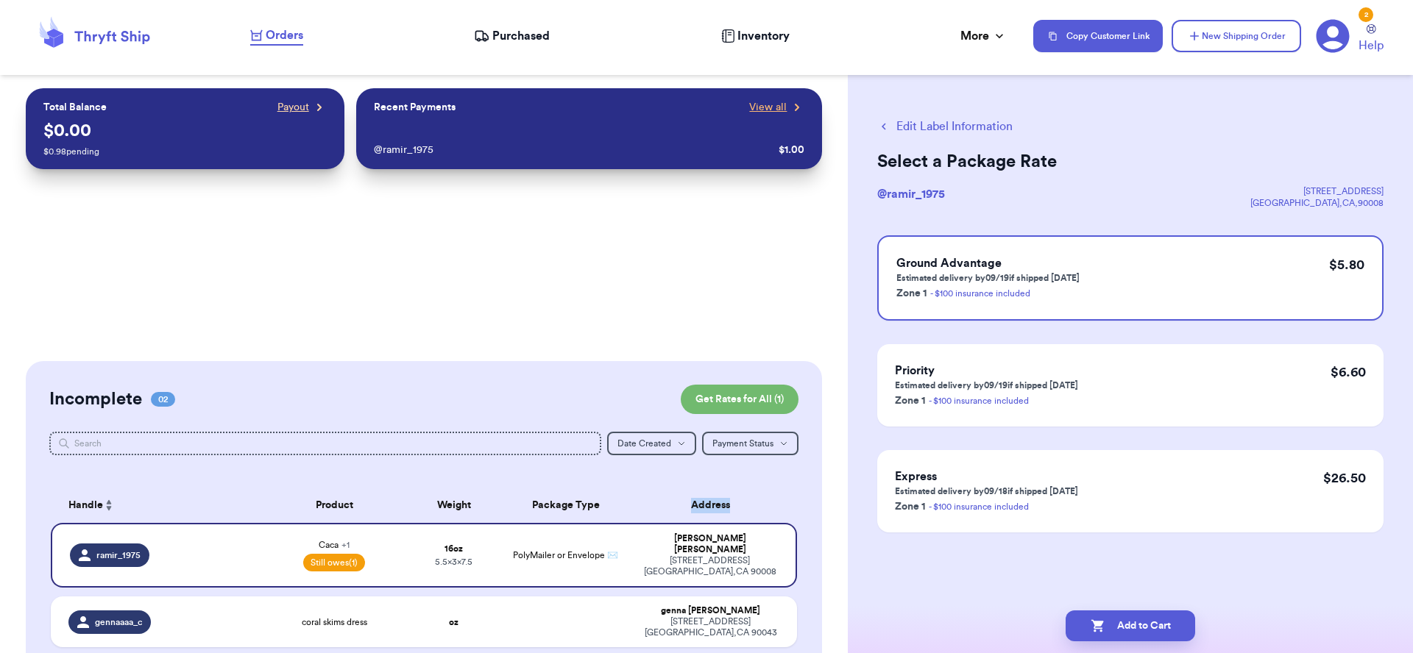
click at [298, 109] on span "Payout" at bounding box center [293, 107] width 32 height 15
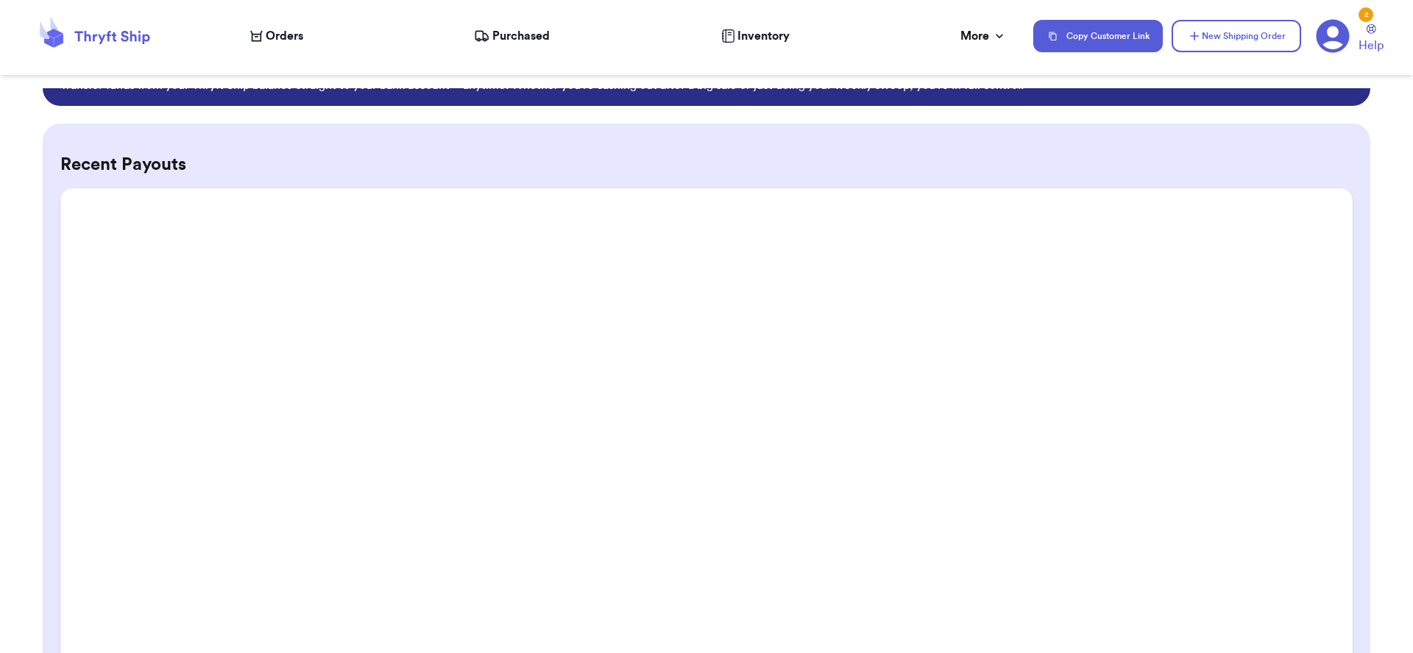
scroll to position [127, 0]
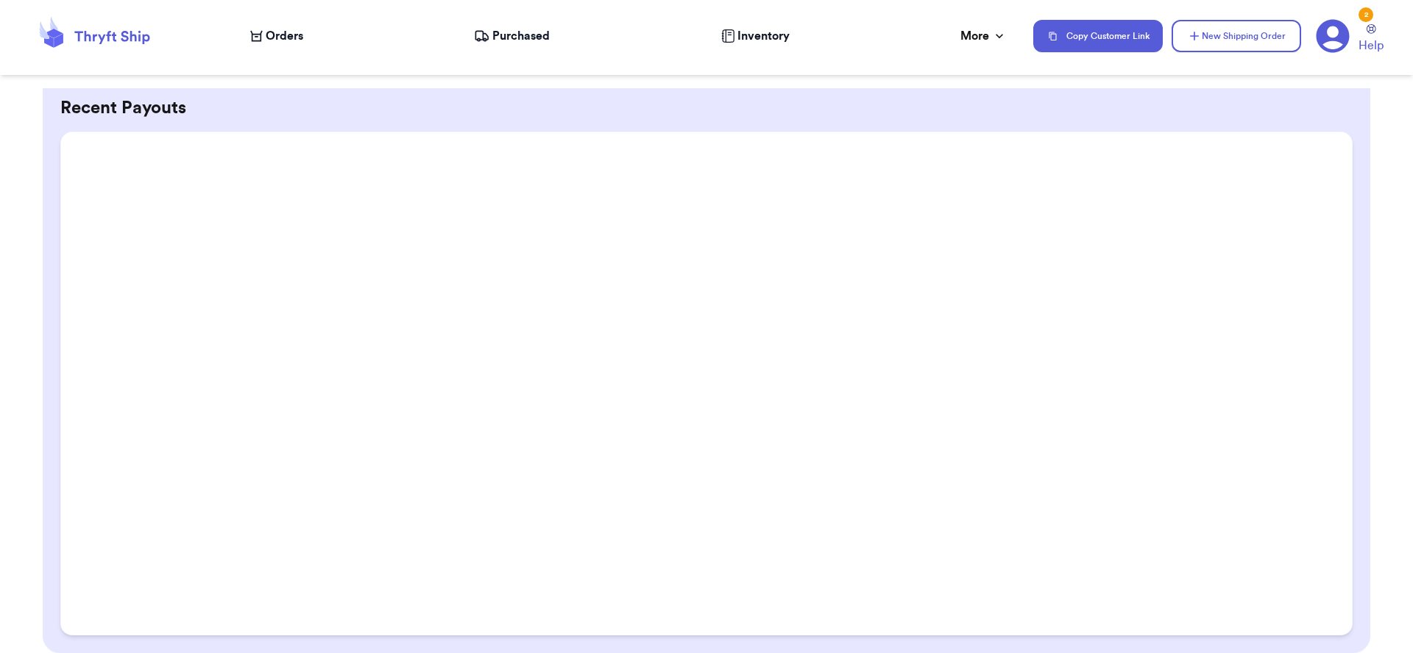
select select "paid"
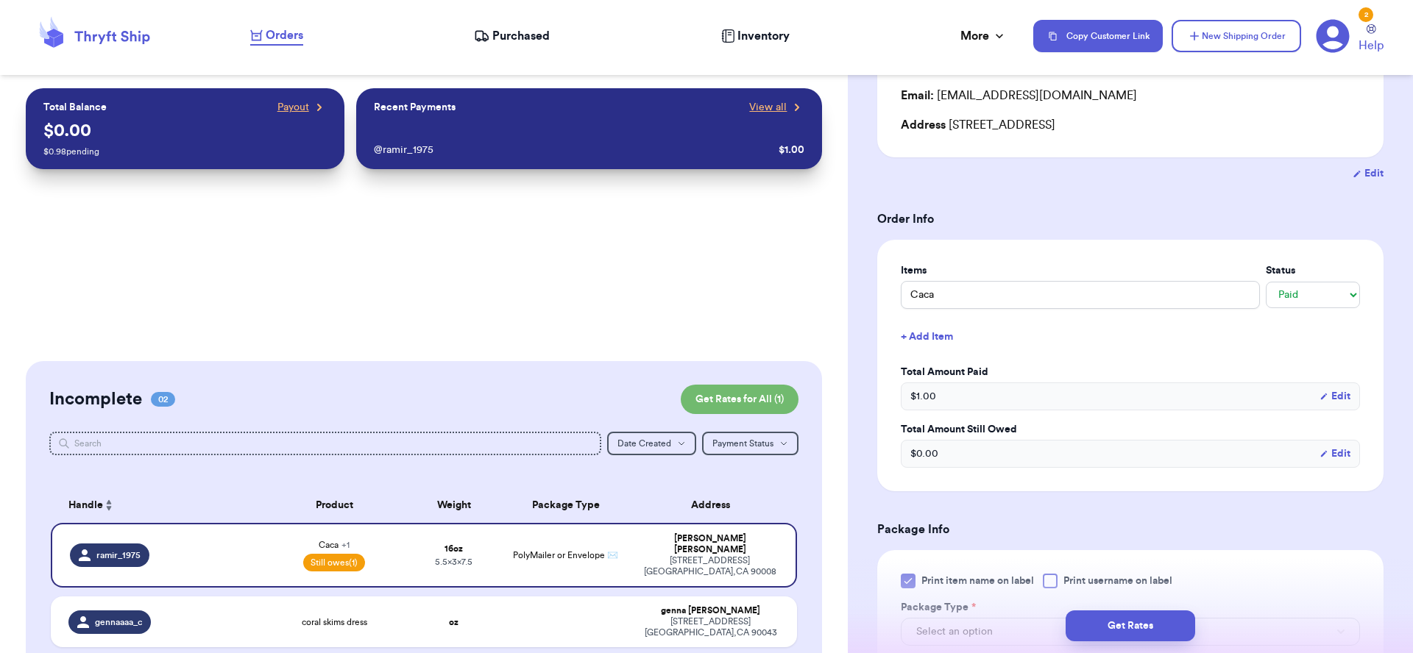
scroll to position [188, 0]
